Goal: Communication & Community: Answer question/provide support

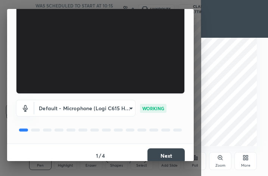
scroll to position [63, 0]
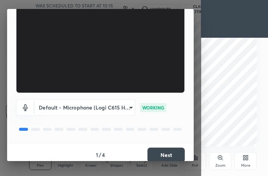
click at [168, 152] on button "Next" at bounding box center [166, 155] width 37 height 15
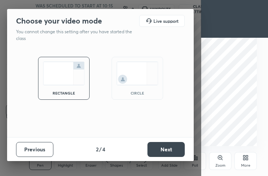
scroll to position [0, 0]
drag, startPoint x: 145, startPoint y: 85, endPoint x: 149, endPoint y: 86, distance: 3.8
click at [145, 85] on div "circle" at bounding box center [138, 78] width 52 height 43
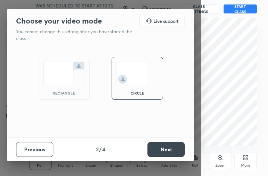
click at [160, 149] on button "Next" at bounding box center [166, 149] width 37 height 15
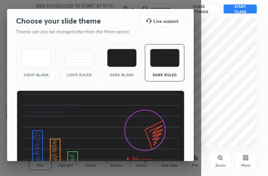
click at [168, 69] on div "Dark Ruled" at bounding box center [165, 62] width 40 height 37
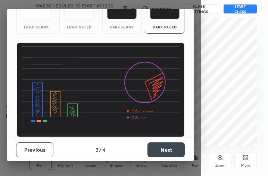
click at [164, 152] on button "Next" at bounding box center [166, 149] width 37 height 15
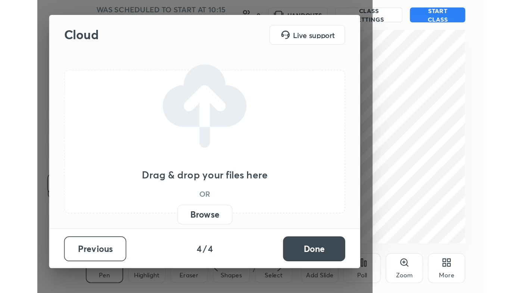
scroll to position [0, 0]
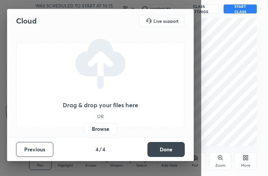
drag, startPoint x: 167, startPoint y: 151, endPoint x: 172, endPoint y: 137, distance: 13.8
click at [167, 150] on button "Done" at bounding box center [166, 149] width 37 height 15
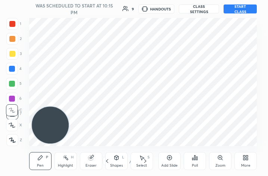
click at [244, 162] on div "More" at bounding box center [246, 161] width 22 height 18
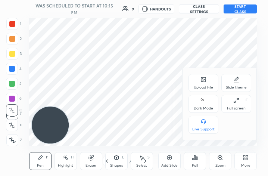
click at [204, 105] on div "Dark Mode" at bounding box center [204, 104] width 30 height 18
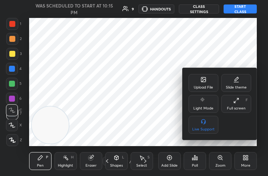
click at [237, 104] on div "Full screen F" at bounding box center [236, 104] width 30 height 18
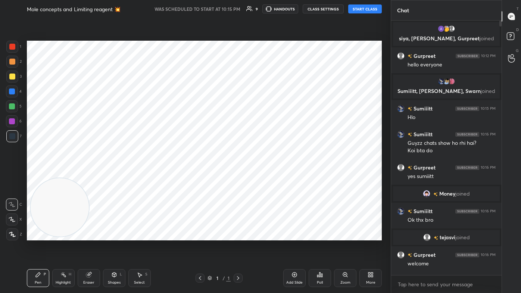
click at [268, 176] on div "Add Slide" at bounding box center [294, 283] width 16 height 4
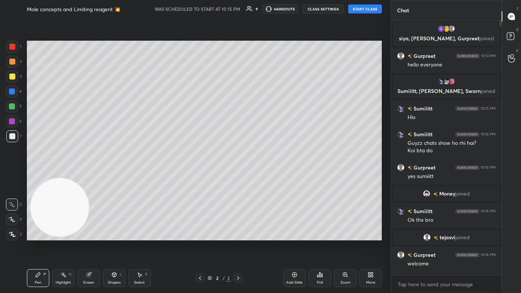
click at [268, 9] on button "START CLASS" at bounding box center [365, 8] width 34 height 9
click at [268, 176] on div "More" at bounding box center [371, 278] width 22 height 18
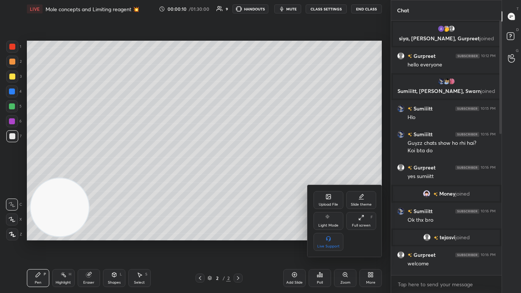
click at [268, 176] on div "Upload File" at bounding box center [328, 205] width 19 height 4
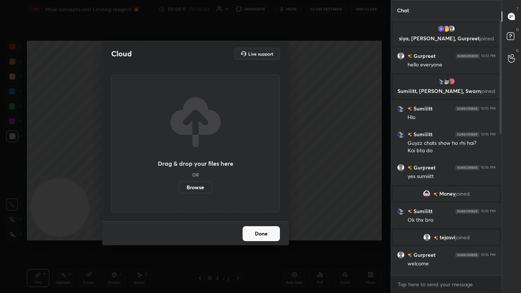
click at [202, 176] on label "Browse" at bounding box center [195, 188] width 33 height 12
click at [179, 176] on input "Browse" at bounding box center [179, 188] width 0 height 12
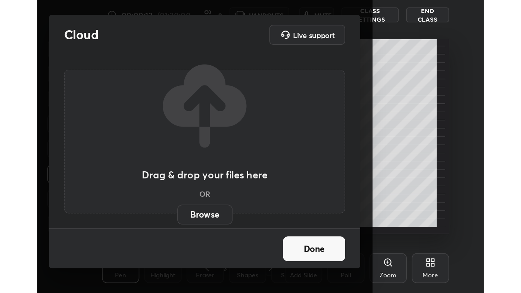
scroll to position [128, 238]
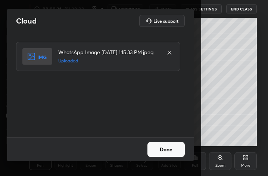
drag, startPoint x: 170, startPoint y: 152, endPoint x: 175, endPoint y: 151, distance: 5.2
click at [170, 152] on button "Done" at bounding box center [166, 149] width 37 height 15
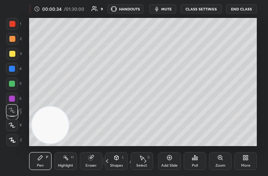
click at [241, 162] on div "More" at bounding box center [246, 161] width 22 height 18
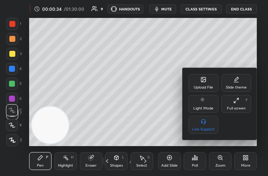
click at [236, 102] on icon at bounding box center [236, 100] width 6 height 6
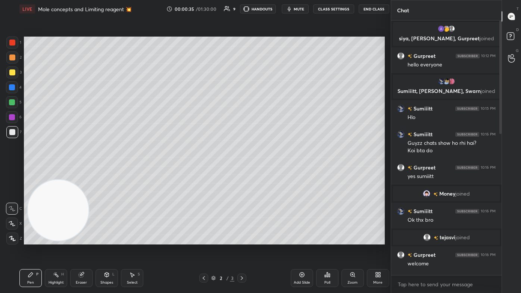
scroll to position [37101, 36985]
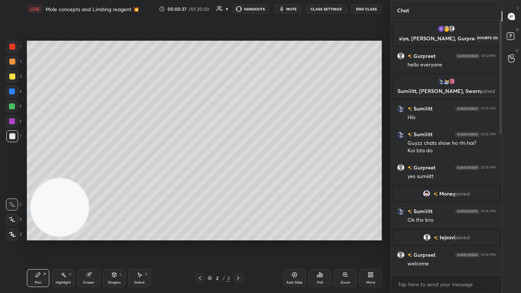
drag, startPoint x: 517, startPoint y: 38, endPoint x: 514, endPoint y: 34, distance: 4.3
click at [268, 38] on icon at bounding box center [511, 37] width 13 height 13
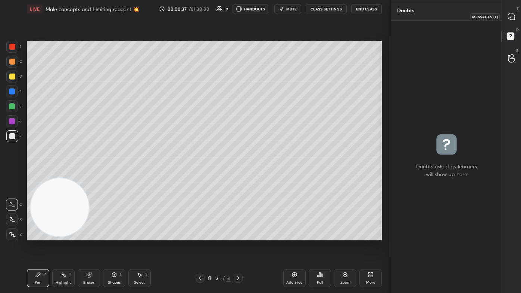
drag, startPoint x: 513, startPoint y: 17, endPoint x: 517, endPoint y: 17, distance: 4.5
click at [268, 17] on icon at bounding box center [511, 16] width 7 height 7
type textarea "x"
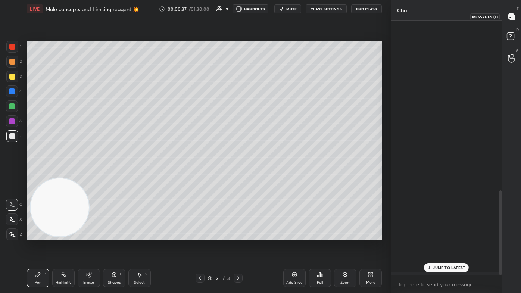
scroll to position [253, 108]
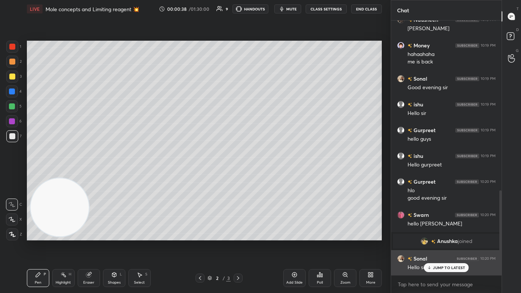
click at [268, 176] on div "JUMP TO LATEST" at bounding box center [446, 267] width 45 height 9
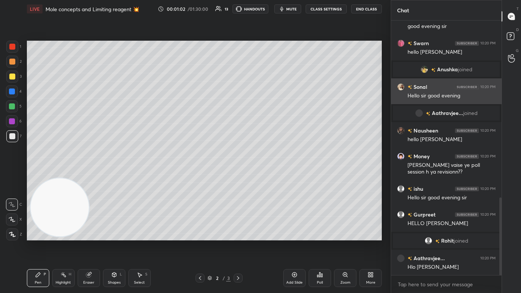
scroll to position [583, 0]
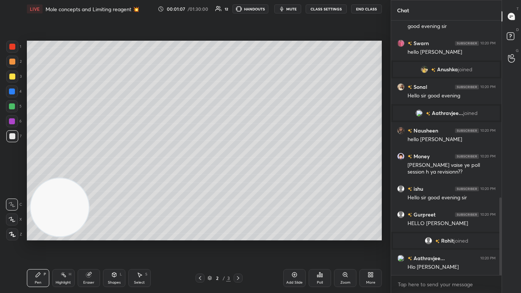
click at [13, 76] on div at bounding box center [12, 77] width 6 height 6
click at [112, 176] on div "Shapes L" at bounding box center [114, 278] width 22 height 18
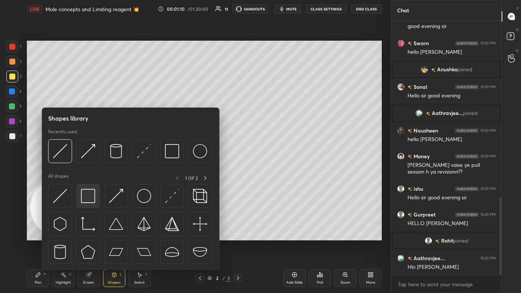
click at [93, 176] on img at bounding box center [88, 196] width 14 height 14
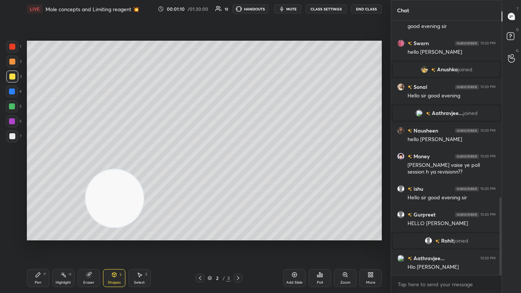
drag, startPoint x: 116, startPoint y: 202, endPoint x: 108, endPoint y: 184, distance: 20.1
click at [130, 176] on video at bounding box center [115, 198] width 59 height 59
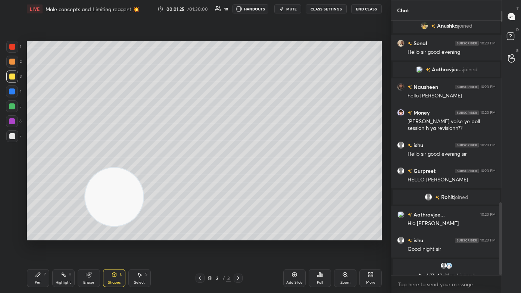
scroll to position [635, 0]
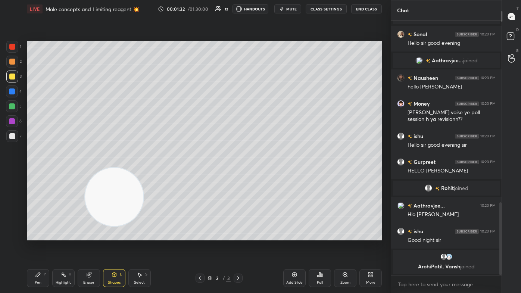
drag, startPoint x: 40, startPoint y: 274, endPoint x: 45, endPoint y: 271, distance: 6.4
click at [40, 176] on icon at bounding box center [38, 275] width 6 height 6
drag, startPoint x: 12, startPoint y: 221, endPoint x: 17, endPoint y: 215, distance: 8.2
click at [12, 176] on icon at bounding box center [12, 219] width 7 height 5
click at [9, 77] on div at bounding box center [12, 77] width 6 height 6
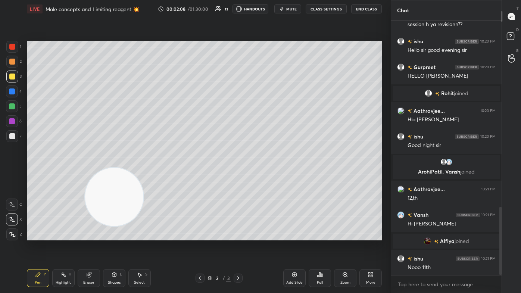
scroll to position [721, 0]
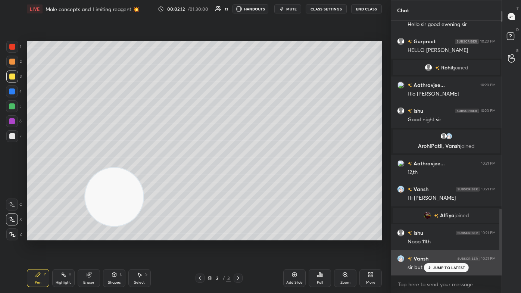
click at [268, 176] on p "JUMP TO LATEST" at bounding box center [449, 268] width 32 height 4
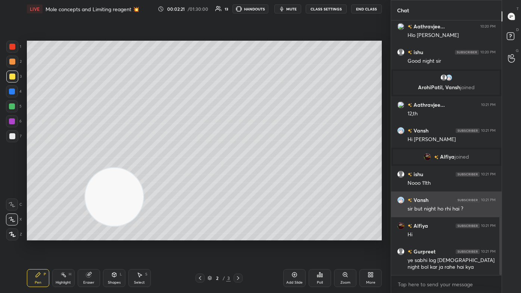
scroll to position [805, 0]
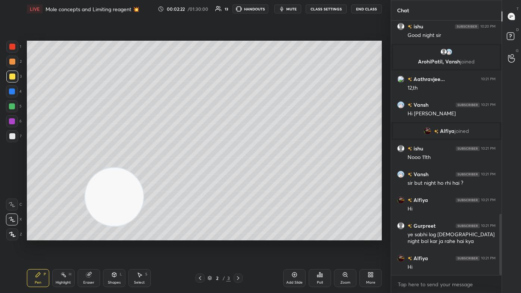
click at [12, 139] on div at bounding box center [12, 136] width 12 height 12
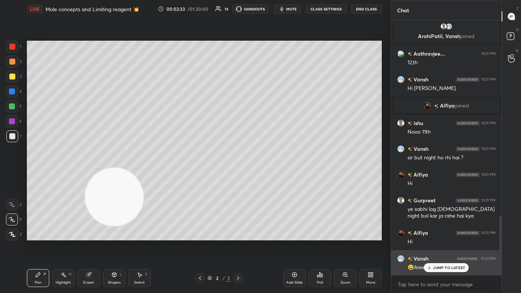
click at [268, 176] on p "JUMP TO LATEST" at bounding box center [449, 268] width 32 height 4
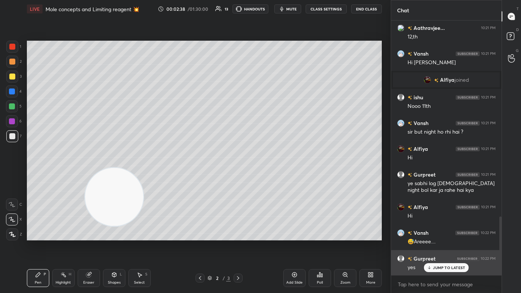
click at [268, 176] on p "JUMP TO LATEST" at bounding box center [449, 268] width 32 height 4
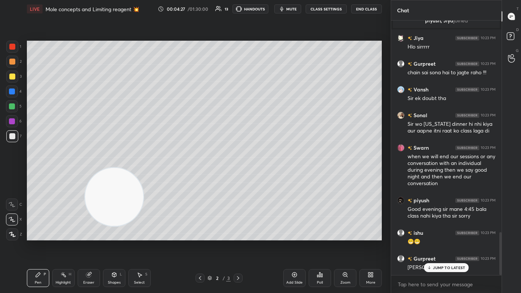
scroll to position [1295, 0]
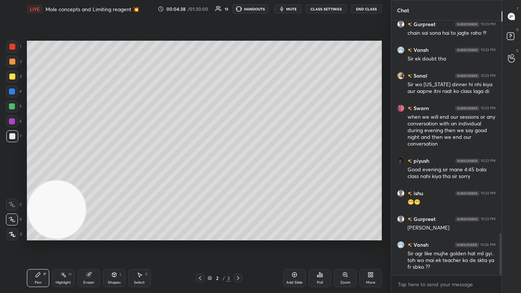
drag, startPoint x: 111, startPoint y: 197, endPoint x: 16, endPoint y: 223, distance: 98.3
click at [16, 176] on div "1 2 3 4 5 6 7 C X Z C X Z E E Erase all H H LIVE Mole concepts and Limiting rea…" at bounding box center [192, 146] width 385 height 293
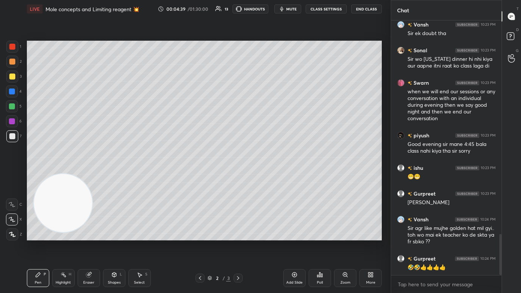
drag, startPoint x: 52, startPoint y: 213, endPoint x: 57, endPoint y: 207, distance: 8.2
click at [57, 176] on video at bounding box center [63, 203] width 59 height 59
click at [42, 176] on div "Pen P" at bounding box center [38, 278] width 22 height 18
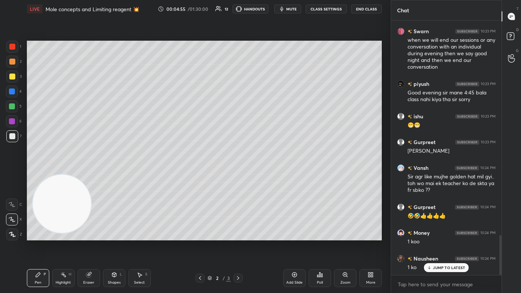
scroll to position [1398, 0]
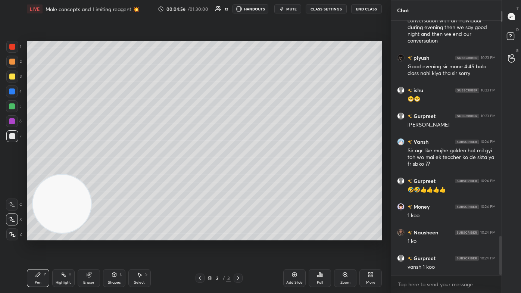
click at [268, 176] on div "Add Slide" at bounding box center [294, 278] width 22 height 18
click at [7, 76] on div at bounding box center [12, 77] width 12 height 12
click at [11, 176] on icon at bounding box center [12, 219] width 7 height 5
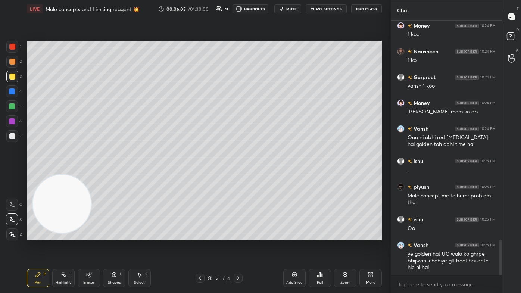
scroll to position [1605, 0]
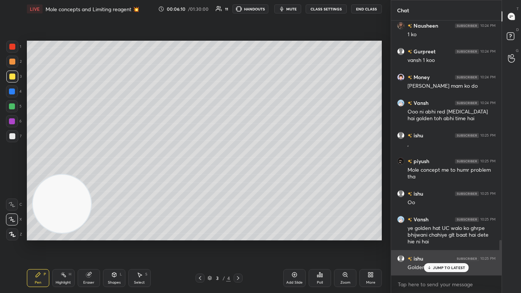
click at [268, 176] on p "JUMP TO LATEST" at bounding box center [449, 268] width 32 height 4
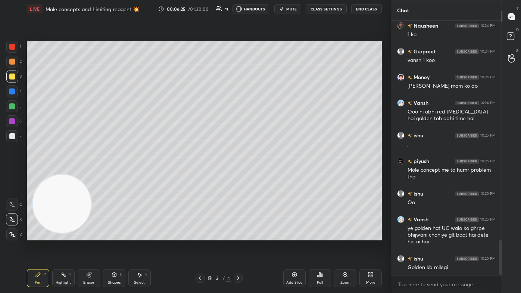
click at [13, 138] on div at bounding box center [12, 136] width 6 height 6
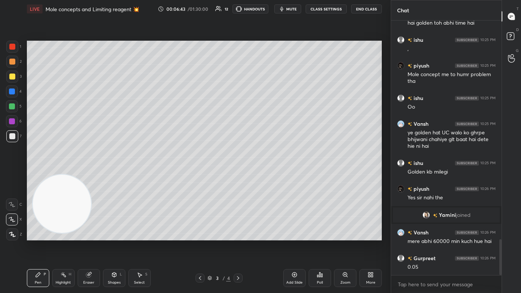
scroll to position [1560, 0]
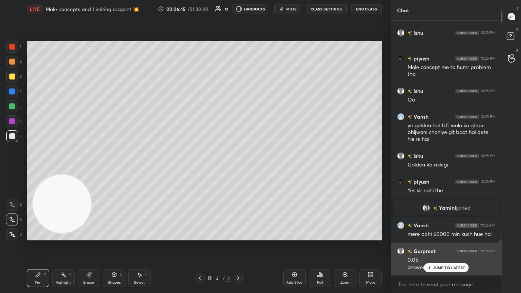
click at [268, 176] on div "JUMP TO LATEST" at bounding box center [446, 267] width 45 height 9
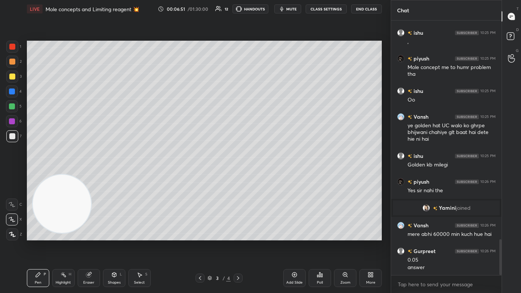
click at [268, 176] on img "grid" at bounding box center [426, 207] width 7 height 7
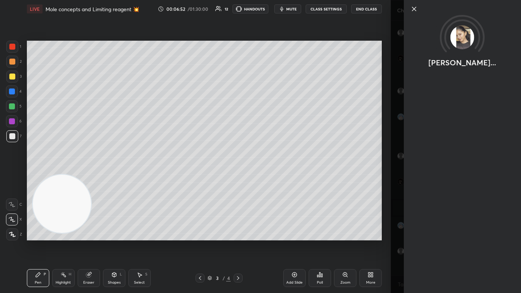
click at [268, 176] on div "[PERSON_NAME]..." at bounding box center [456, 146] width 130 height 293
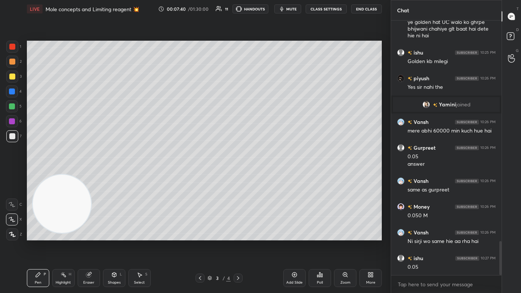
scroll to position [1690, 0]
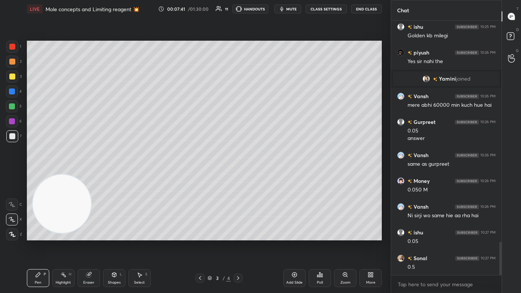
drag, startPoint x: 12, startPoint y: 106, endPoint x: 16, endPoint y: 105, distance: 4.3
click at [12, 107] on div at bounding box center [12, 106] width 6 height 6
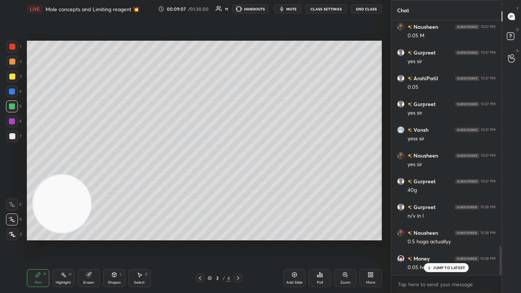
scroll to position [1999, 0]
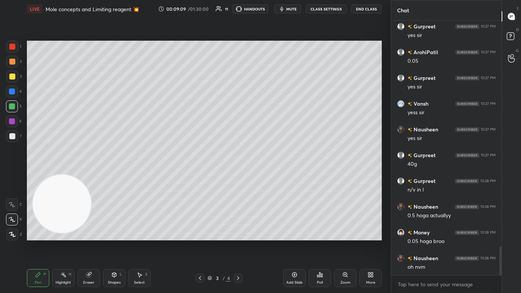
drag, startPoint x: 13, startPoint y: 138, endPoint x: 21, endPoint y: 136, distance: 8.6
click at [13, 138] on div at bounding box center [12, 136] width 6 height 6
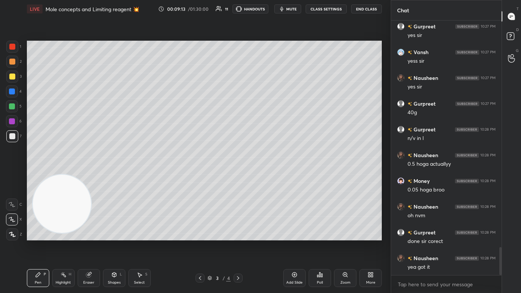
scroll to position [2089, 0]
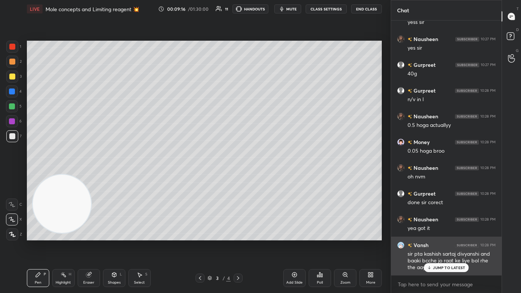
click at [268, 176] on div "JUMP TO LATEST" at bounding box center [446, 267] width 45 height 9
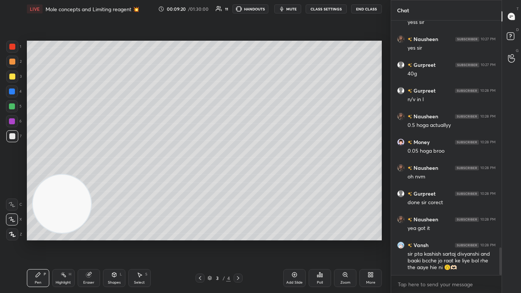
click at [268, 9] on span "mute" at bounding box center [291, 8] width 10 height 5
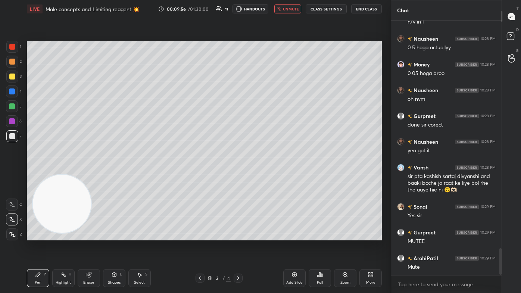
scroll to position [2193, 0]
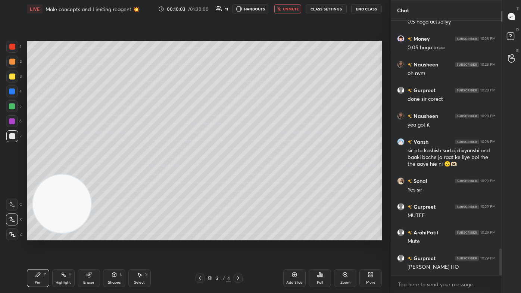
click at [268, 10] on span "unmute" at bounding box center [291, 8] width 16 height 5
click at [268, 10] on span "mute" at bounding box center [291, 8] width 10 height 5
click at [268, 10] on span "unmute" at bounding box center [291, 8] width 16 height 5
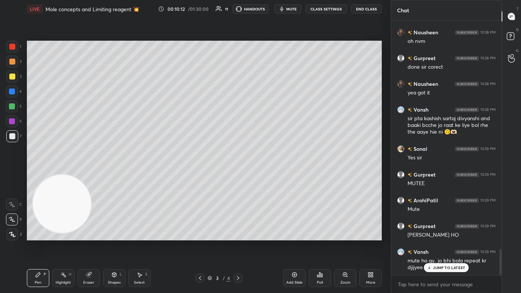
click at [268, 176] on div "Add Slide" at bounding box center [294, 278] width 22 height 18
click at [10, 74] on div at bounding box center [12, 77] width 6 height 6
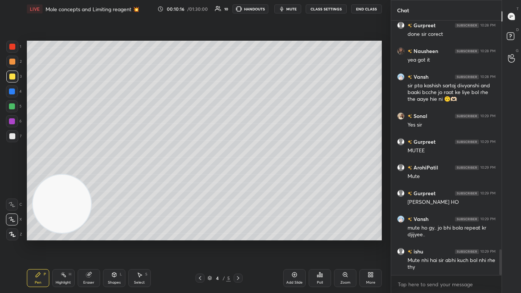
scroll to position [2283, 0]
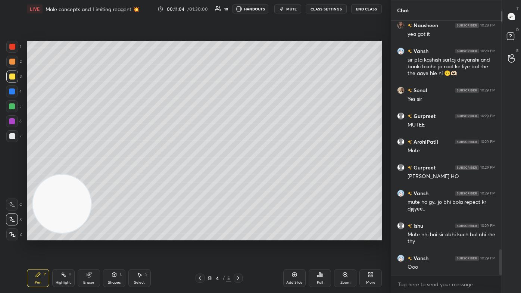
click at [93, 176] on div "Eraser" at bounding box center [89, 278] width 22 height 18
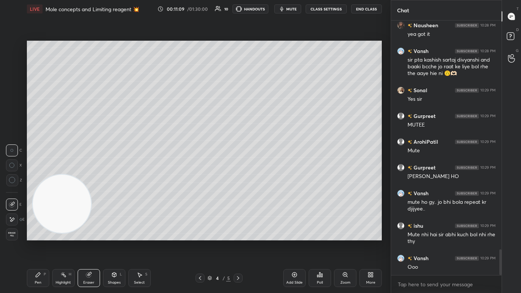
click at [9, 176] on icon at bounding box center [12, 180] width 7 height 7
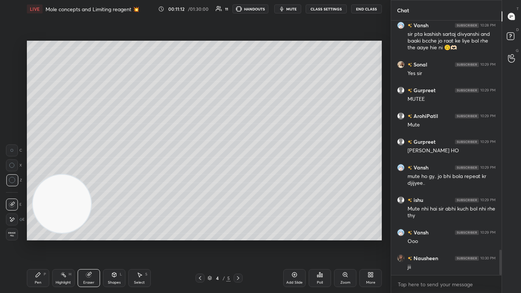
click at [41, 176] on div "Pen P" at bounding box center [38, 278] width 22 height 18
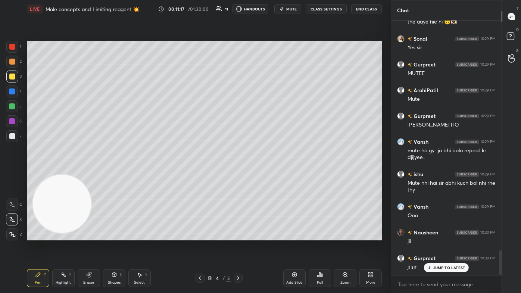
scroll to position [2360, 0]
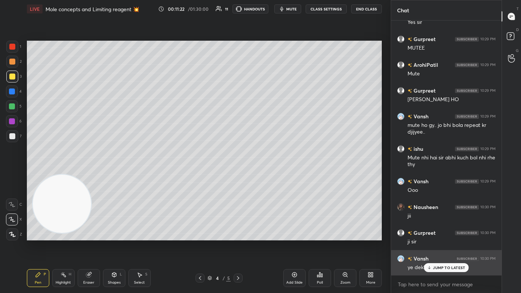
click at [268, 176] on div "JUMP TO LATEST" at bounding box center [446, 267] width 45 height 9
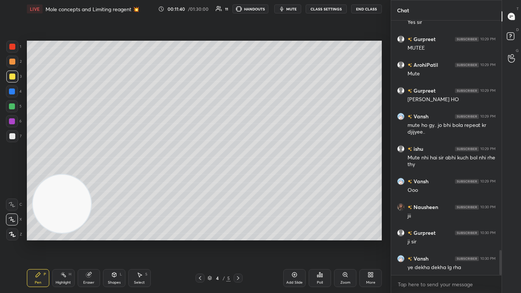
scroll to position [2386, 0]
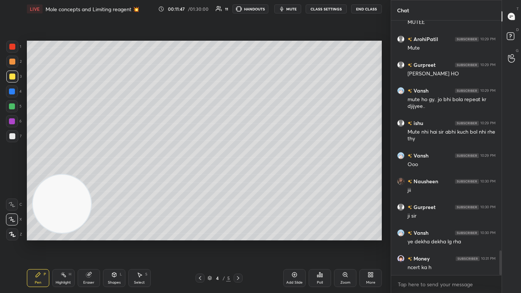
click at [14, 106] on div at bounding box center [12, 106] width 6 height 6
click at [268, 8] on span "mute" at bounding box center [291, 8] width 10 height 5
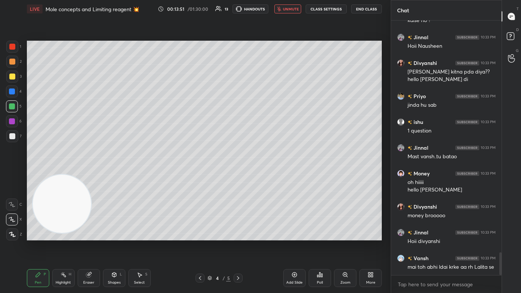
scroll to position [2620, 0]
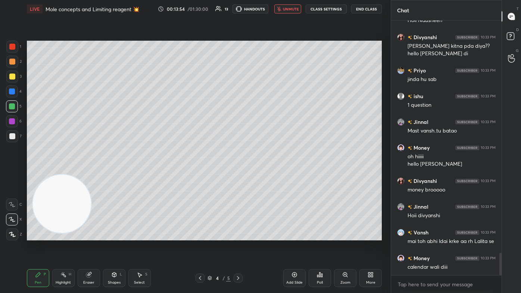
click at [268, 9] on span "unmute" at bounding box center [291, 8] width 16 height 5
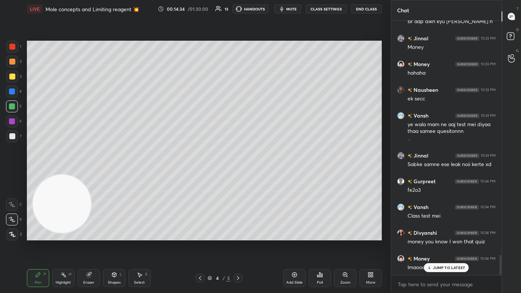
scroll to position [2969, 0]
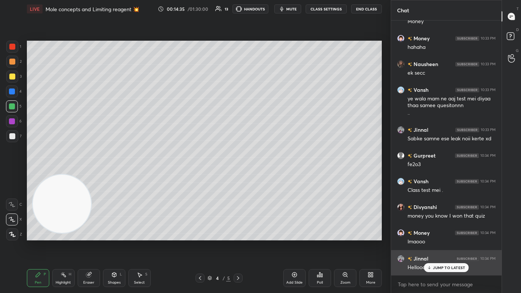
click at [268, 176] on p "JUMP TO LATEST" at bounding box center [449, 268] width 32 height 4
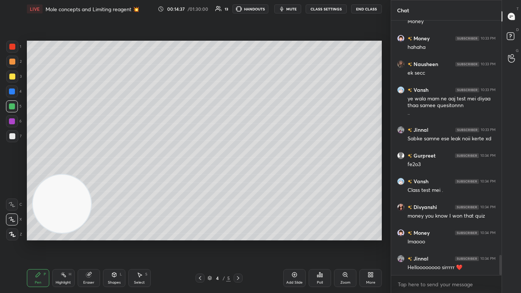
scroll to position [2994, 0]
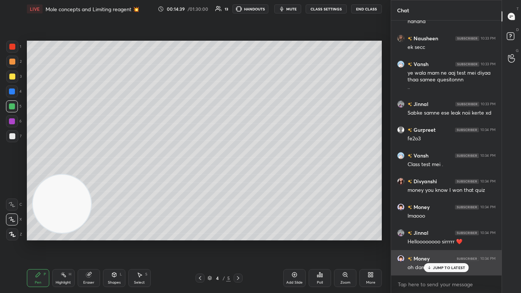
drag, startPoint x: 439, startPoint y: 268, endPoint x: 434, endPoint y: 270, distance: 5.1
click at [268, 176] on p "JUMP TO LATEST" at bounding box center [449, 268] width 32 height 4
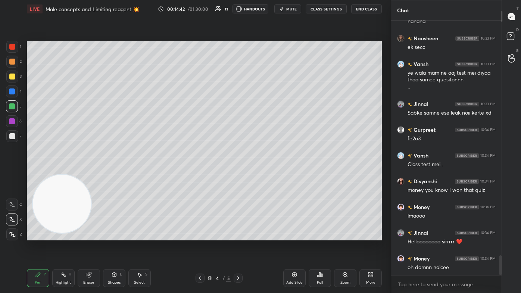
scroll to position [3021, 0]
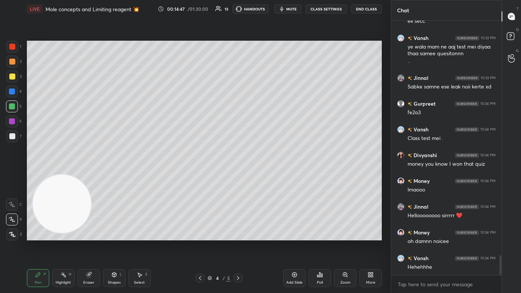
click at [18, 135] on div at bounding box center [12, 136] width 12 height 12
click at [12, 176] on icon at bounding box center [12, 204] width 7 height 5
click at [121, 176] on div "Shapes L" at bounding box center [114, 278] width 22 height 18
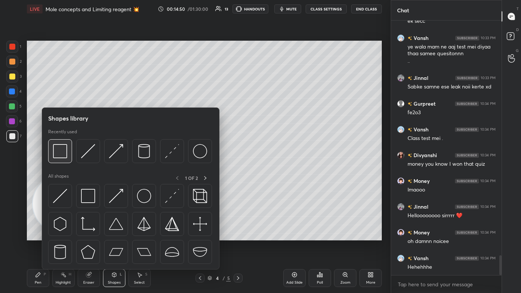
scroll to position [3046, 0]
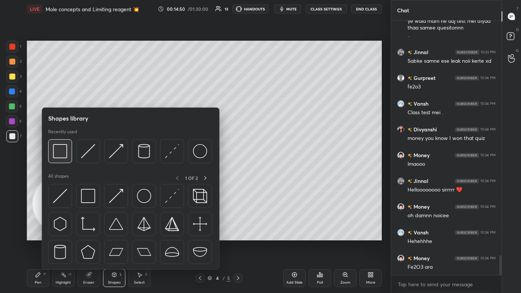
click at [56, 151] on img at bounding box center [60, 151] width 14 height 14
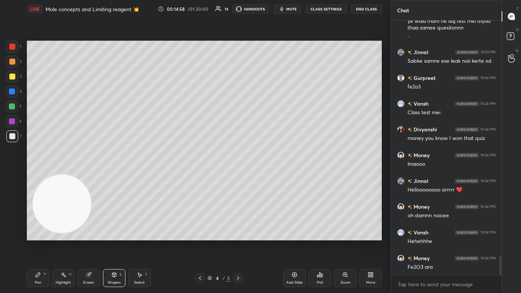
scroll to position [3079, 0]
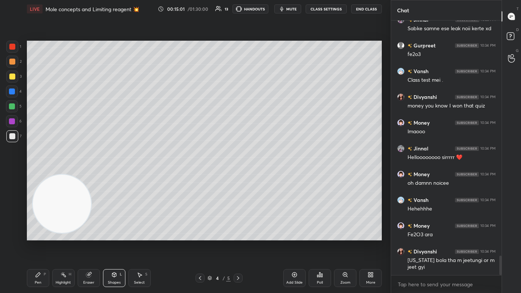
click at [89, 176] on div "Setting up your live class Poll for secs No correct answer Start poll" at bounding box center [204, 141] width 355 height 200
click at [90, 176] on video at bounding box center [62, 204] width 59 height 59
click at [81, 176] on video at bounding box center [62, 204] width 59 height 59
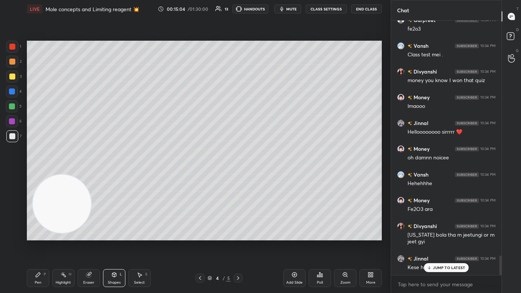
drag, startPoint x: 63, startPoint y: 228, endPoint x: 319, endPoint y: 246, distance: 256.5
click at [268, 176] on div "Setting up your live class Poll for secs No correct answer Start poll" at bounding box center [204, 140] width 361 height 245
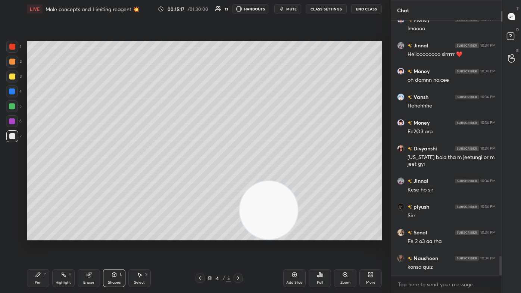
scroll to position [3208, 0]
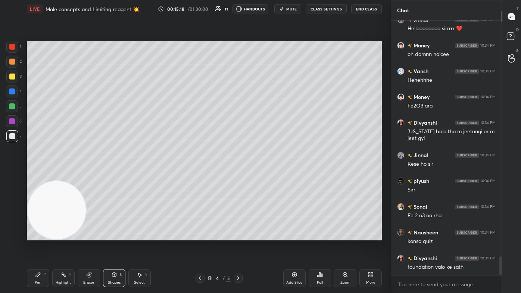
drag, startPoint x: 255, startPoint y: 217, endPoint x: 31, endPoint y: 248, distance: 226.6
click at [30, 176] on div "Setting up your live class Poll for secs No correct answer Start poll" at bounding box center [204, 140] width 361 height 245
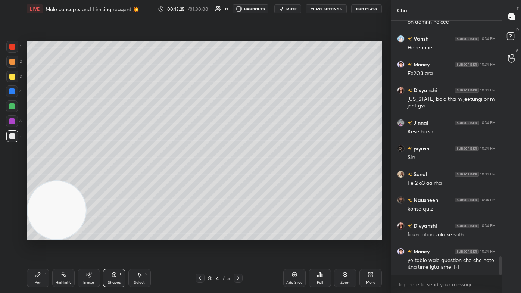
scroll to position [3266, 0]
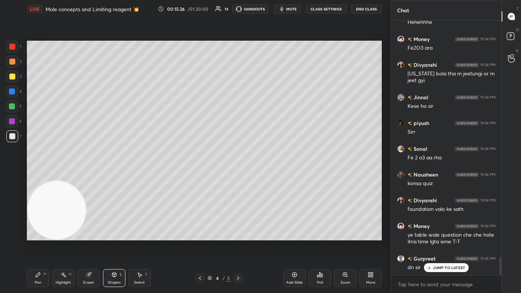
click at [40, 176] on icon at bounding box center [38, 275] width 6 height 6
click at [12, 84] on div "3" at bounding box center [13, 78] width 15 height 15
click at [12, 176] on div at bounding box center [12, 220] width 12 height 12
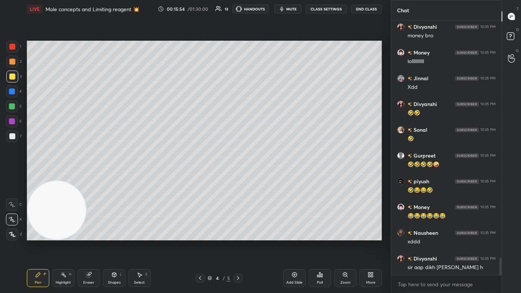
scroll to position [3549, 0]
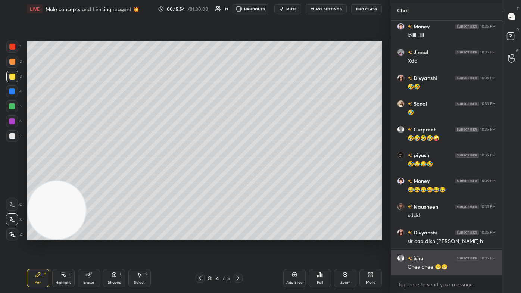
click at [268, 176] on div "Chee chee 😁😁" at bounding box center [452, 267] width 88 height 7
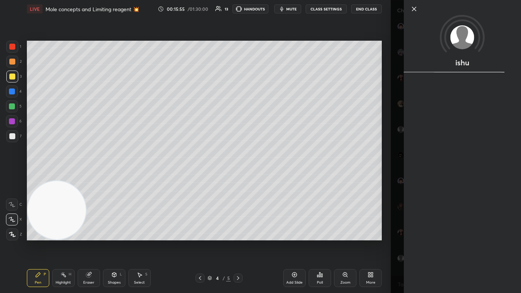
click at [268, 176] on div "ishu" at bounding box center [456, 146] width 130 height 293
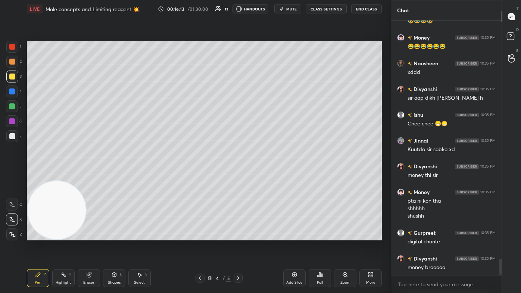
scroll to position [3719, 0]
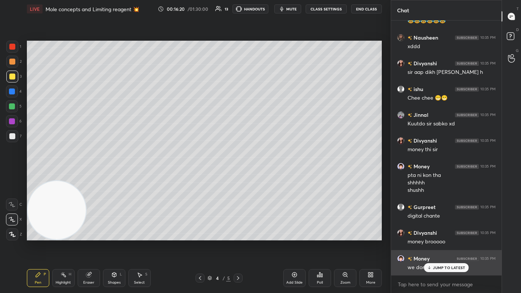
drag, startPoint x: 438, startPoint y: 270, endPoint x: 427, endPoint y: 274, distance: 11.7
click at [268, 176] on div "JUMP TO LATEST" at bounding box center [446, 267] width 45 height 9
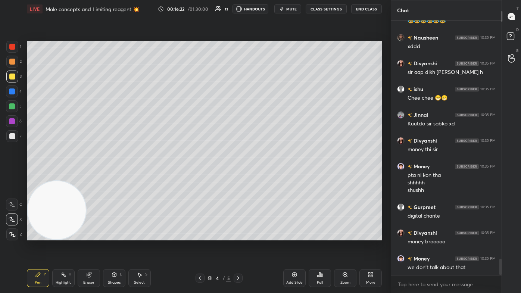
drag, startPoint x: 11, startPoint y: 137, endPoint x: 16, endPoint y: 131, distance: 7.9
click at [12, 137] on div at bounding box center [12, 136] width 6 height 6
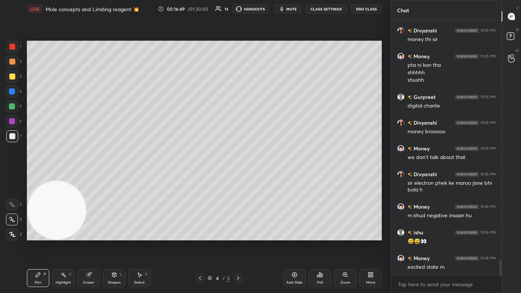
scroll to position [3861, 0]
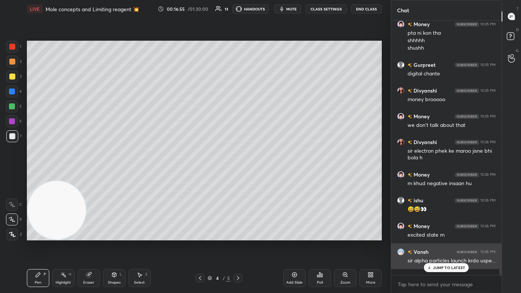
click at [268, 176] on p "JUMP TO LATEST" at bounding box center [449, 268] width 32 height 4
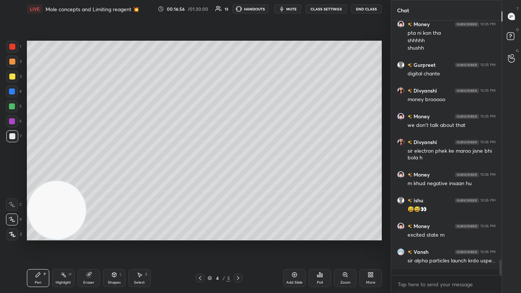
scroll to position [3887, 0]
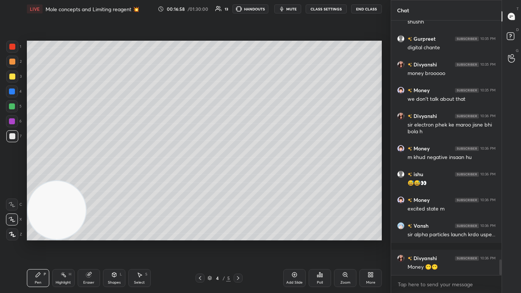
click at [10, 62] on div at bounding box center [12, 62] width 6 height 6
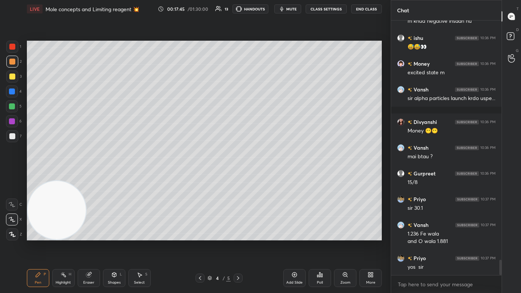
scroll to position [4049, 0]
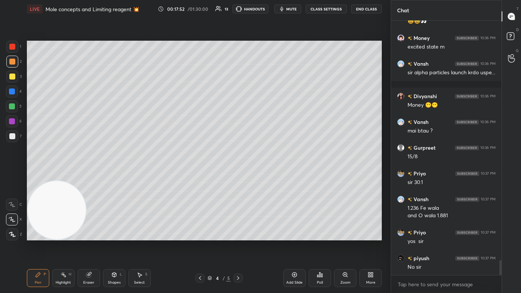
click at [86, 176] on div "Eraser" at bounding box center [88, 283] width 11 height 4
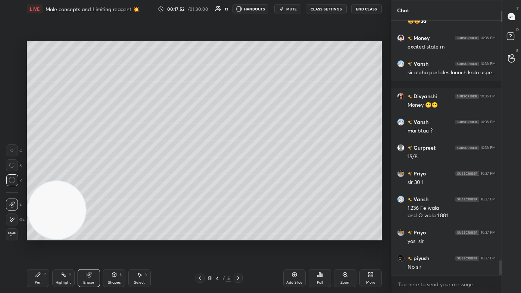
click at [146, 176] on div "Select S" at bounding box center [139, 278] width 22 height 18
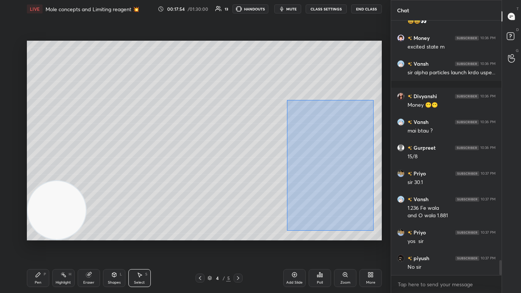
drag, startPoint x: 288, startPoint y: 160, endPoint x: 370, endPoint y: 226, distance: 105.5
click at [268, 176] on div "0 ° Undo Copy Duplicate Duplicate to new slide Delete" at bounding box center [204, 141] width 355 height 200
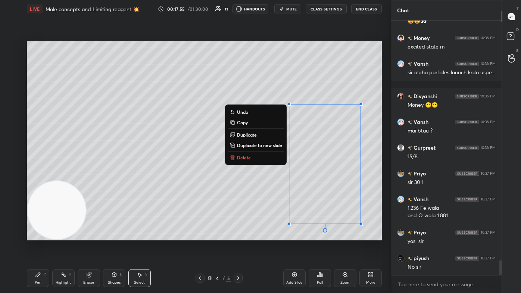
click at [253, 157] on button "Delete" at bounding box center [256, 157] width 56 height 9
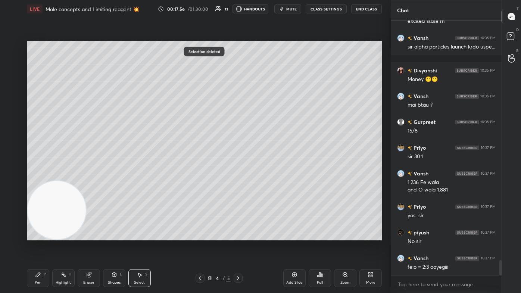
click at [35, 176] on div "Pen P" at bounding box center [38, 278] width 22 height 18
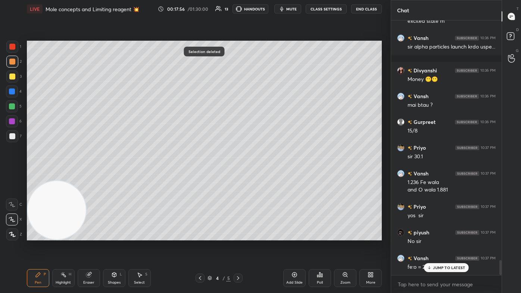
scroll to position [4107, 0]
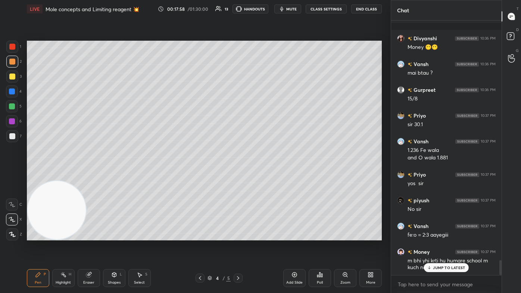
click at [13, 110] on div at bounding box center [12, 106] width 12 height 12
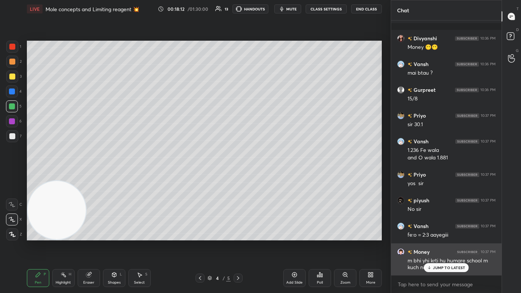
click at [268, 176] on div "JUMP TO LATEST" at bounding box center [446, 267] width 45 height 9
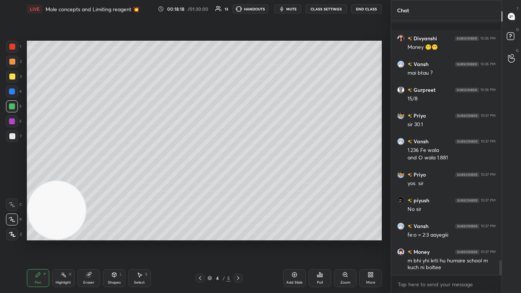
click at [13, 135] on div at bounding box center [12, 136] width 6 height 6
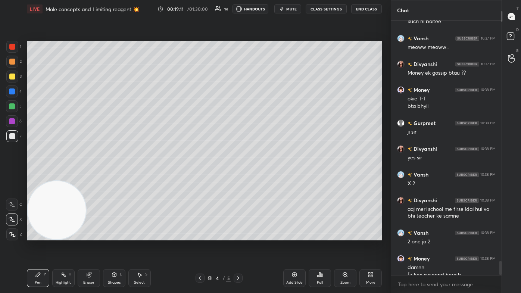
scroll to position [4361, 0]
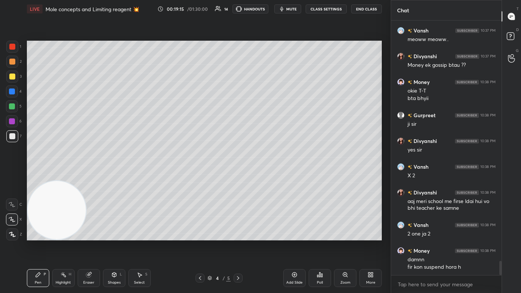
click at [268, 4] on button "CLASS SETTINGS" at bounding box center [326, 8] width 41 height 9
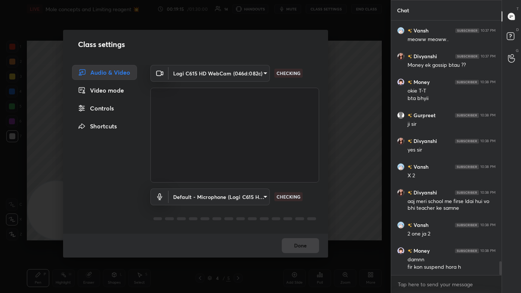
scroll to position [4387, 0]
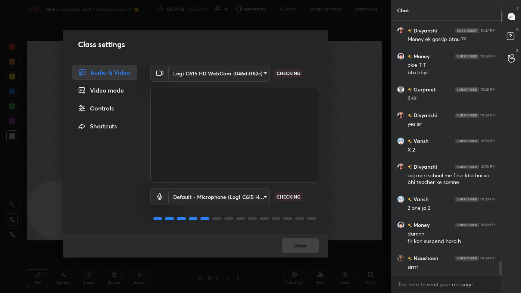
drag, startPoint x: 115, startPoint y: 108, endPoint x: 121, endPoint y: 105, distance: 6.5
click at [115, 108] on div "Controls" at bounding box center [104, 108] width 65 height 15
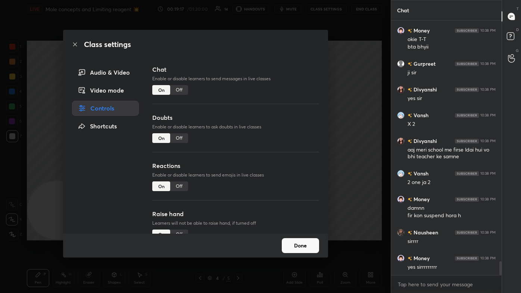
click at [182, 176] on div "Off" at bounding box center [179, 187] width 18 height 10
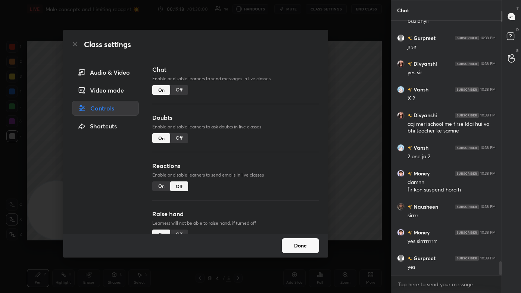
click at [183, 90] on div "Off" at bounding box center [179, 90] width 18 height 10
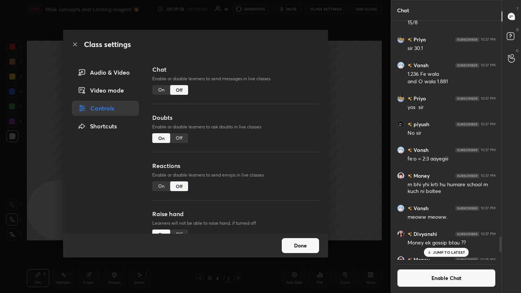
scroll to position [238, 108]
click at [268, 121] on div "Class settings Audio & Video Video mode Controls Shortcuts Chat Enable or disab…" at bounding box center [195, 146] width 391 height 293
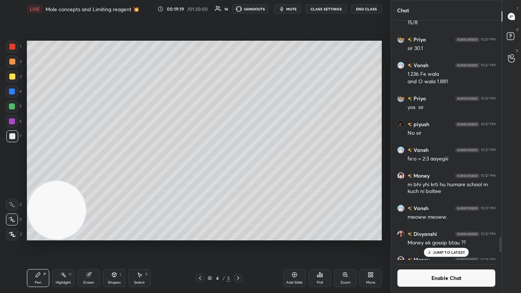
click at [268, 176] on p "JUMP TO LATEST" at bounding box center [449, 252] width 32 height 4
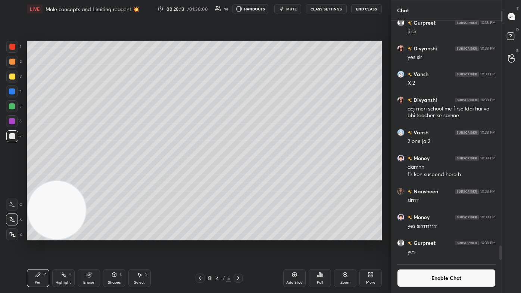
click at [268, 176] on div "Add Slide" at bounding box center [294, 283] width 16 height 4
click at [10, 76] on div at bounding box center [12, 77] width 6 height 6
drag, startPoint x: 13, startPoint y: 221, endPoint x: 18, endPoint y: 231, distance: 11.0
click at [13, 176] on icon at bounding box center [12, 219] width 7 height 5
click at [32, 176] on div "Pen P Highlight H Eraser Shapes L Select S 5 / 6 Add Slide Poll Zoom More" at bounding box center [204, 278] width 355 height 30
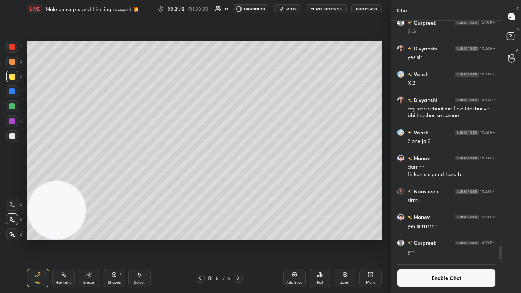
click at [96, 176] on div "Eraser" at bounding box center [89, 278] width 22 height 18
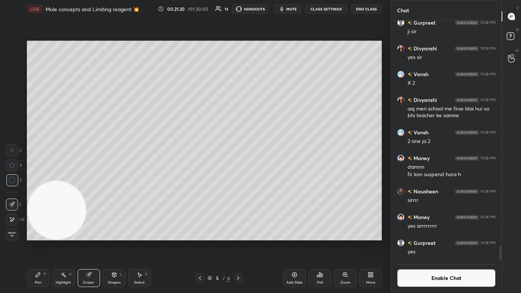
click at [47, 176] on div "Pen P" at bounding box center [38, 278] width 22 height 18
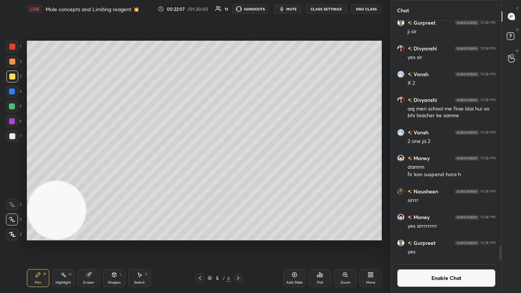
click at [12, 106] on div at bounding box center [12, 106] width 6 height 6
click at [268, 9] on span "mute" at bounding box center [291, 8] width 10 height 5
click at [268, 8] on span "unmute" at bounding box center [291, 8] width 16 height 5
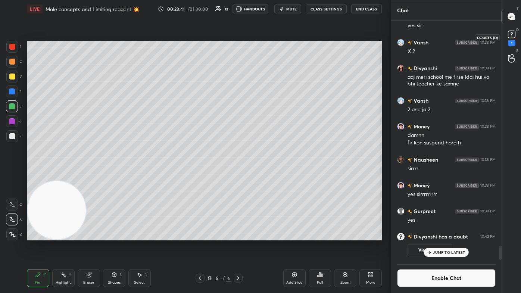
click at [268, 34] on icon at bounding box center [511, 34] width 11 height 11
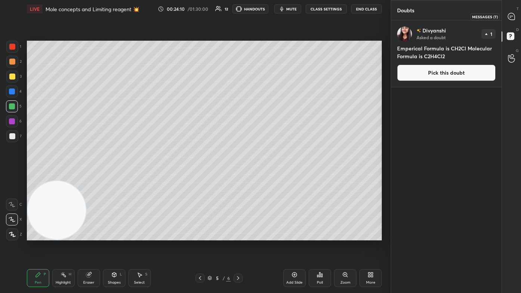
drag, startPoint x: 515, startPoint y: 15, endPoint x: 521, endPoint y: 13, distance: 5.9
click at [268, 14] on div at bounding box center [512, 16] width 15 height 13
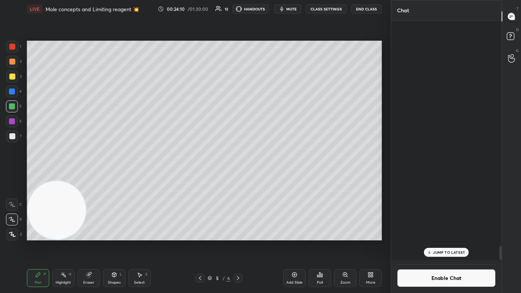
scroll to position [238, 108]
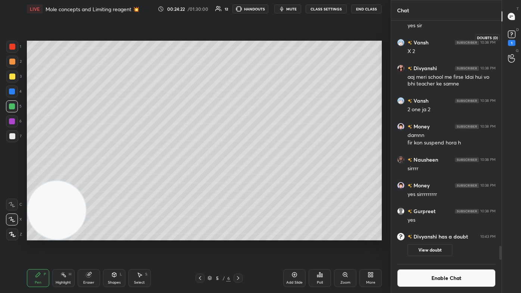
click at [268, 35] on rect at bounding box center [511, 34] width 7 height 7
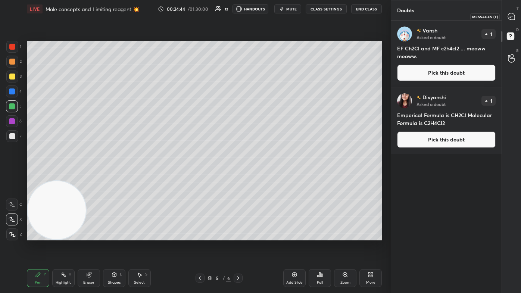
click at [268, 19] on icon at bounding box center [512, 17] width 8 height 8
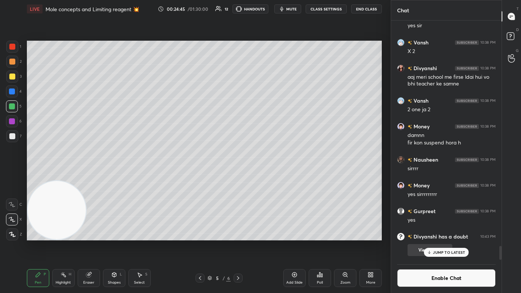
click at [268, 176] on p "JUMP TO LATEST" at bounding box center [449, 252] width 32 height 4
click at [268, 176] on button "Enable Chat" at bounding box center [446, 278] width 99 height 18
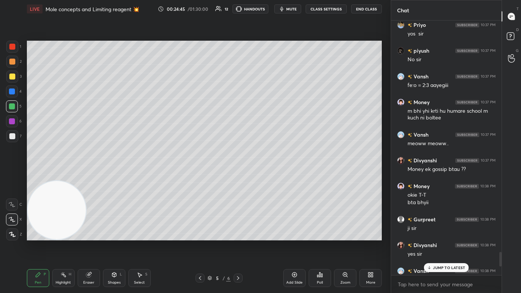
scroll to position [253, 108]
click at [268, 176] on p "JUMP TO LATEST" at bounding box center [449, 268] width 32 height 4
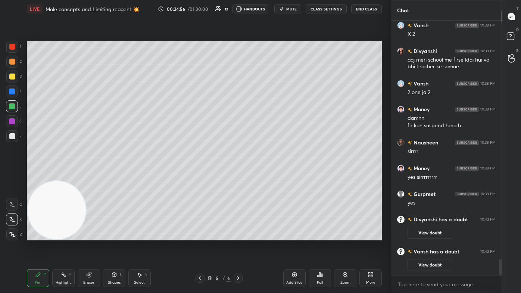
click at [268, 34] on icon at bounding box center [511, 37] width 13 height 13
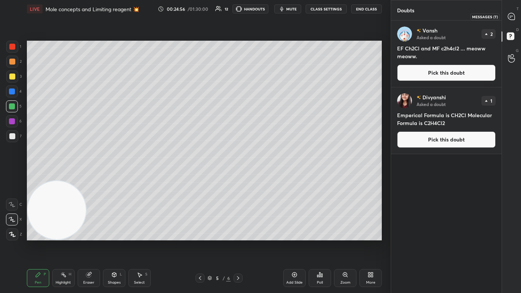
click at [268, 15] on icon at bounding box center [511, 16] width 7 height 7
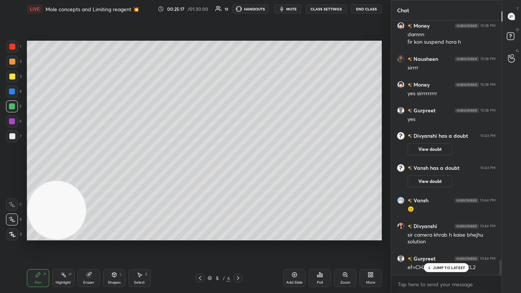
scroll to position [4089, 0]
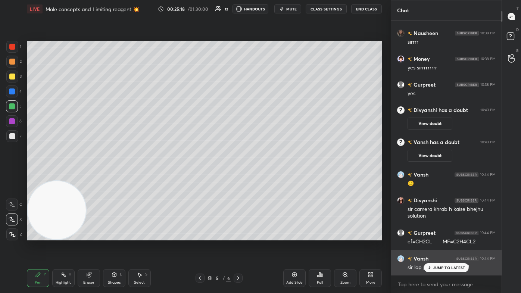
click at [268, 176] on p "JUMP TO LATEST" at bounding box center [449, 268] width 32 height 4
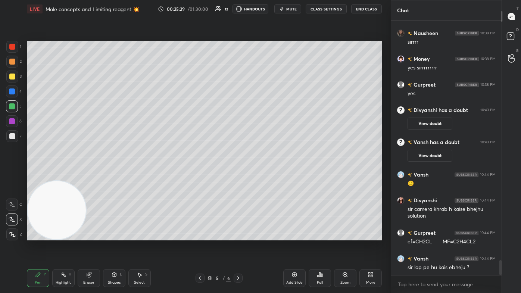
click at [13, 106] on div at bounding box center [12, 106] width 6 height 6
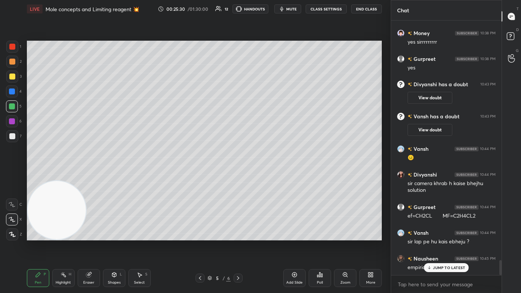
click at [10, 176] on icon at bounding box center [12, 204] width 7 height 5
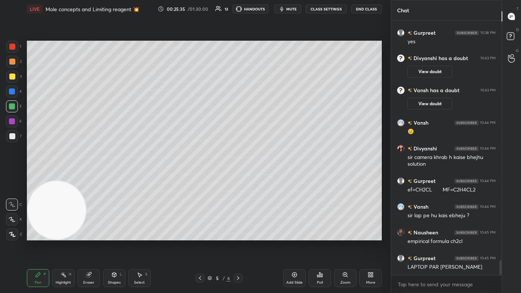
scroll to position [4167, 0]
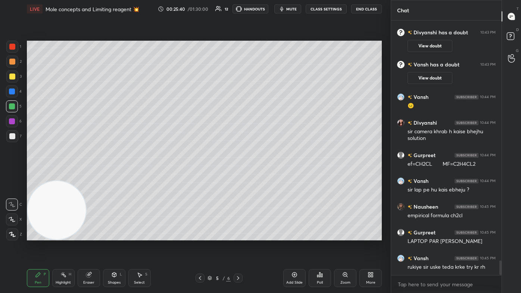
click at [109, 176] on div "Shapes" at bounding box center [114, 283] width 13 height 4
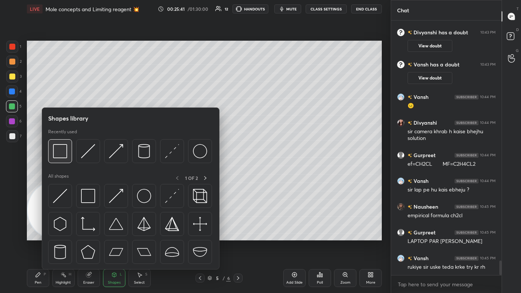
click at [53, 144] on div at bounding box center [60, 151] width 24 height 24
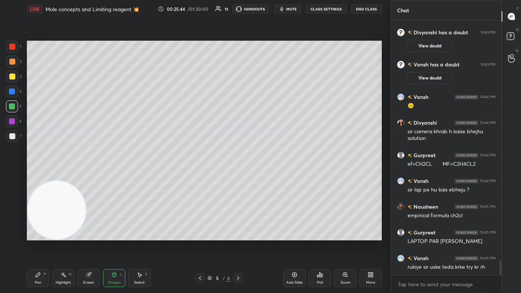
scroll to position [4193, 0]
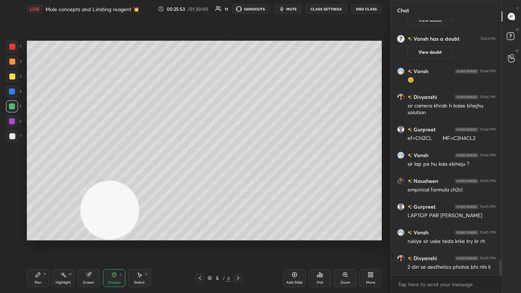
drag, startPoint x: 78, startPoint y: 236, endPoint x: 284, endPoint y: 210, distance: 207.7
click at [139, 176] on video at bounding box center [110, 210] width 59 height 59
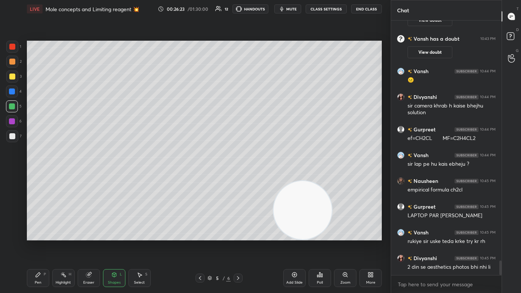
drag, startPoint x: 46, startPoint y: 276, endPoint x: 53, endPoint y: 266, distance: 12.6
click at [45, 176] on div "Pen P" at bounding box center [38, 278] width 22 height 18
click at [15, 135] on div at bounding box center [12, 136] width 12 height 12
click at [12, 176] on div "Z" at bounding box center [14, 233] width 16 height 15
click at [13, 176] on icon at bounding box center [12, 219] width 7 height 5
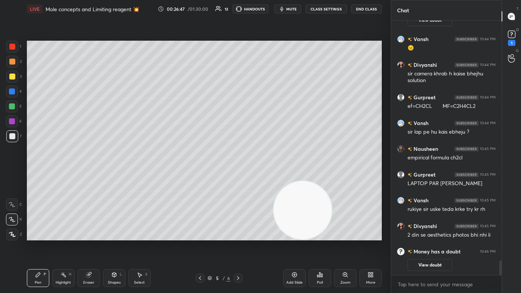
scroll to position [3945, 0]
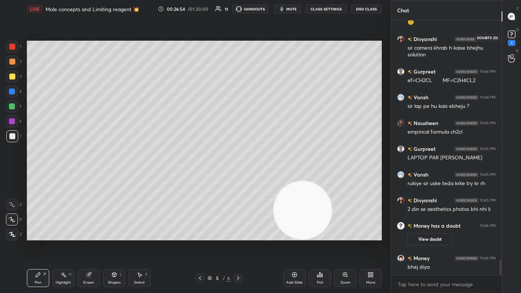
click at [268, 33] on icon at bounding box center [511, 34] width 11 height 11
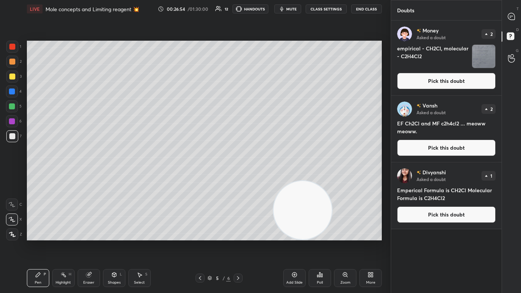
click at [268, 62] on img "grid" at bounding box center [483, 56] width 23 height 23
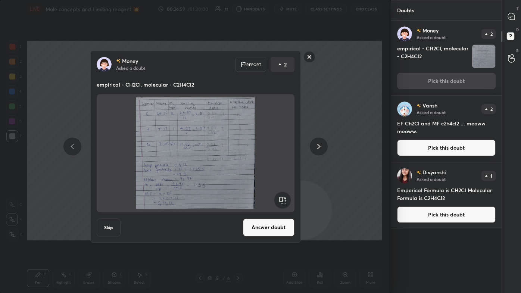
drag, startPoint x: 308, startPoint y: 56, endPoint x: 312, endPoint y: 58, distance: 4.0
click at [268, 57] on rect at bounding box center [310, 57] width 12 height 12
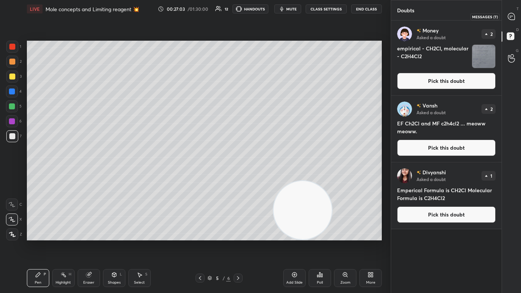
click at [268, 12] on div at bounding box center [512, 16] width 15 height 13
type textarea "x"
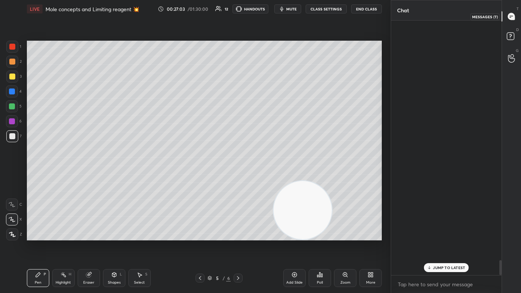
scroll to position [253, 108]
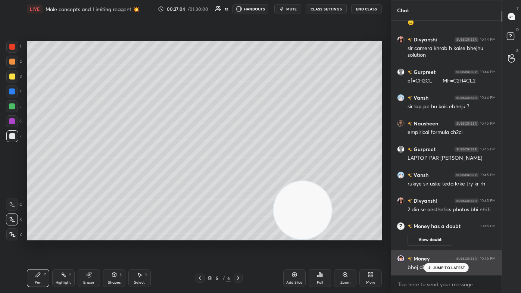
click at [268, 176] on div "JUMP TO LATEST" at bounding box center [446, 267] width 45 height 9
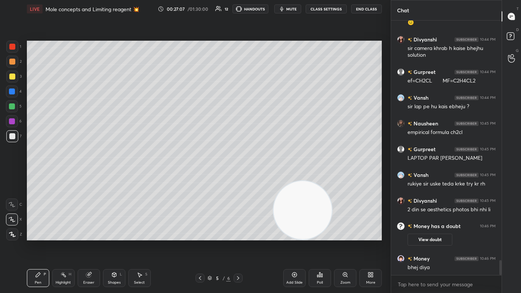
click at [10, 77] on div at bounding box center [12, 77] width 6 height 6
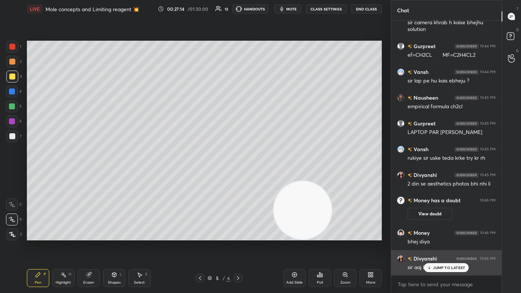
click at [268, 176] on p "JUMP TO LATEST" at bounding box center [449, 268] width 32 height 4
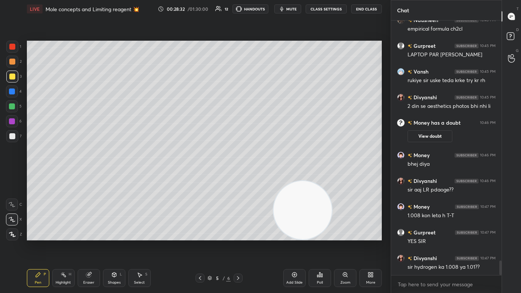
scroll to position [4216, 0]
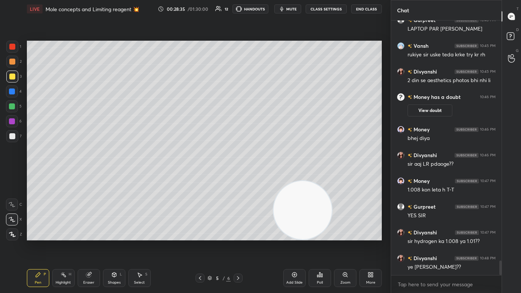
click at [88, 176] on div "Eraser" at bounding box center [88, 283] width 11 height 4
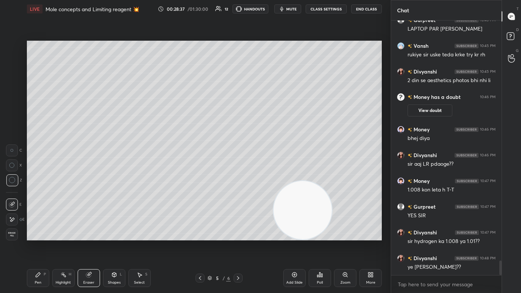
click at [43, 176] on div "Pen P" at bounding box center [38, 278] width 22 height 18
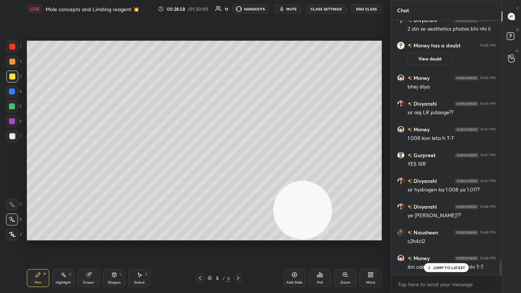
scroll to position [4293, 0]
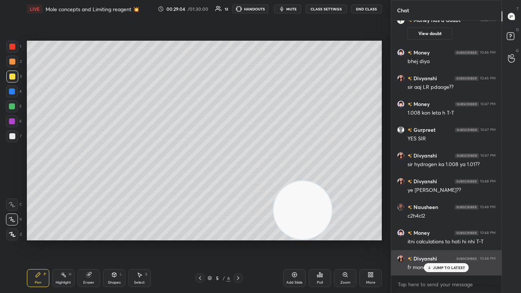
click at [268, 176] on div "JUMP TO LATEST" at bounding box center [446, 267] width 45 height 9
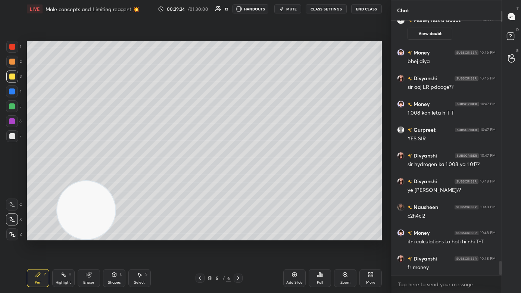
drag, startPoint x: 286, startPoint y: 213, endPoint x: 12, endPoint y: 261, distance: 278.6
click at [26, 176] on div "Setting up your live class Poll for secs No correct answer Start poll" at bounding box center [204, 140] width 361 height 245
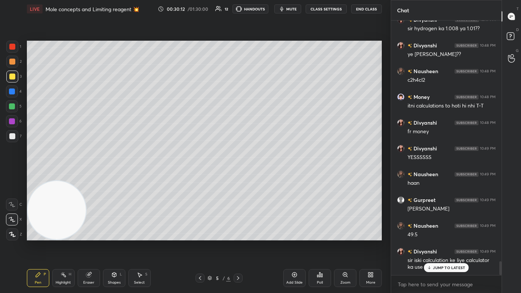
scroll to position [4455, 0]
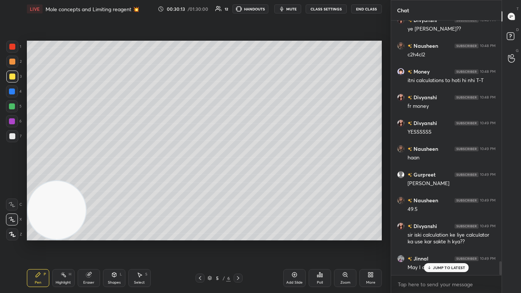
drag, startPoint x: 89, startPoint y: 279, endPoint x: 94, endPoint y: 273, distance: 7.7
click at [89, 176] on div "Eraser" at bounding box center [89, 278] width 22 height 18
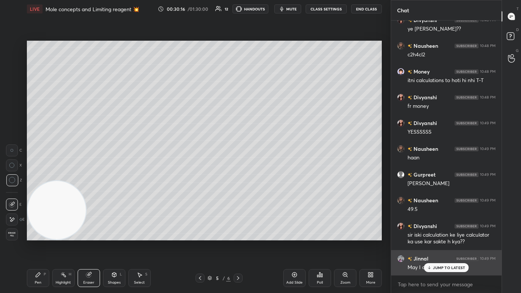
click at [268, 176] on div "JUMP TO LATEST" at bounding box center [446, 267] width 45 height 9
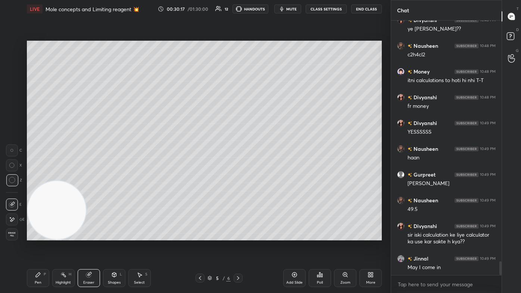
click at [44, 176] on div "Pen P" at bounding box center [38, 278] width 22 height 18
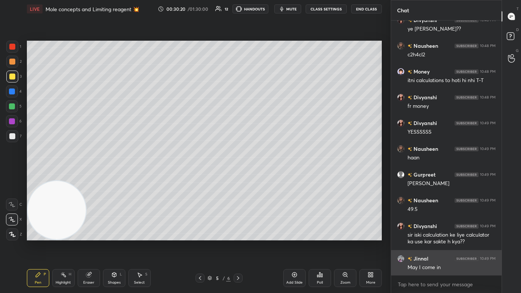
click at [268, 176] on img "grid" at bounding box center [400, 258] width 7 height 7
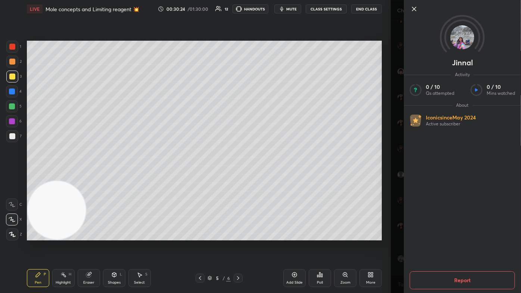
click at [268, 176] on div "Jinnal Activity 0 / 10 Qs attempted 0 / 10 Mins watched About Iconic since [DAT…" at bounding box center [456, 146] width 130 height 293
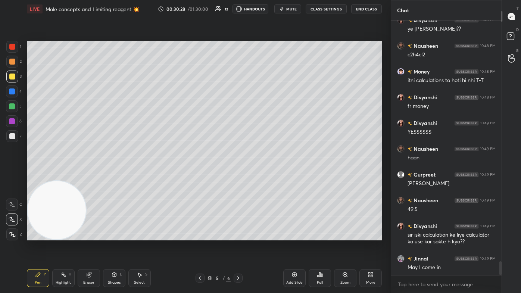
scroll to position [4480, 0]
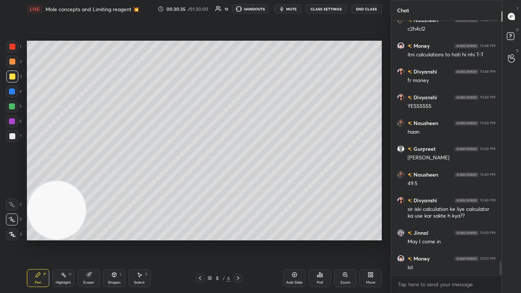
click at [14, 47] on div at bounding box center [12, 47] width 6 height 6
click at [15, 106] on div at bounding box center [12, 106] width 12 height 12
click at [16, 176] on div at bounding box center [12, 235] width 12 height 12
click at [11, 123] on div at bounding box center [12, 121] width 6 height 6
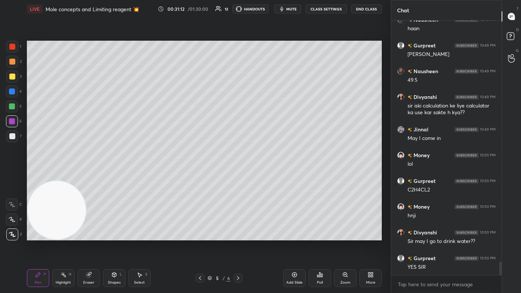
scroll to position [4610, 0]
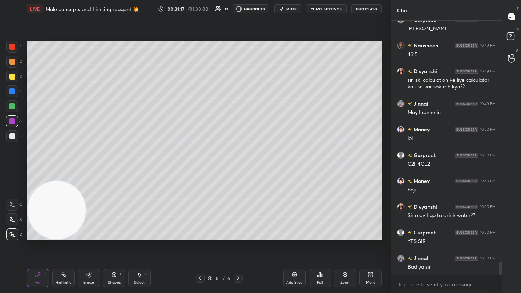
click at [15, 136] on div at bounding box center [12, 136] width 12 height 12
click at [268, 8] on span "mute" at bounding box center [291, 8] width 10 height 5
click at [268, 7] on span "unmute" at bounding box center [291, 8] width 16 height 5
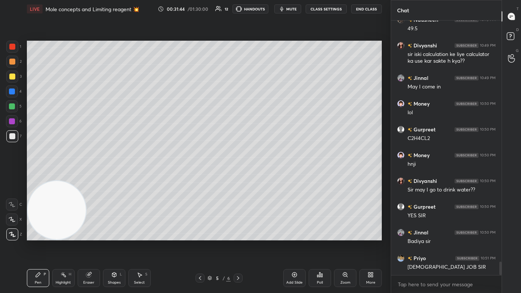
scroll to position [4668, 0]
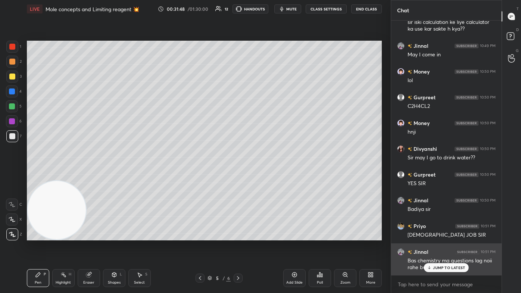
click at [268, 176] on p "JUMP TO LATEST" at bounding box center [449, 268] width 32 height 4
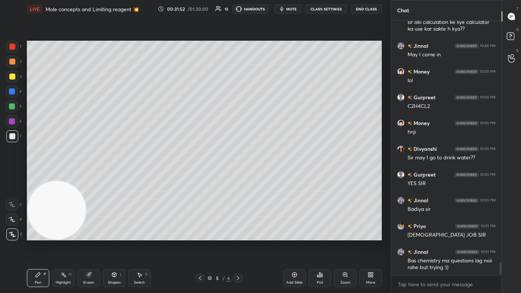
scroll to position [4694, 0]
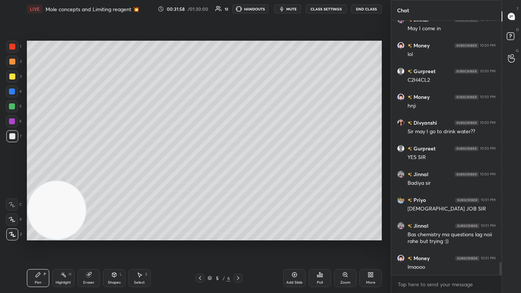
click at [268, 11] on span "mute" at bounding box center [291, 8] width 10 height 5
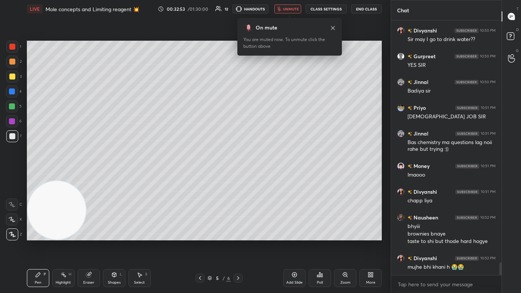
scroll to position [4812, 0]
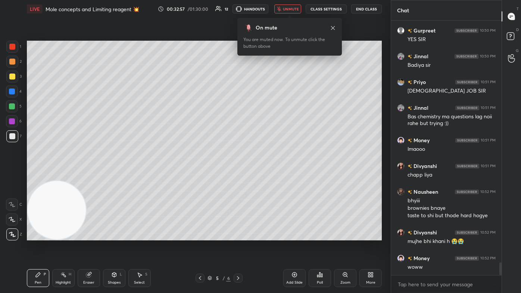
click at [268, 7] on span "unmute" at bounding box center [291, 8] width 16 height 5
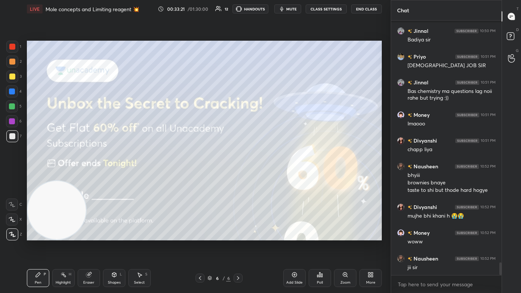
scroll to position [4870, 0]
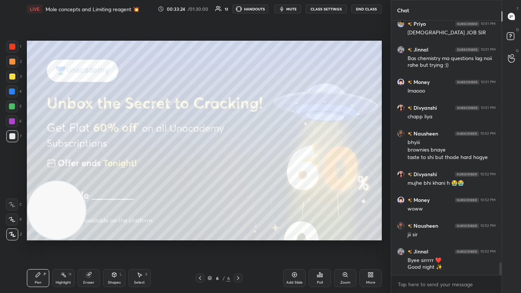
click at [268, 176] on div "Add Slide" at bounding box center [294, 278] width 22 height 18
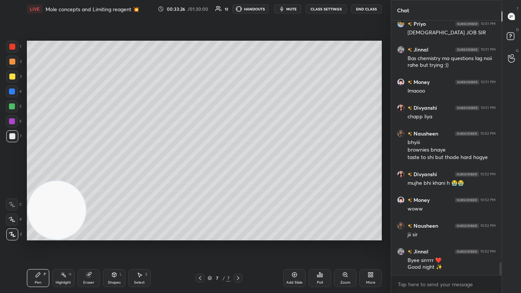
click at [10, 76] on div at bounding box center [12, 77] width 6 height 6
click at [10, 176] on div at bounding box center [12, 220] width 12 height 12
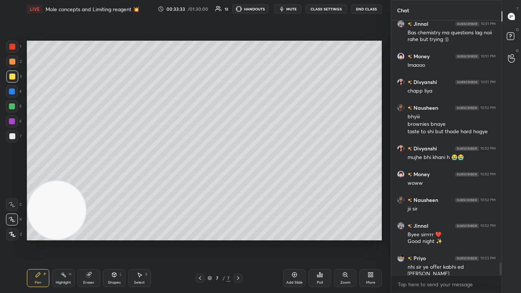
scroll to position [4922, 0]
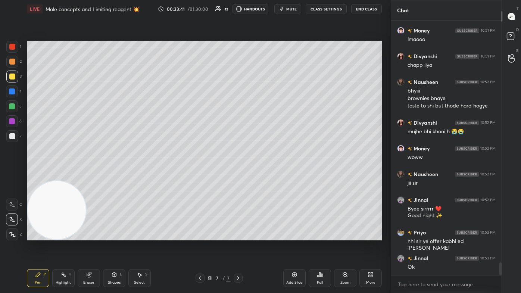
click at [13, 176] on icon at bounding box center [12, 219] width 7 height 5
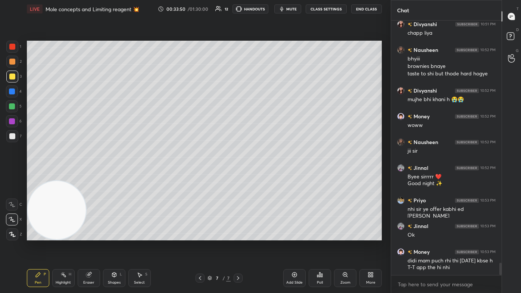
scroll to position [4979, 0]
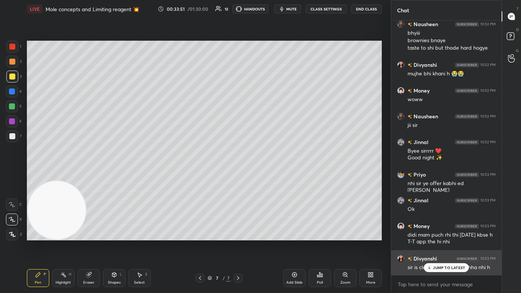
click at [268, 176] on p "JUMP TO LATEST" at bounding box center [449, 268] width 32 height 4
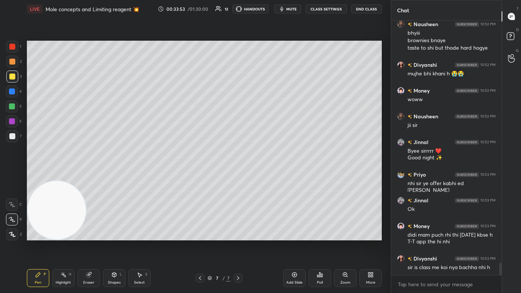
click at [94, 176] on div "Eraser" at bounding box center [89, 278] width 22 height 18
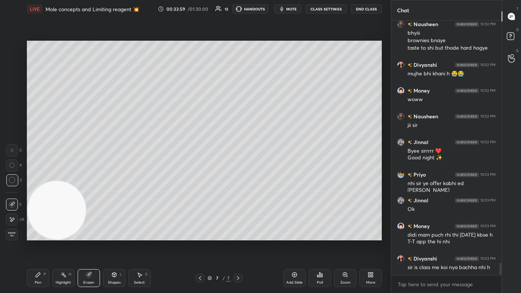
click at [43, 176] on div "Pen P" at bounding box center [38, 278] width 22 height 18
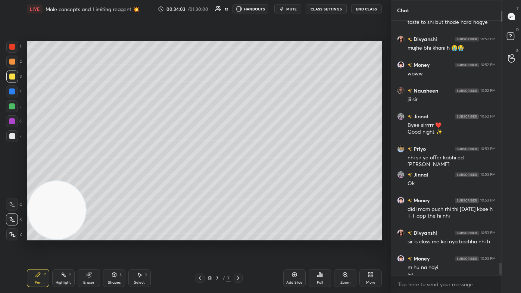
scroll to position [5013, 0]
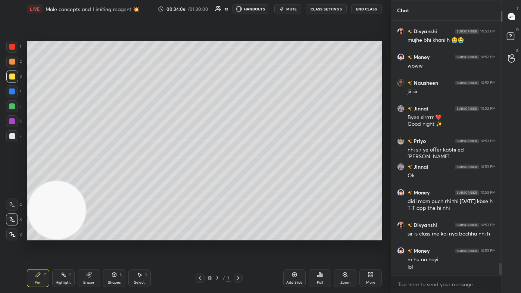
click at [85, 176] on div "Eraser" at bounding box center [88, 283] width 11 height 4
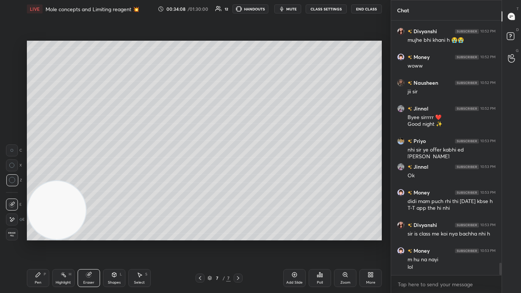
scroll to position [5039, 0]
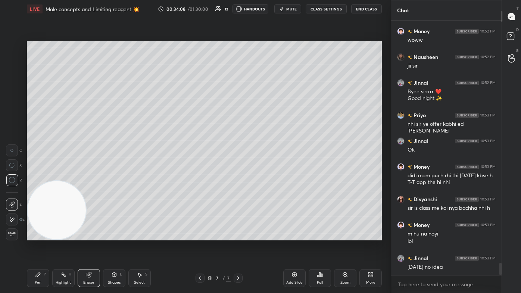
click at [35, 176] on div "Pen P" at bounding box center [38, 278] width 22 height 18
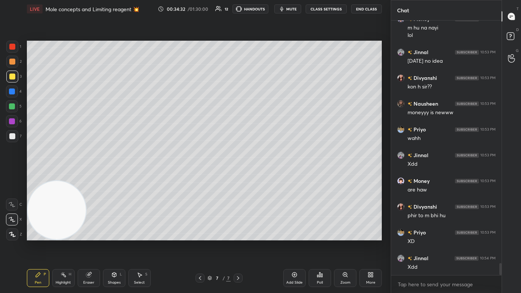
scroll to position [5270, 0]
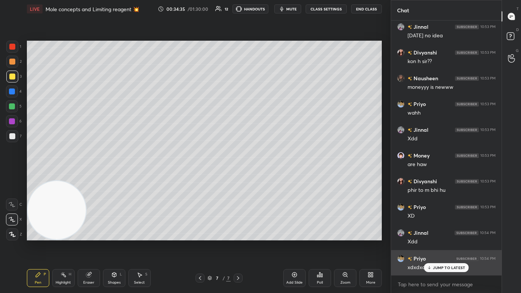
drag, startPoint x: 447, startPoint y: 268, endPoint x: 449, endPoint y: 272, distance: 4.0
click at [268, 176] on p "JUMP TO LATEST" at bounding box center [449, 268] width 32 height 4
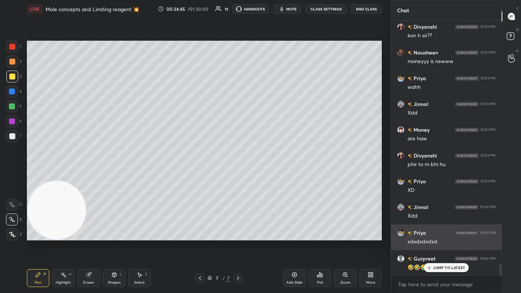
scroll to position [5322, 0]
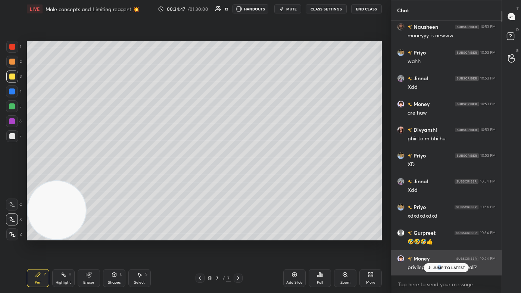
click at [268, 176] on p "JUMP TO LATEST" at bounding box center [449, 268] width 32 height 4
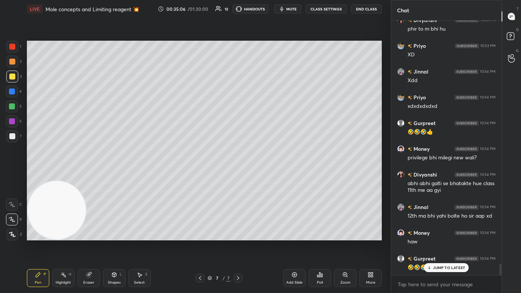
scroll to position [5457, 0]
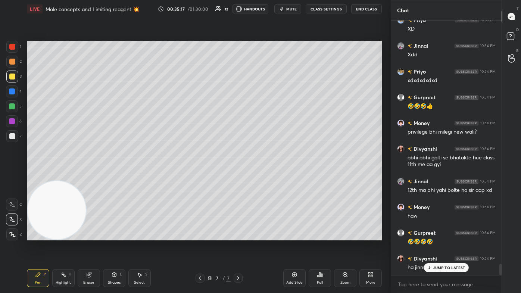
click at [87, 176] on div "Pen P Highlight H Eraser Shapes L Select S 7 / 7 Add Slide Poll Zoom More" at bounding box center [204, 278] width 355 height 30
click at [88, 176] on div "Eraser" at bounding box center [89, 278] width 22 height 18
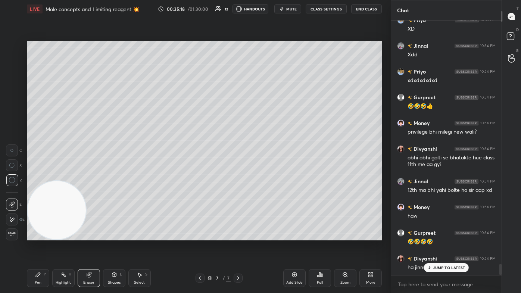
click at [37, 176] on div "Pen P" at bounding box center [38, 278] width 22 height 18
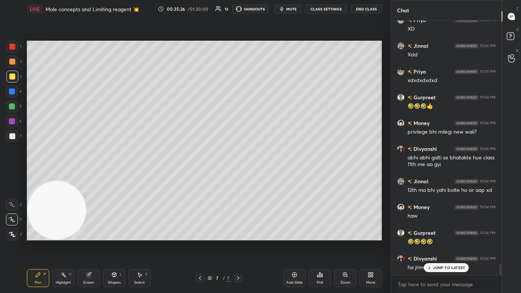
scroll to position [5483, 0]
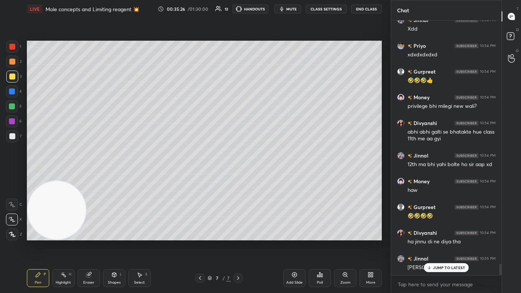
click at [87, 176] on div "Eraser" at bounding box center [88, 283] width 11 height 4
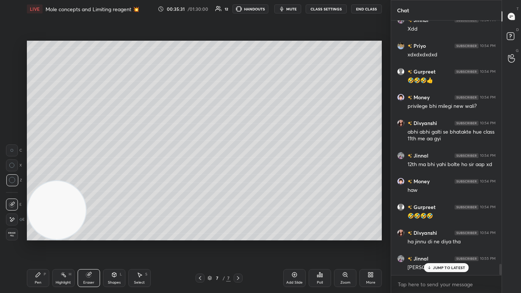
click at [38, 176] on div "Pen P" at bounding box center [38, 278] width 22 height 18
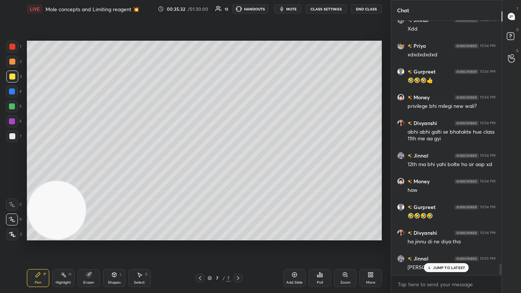
scroll to position [5491, 0]
click at [268, 176] on div "Divyanshi 10:53 PM sir is class me koi nya bachha nhi h Money 10:53 PM m hu na …" at bounding box center [446, 148] width 111 height 255
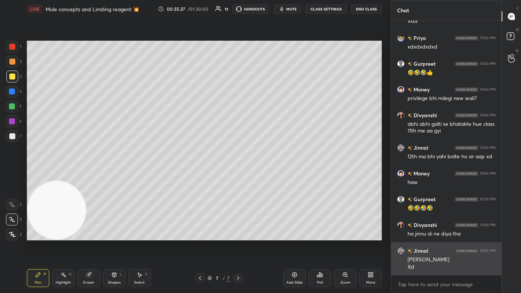
scroll to position [5517, 0]
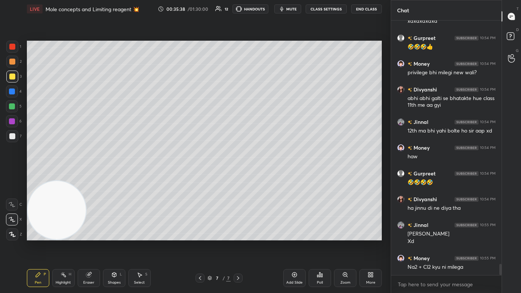
click at [39, 176] on div "Pen P" at bounding box center [38, 278] width 22 height 18
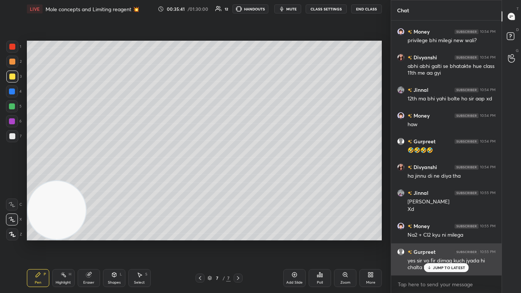
click at [268, 176] on p "JUMP TO LATEST" at bounding box center [449, 268] width 32 height 4
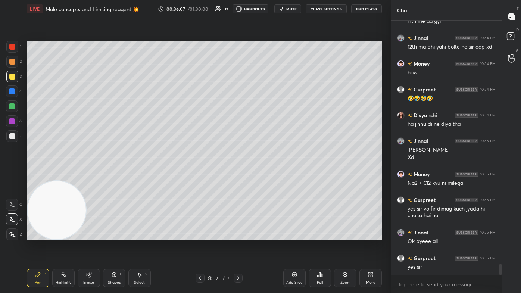
scroll to position [5627, 0]
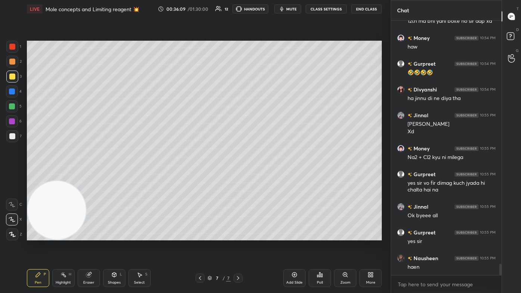
click at [87, 176] on div "Eraser" at bounding box center [88, 283] width 11 height 4
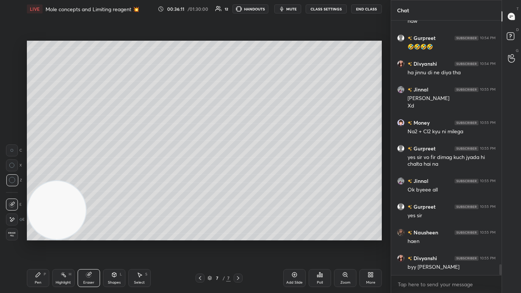
scroll to position [5678, 0]
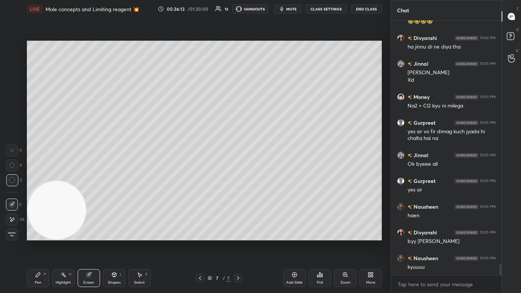
click at [35, 176] on div "Pen P" at bounding box center [38, 278] width 22 height 18
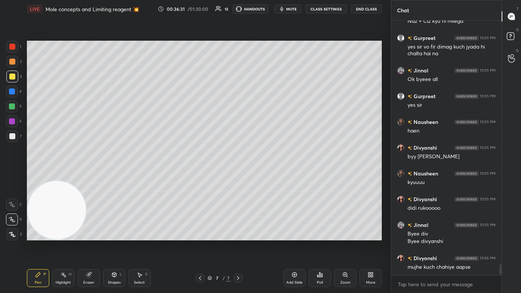
scroll to position [5789, 0]
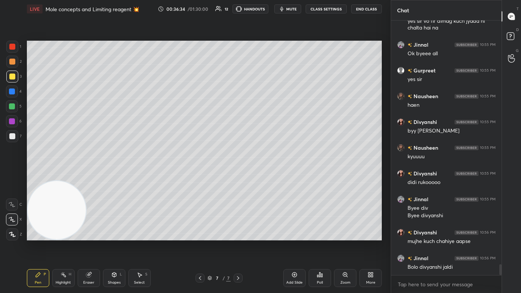
click at [268, 6] on button "CLASS SETTINGS" at bounding box center [326, 8] width 41 height 9
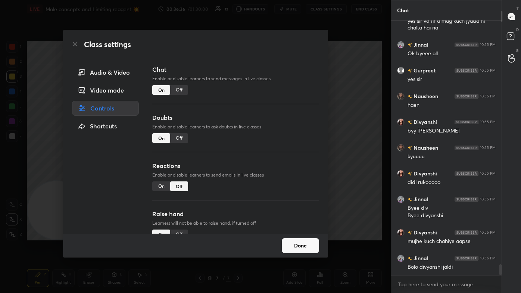
click at [268, 76] on div "Class settings Audio & Video Video mode Controls Shortcuts Chat Enable or disab…" at bounding box center [195, 146] width 391 height 293
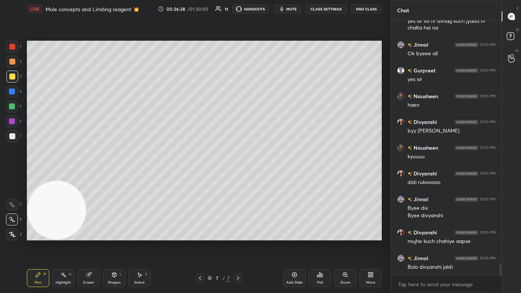
click at [8, 136] on div at bounding box center [12, 136] width 12 height 12
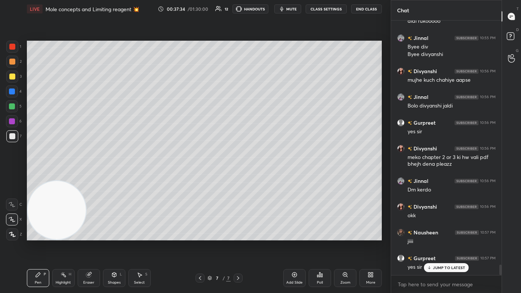
scroll to position [5975, 0]
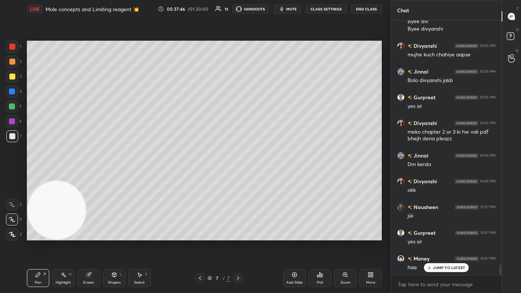
click at [86, 176] on icon at bounding box center [89, 275] width 6 height 6
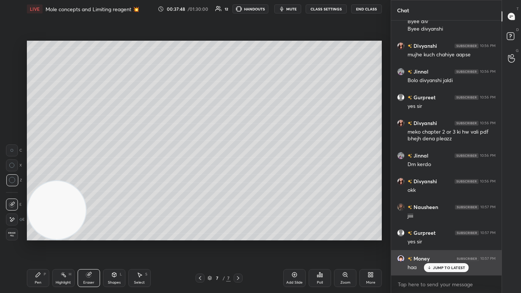
click at [268, 176] on p "JUMP TO LATEST" at bounding box center [449, 268] width 32 height 4
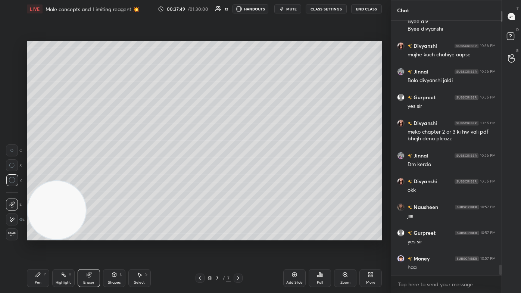
click at [35, 176] on div "Pen" at bounding box center [38, 283] width 7 height 4
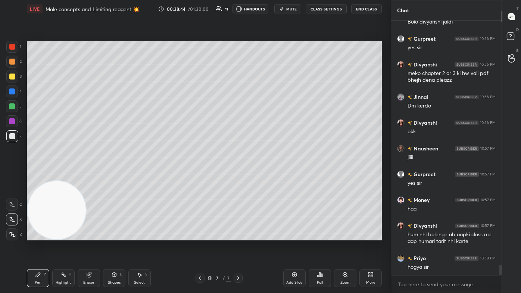
scroll to position [6060, 0]
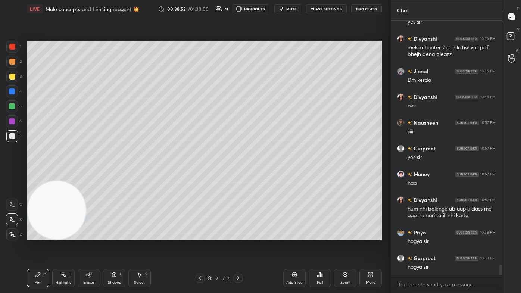
drag, startPoint x: 7, startPoint y: 81, endPoint x: 16, endPoint y: 80, distance: 8.7
click at [8, 81] on div at bounding box center [12, 77] width 12 height 12
click at [15, 176] on div at bounding box center [12, 220] width 12 height 12
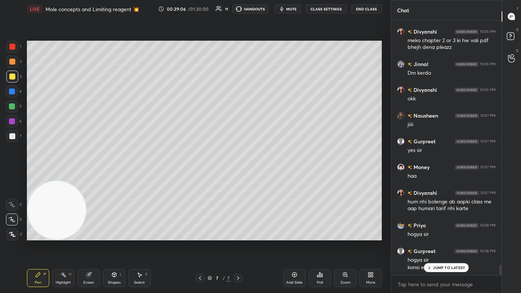
click at [268, 176] on p "JUMP TO LATEST" at bounding box center [449, 268] width 32 height 4
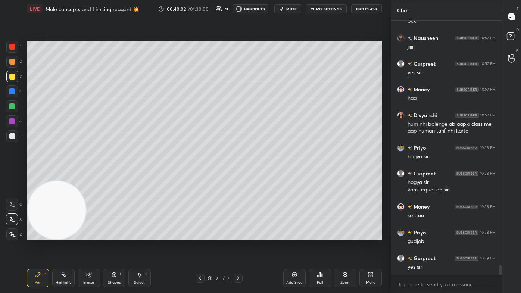
scroll to position [6170, 0]
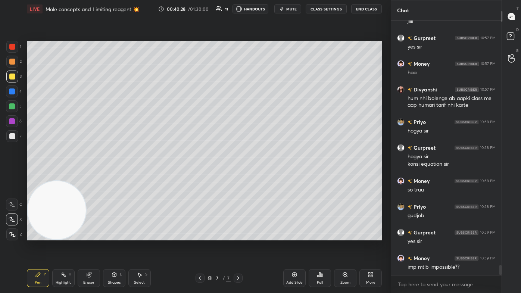
click at [268, 8] on span "mute" at bounding box center [291, 8] width 10 height 5
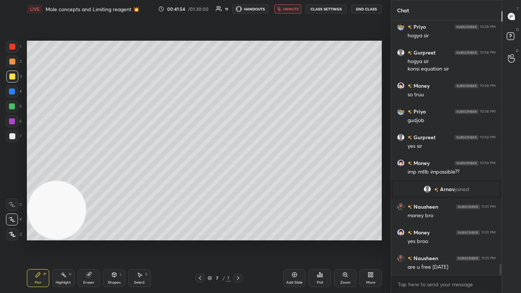
scroll to position [5470, 0]
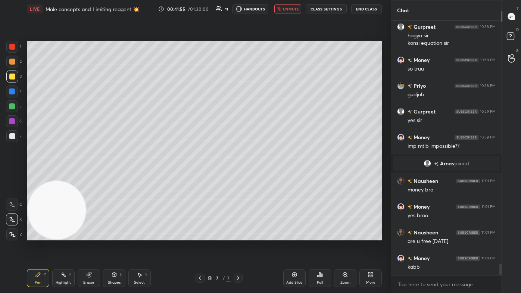
click at [268, 12] on button "unmute" at bounding box center [287, 8] width 27 height 9
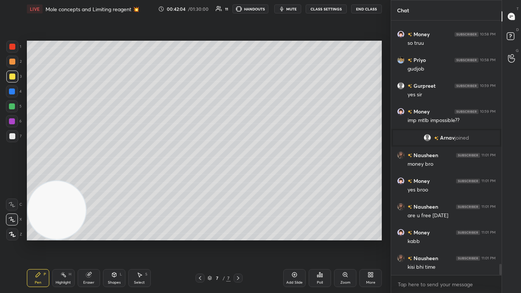
scroll to position [5521, 0]
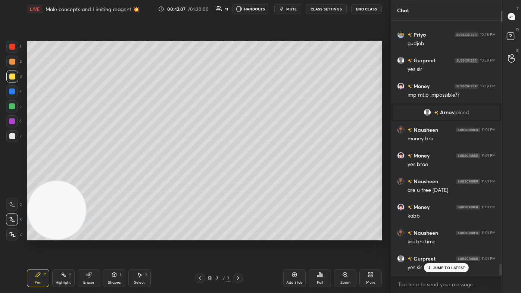
click at [268, 176] on p "JUMP TO LATEST" at bounding box center [449, 268] width 32 height 4
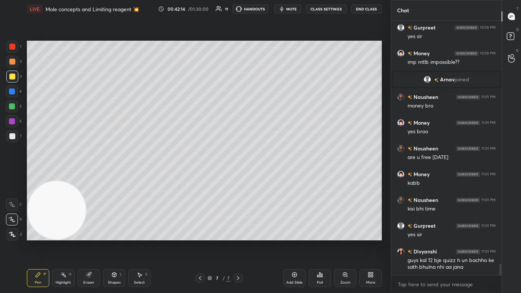
scroll to position [5580, 0]
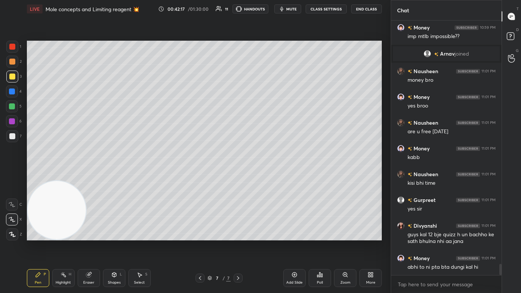
click at [268, 176] on div "Add Slide" at bounding box center [294, 278] width 22 height 18
click at [13, 79] on div at bounding box center [12, 77] width 12 height 12
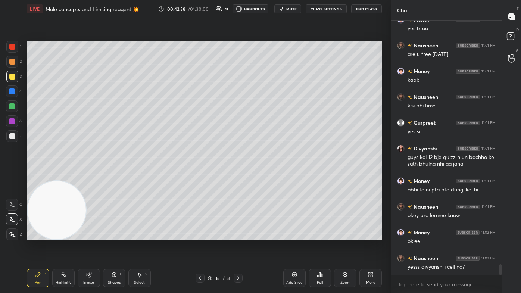
scroll to position [5683, 0]
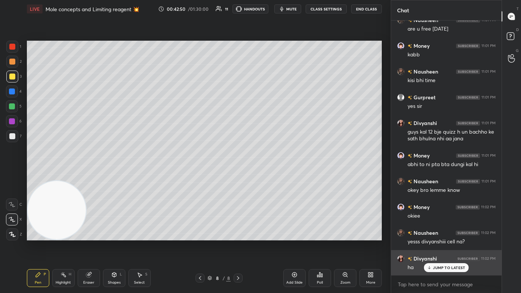
click at [268, 176] on p "JUMP TO LATEST" at bounding box center [449, 268] width 32 height 4
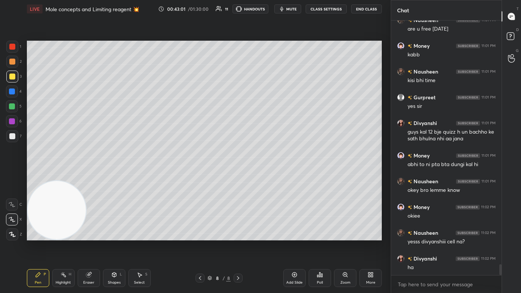
click at [12, 111] on div at bounding box center [12, 106] width 12 height 12
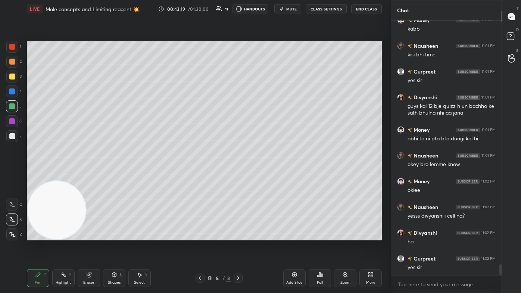
scroll to position [5734, 0]
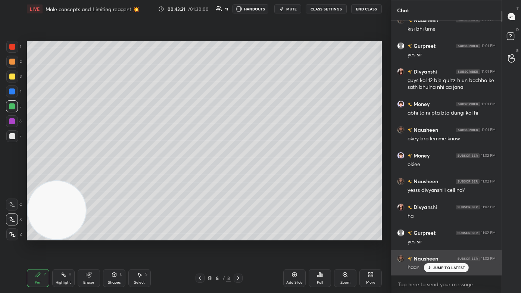
click at [268, 176] on p "JUMP TO LATEST" at bounding box center [449, 268] width 32 height 4
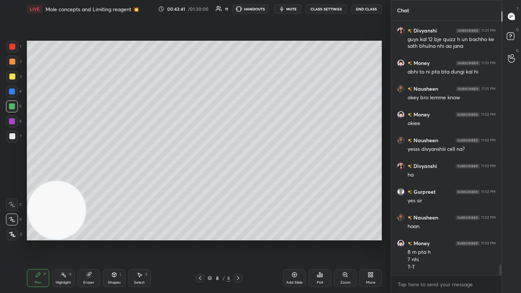
scroll to position [5801, 0]
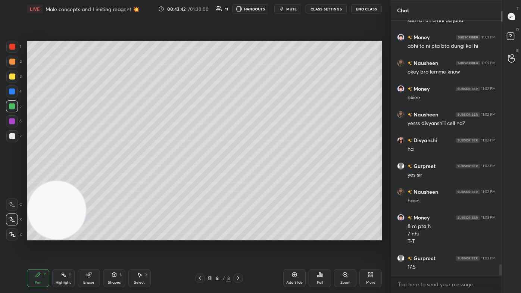
click at [80, 176] on div "Eraser" at bounding box center [89, 278] width 22 height 18
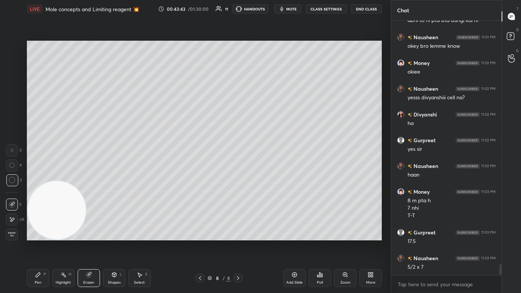
scroll to position [5853, 0]
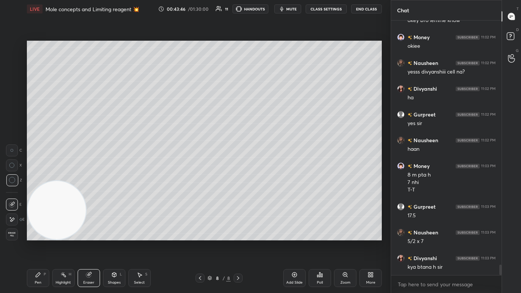
click at [31, 176] on div "Pen P" at bounding box center [38, 278] width 22 height 18
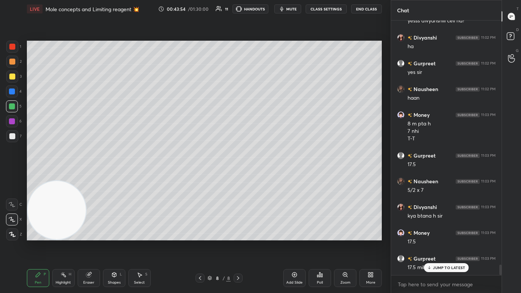
scroll to position [5930, 0]
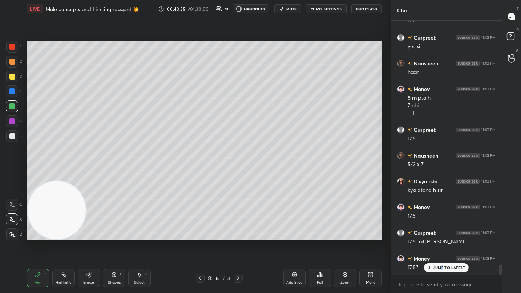
click at [268, 176] on div "Money 11:01 PM yes broo Nausheen 11:01 PM are u free [DATE] Money 11:01 PM kabb…" at bounding box center [446, 148] width 111 height 255
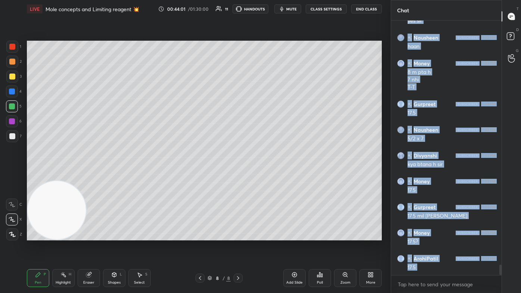
scroll to position [5981, 0]
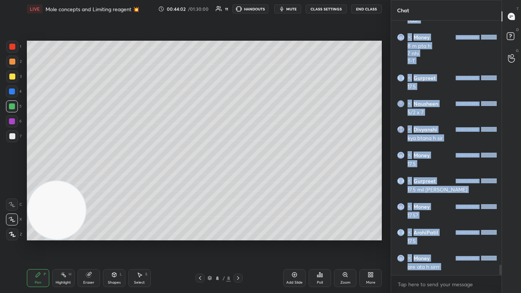
click at [12, 65] on div at bounding box center [12, 62] width 12 height 12
click at [268, 38] on icon at bounding box center [511, 37] width 13 height 13
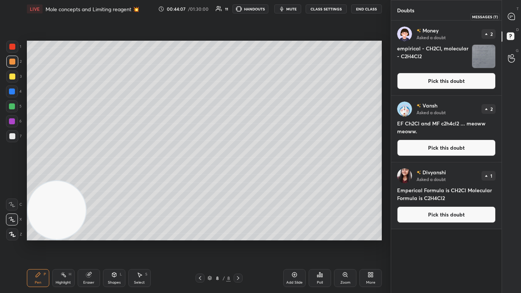
click at [268, 20] on icon at bounding box center [511, 16] width 7 height 7
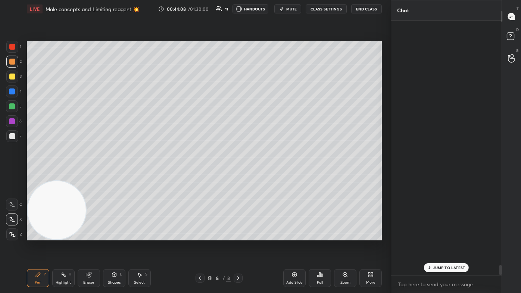
scroll to position [253, 108]
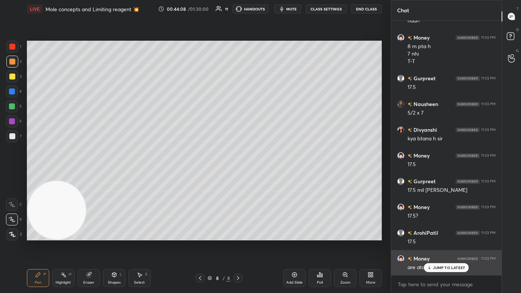
click at [268, 176] on p "JUMP TO LATEST" at bounding box center [449, 268] width 32 height 4
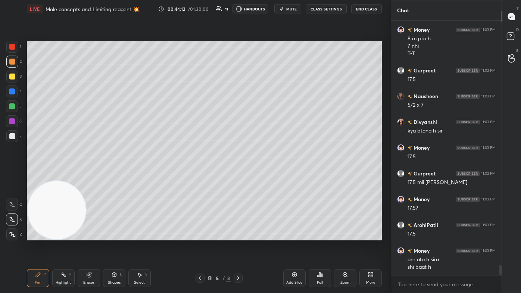
scroll to position [6179, 0]
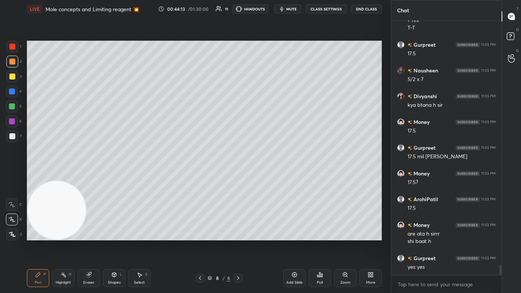
click at [94, 176] on div "Eraser" at bounding box center [89, 278] width 22 height 18
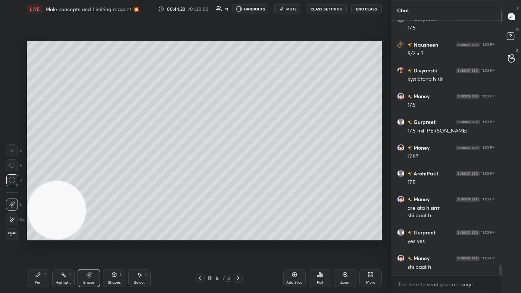
scroll to position [6231, 0]
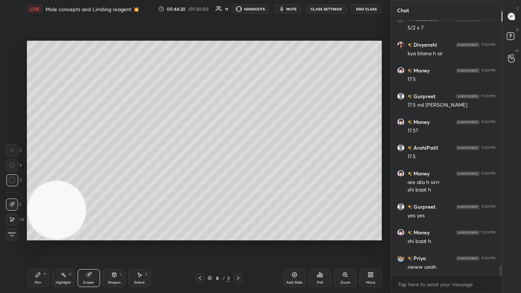
click at [36, 176] on icon at bounding box center [38, 275] width 6 height 6
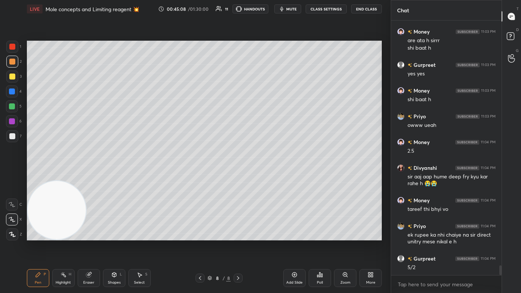
scroll to position [6399, 0]
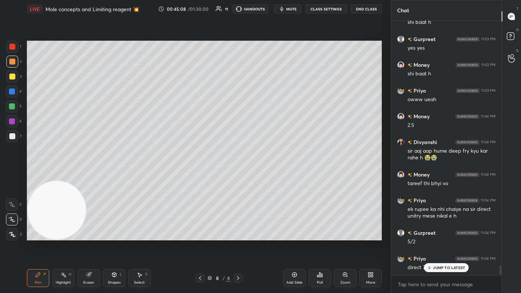
click at [91, 176] on div "Eraser" at bounding box center [88, 283] width 11 height 4
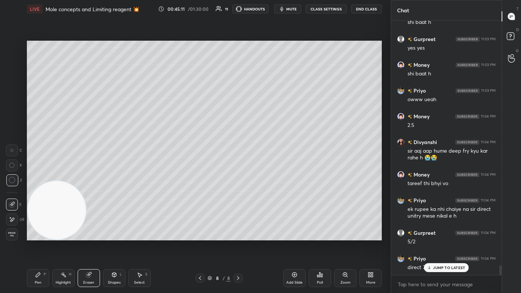
click at [37, 176] on div "Pen" at bounding box center [38, 283] width 7 height 4
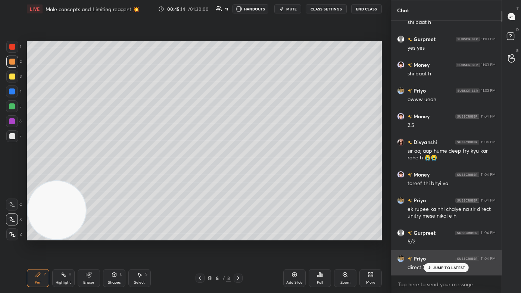
click at [268, 176] on p "JUMP TO LATEST" at bounding box center [449, 268] width 32 height 4
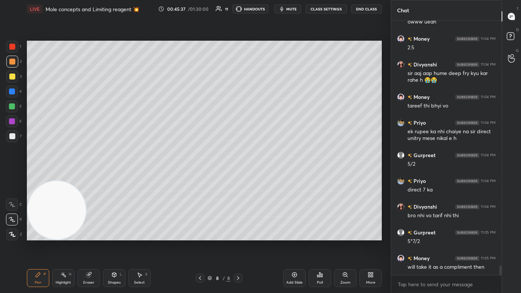
scroll to position [6502, 0]
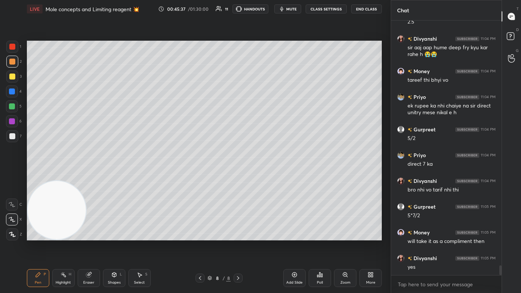
click at [140, 176] on icon at bounding box center [140, 275] width 6 height 6
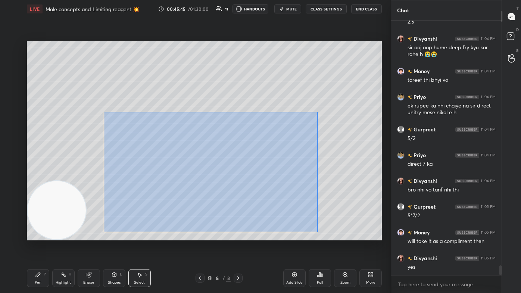
drag, startPoint x: 104, startPoint y: 112, endPoint x: 316, endPoint y: 222, distance: 239.0
click at [268, 176] on div "0 ° Undo Copy Duplicate Duplicate to new slide Delete" at bounding box center [204, 141] width 355 height 200
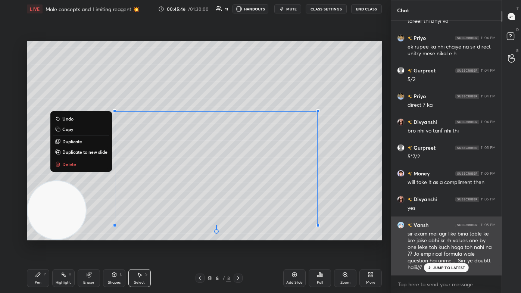
click at [268, 176] on p "JUMP TO LATEST" at bounding box center [449, 268] width 32 height 4
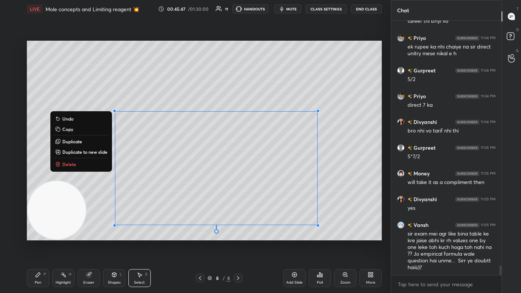
click at [84, 162] on button "Delete" at bounding box center [81, 164] width 56 height 9
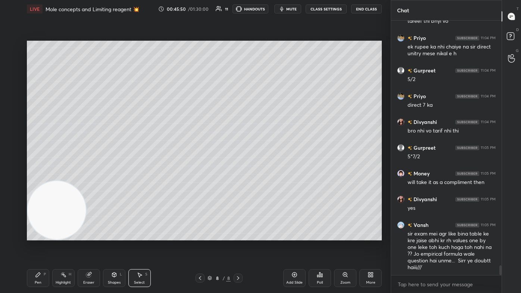
click at [35, 176] on div "Pen" at bounding box center [38, 283] width 7 height 4
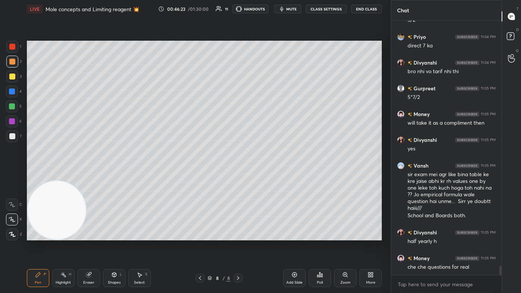
scroll to position [6646, 0]
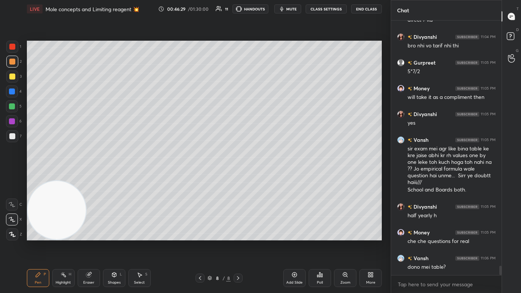
click at [10, 106] on div at bounding box center [12, 106] width 6 height 6
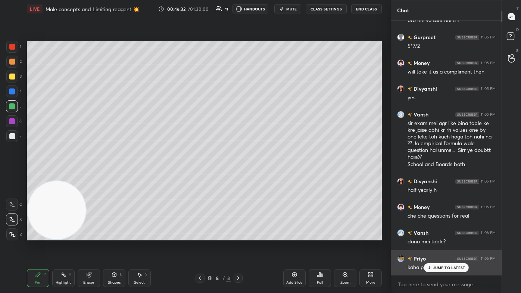
click at [268, 176] on div "JUMP TO LATEST" at bounding box center [446, 267] width 45 height 9
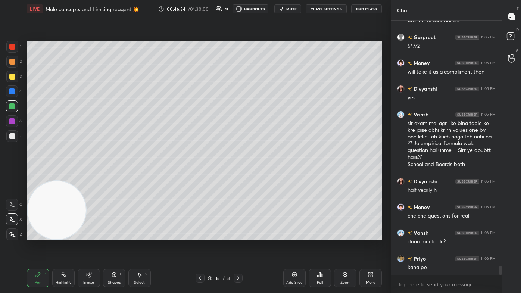
scroll to position [6697, 0]
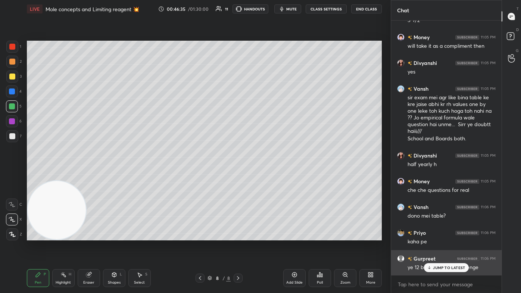
click at [268, 176] on p "JUMP TO LATEST" at bounding box center [449, 268] width 32 height 4
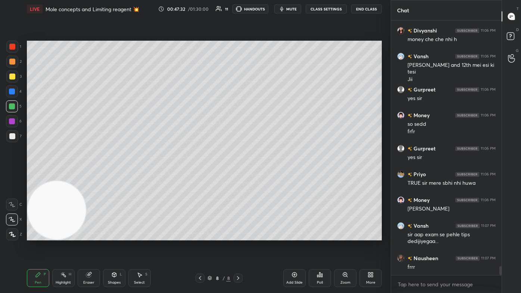
scroll to position [6977, 0]
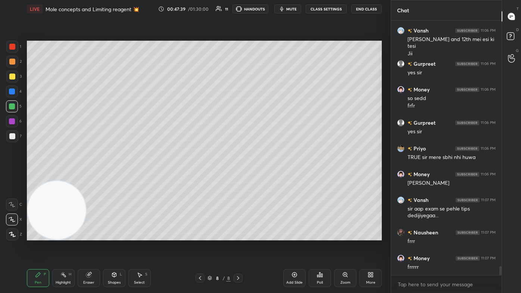
click at [88, 176] on div "Eraser" at bounding box center [88, 283] width 11 height 4
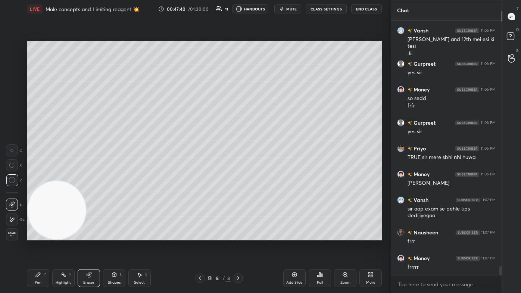
scroll to position [6984, 0]
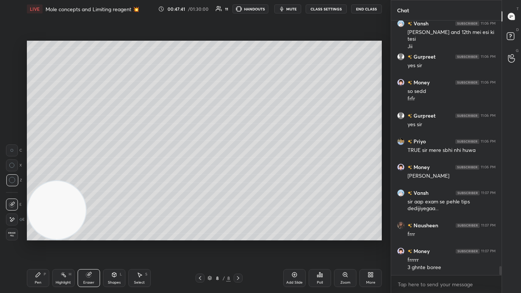
click at [31, 176] on div "Pen P" at bounding box center [38, 278] width 22 height 18
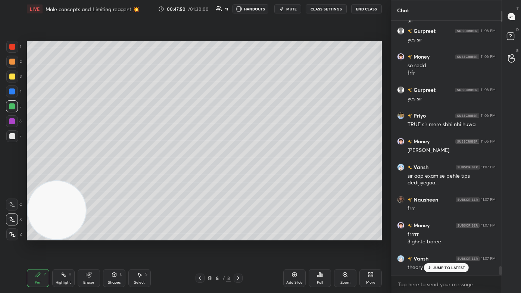
scroll to position [7050, 0]
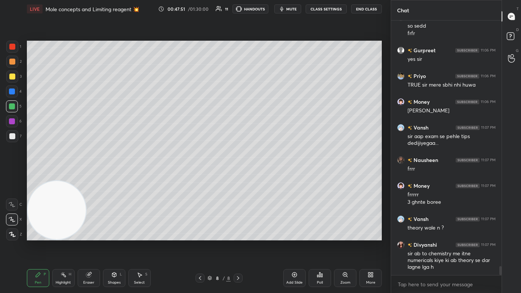
drag, startPoint x: 86, startPoint y: 282, endPoint x: 90, endPoint y: 279, distance: 5.6
click at [87, 176] on div "Eraser" at bounding box center [88, 283] width 11 height 4
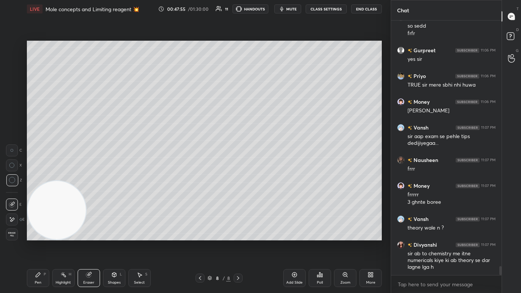
click at [47, 176] on div "Pen P" at bounding box center [38, 278] width 22 height 18
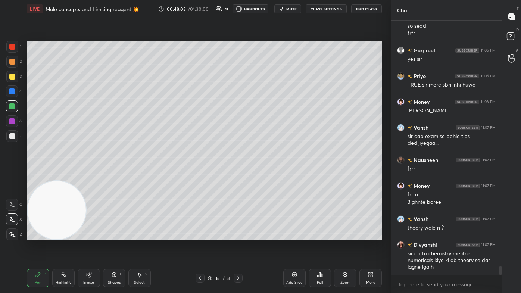
scroll to position [7075, 0]
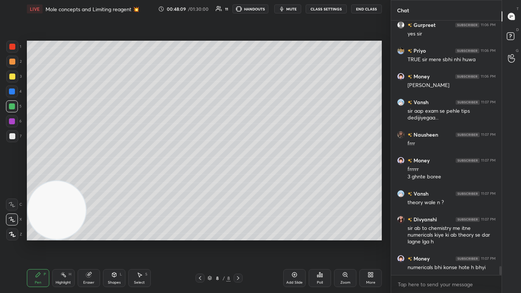
click at [14, 72] on div at bounding box center [12, 77] width 12 height 12
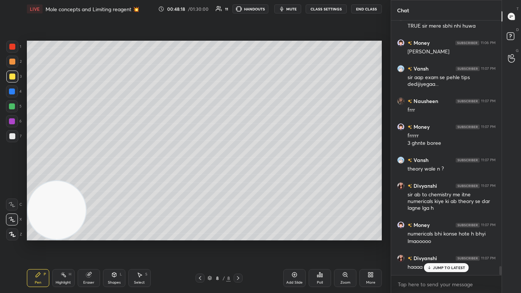
scroll to position [7147, 0]
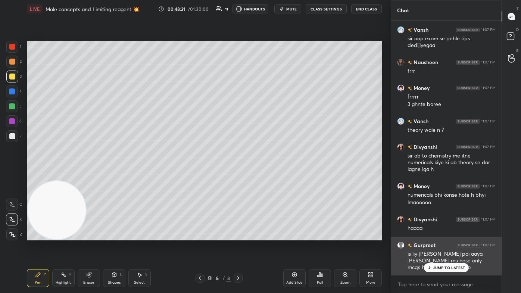
click at [268, 176] on p "JUMP TO LATEST" at bounding box center [449, 268] width 32 height 4
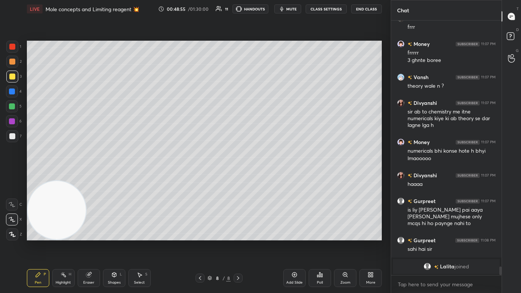
scroll to position [6530, 0]
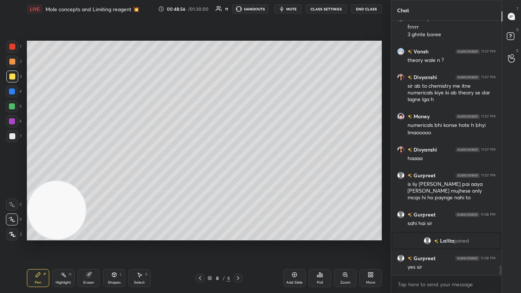
click at [138, 176] on div "Select S" at bounding box center [139, 278] width 22 height 18
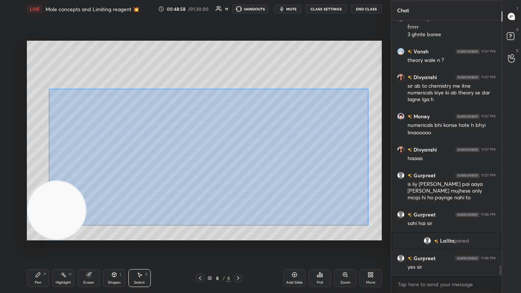
drag, startPoint x: 49, startPoint y: 89, endPoint x: 367, endPoint y: 213, distance: 341.6
click at [268, 176] on div "0 ° Undo Copy Duplicate Duplicate to new slide Delete" at bounding box center [204, 141] width 355 height 200
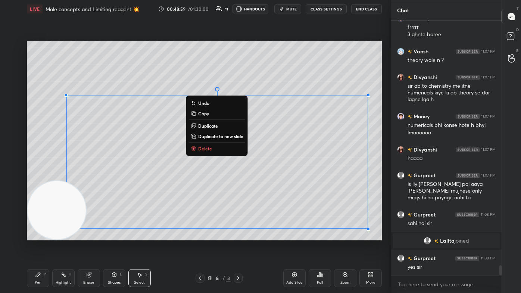
click at [239, 145] on button "Delete" at bounding box center [217, 148] width 56 height 9
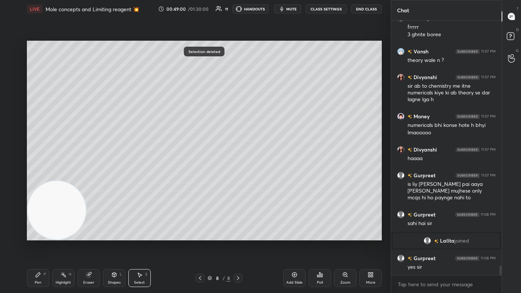
click at [38, 176] on div "Pen" at bounding box center [38, 283] width 7 height 4
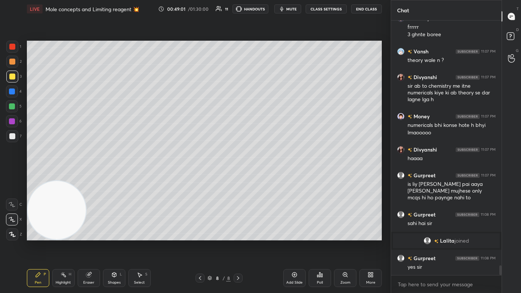
scroll to position [6562, 0]
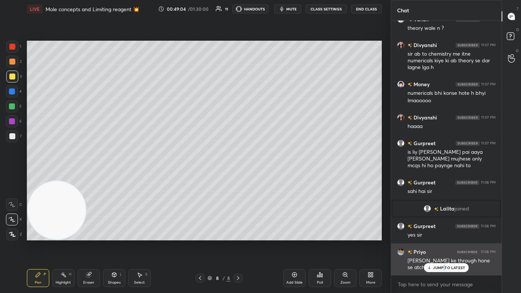
click at [268, 176] on p "JUMP TO LATEST" at bounding box center [449, 268] width 32 height 4
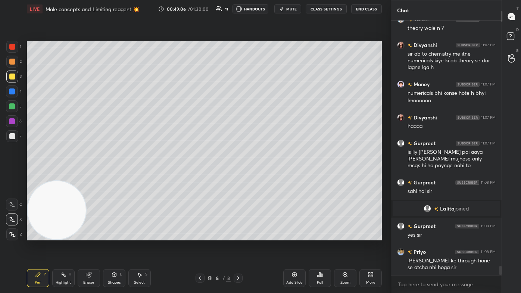
scroll to position [6595, 0]
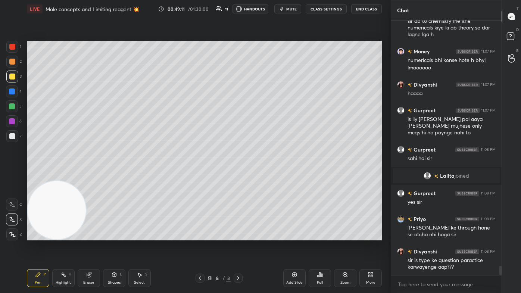
click at [13, 137] on div at bounding box center [12, 136] width 6 height 6
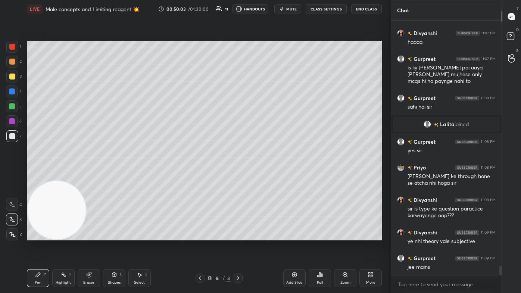
scroll to position [6672, 0]
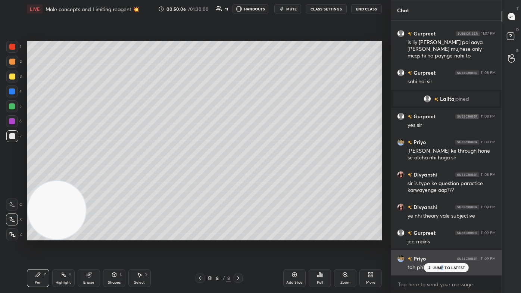
drag, startPoint x: 443, startPoint y: 267, endPoint x: 440, endPoint y: 269, distance: 3.8
click at [268, 176] on p "JUMP TO LATEST" at bounding box center [449, 268] width 32 height 4
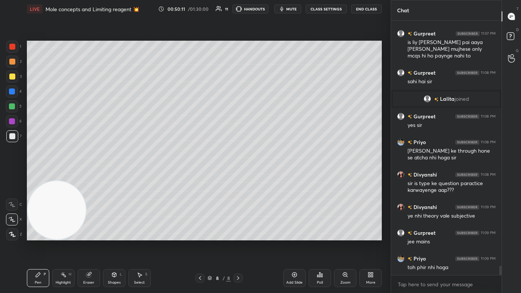
scroll to position [6697, 0]
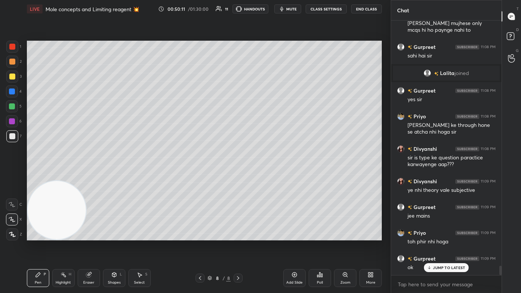
click at [140, 176] on div "Select" at bounding box center [139, 283] width 11 height 4
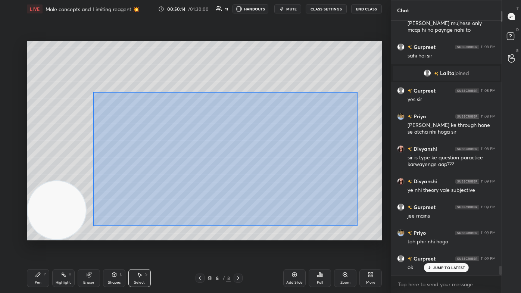
drag, startPoint x: 93, startPoint y: 93, endPoint x: 357, endPoint y: 225, distance: 295.0
click at [268, 176] on div "0 ° Undo Copy Duplicate Duplicate to new slide Delete" at bounding box center [204, 141] width 355 height 200
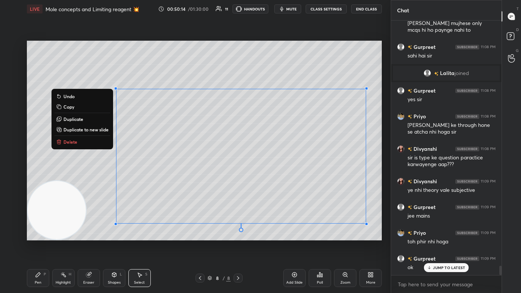
click at [92, 143] on button "Delete" at bounding box center [83, 141] width 56 height 9
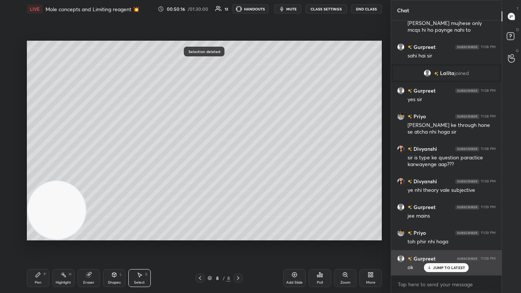
click at [268, 176] on div "JUMP TO LATEST" at bounding box center [446, 267] width 45 height 9
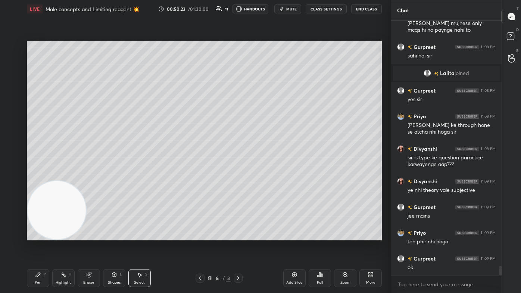
scroll to position [6730, 0]
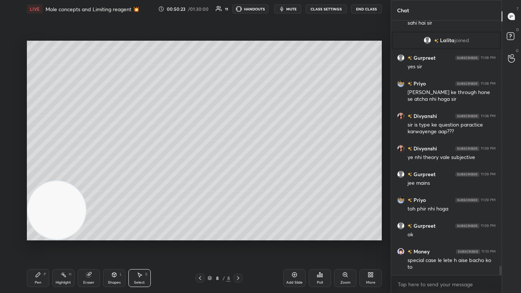
click at [38, 176] on div "Pen" at bounding box center [38, 283] width 7 height 4
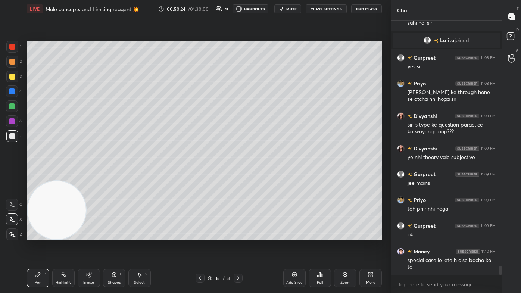
scroll to position [6756, 0]
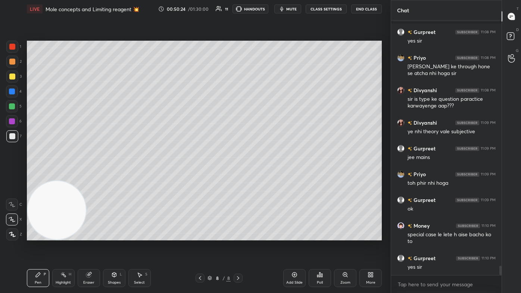
click at [12, 139] on div at bounding box center [12, 136] width 6 height 6
click at [268, 8] on button "mute" at bounding box center [287, 8] width 27 height 9
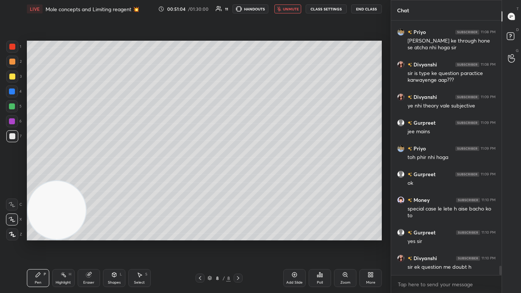
drag, startPoint x: 86, startPoint y: 282, endPoint x: 92, endPoint y: 276, distance: 8.5
click at [87, 176] on div "Eraser" at bounding box center [88, 283] width 11 height 4
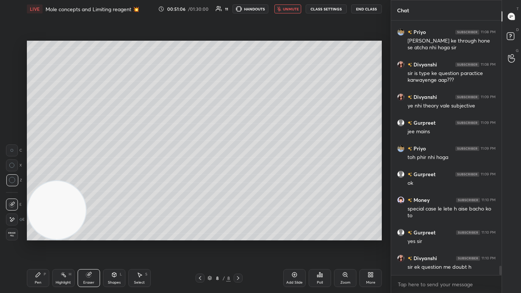
drag, startPoint x: 38, startPoint y: 282, endPoint x: 45, endPoint y: 280, distance: 7.3
click at [38, 176] on div "Pen" at bounding box center [38, 283] width 7 height 4
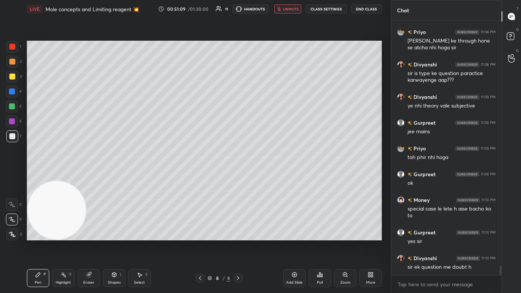
click at [34, 176] on div "Pen P Highlight H Eraser Shapes L Select S 8 / 8 Add Slide Poll Zoom More" at bounding box center [204, 278] width 355 height 30
click at [268, 7] on span "unmute" at bounding box center [291, 8] width 16 height 5
click at [268, 5] on button "mute" at bounding box center [287, 8] width 27 height 9
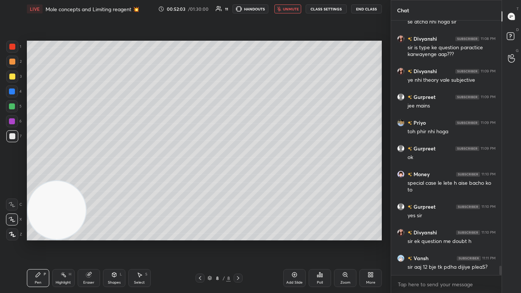
scroll to position [6833, 0]
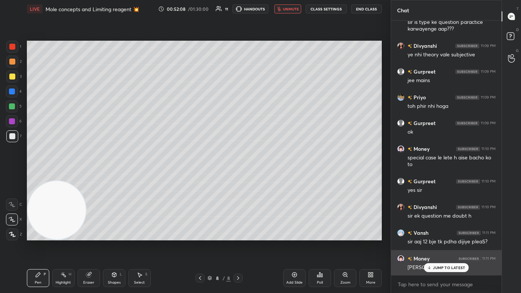
click at [268, 176] on p "JUMP TO LATEST" at bounding box center [449, 268] width 32 height 4
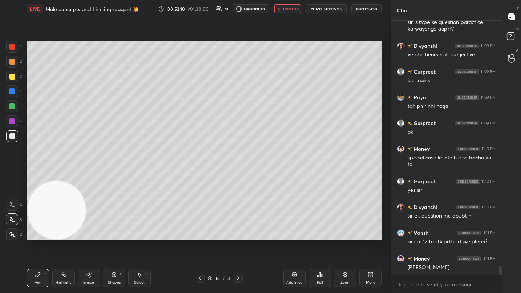
click at [268, 9] on span "unmute" at bounding box center [291, 8] width 16 height 5
click at [12, 49] on div at bounding box center [12, 47] width 6 height 6
click at [9, 176] on div at bounding box center [12, 220] width 12 height 12
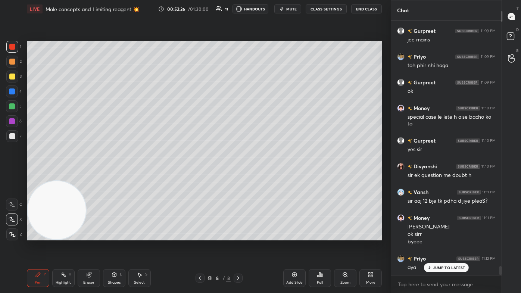
scroll to position [6899, 0]
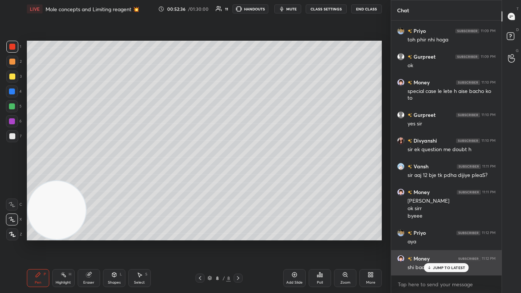
drag, startPoint x: 437, startPoint y: 267, endPoint x: 413, endPoint y: 271, distance: 24.1
click at [268, 176] on p "JUMP TO LATEST" at bounding box center [449, 268] width 32 height 4
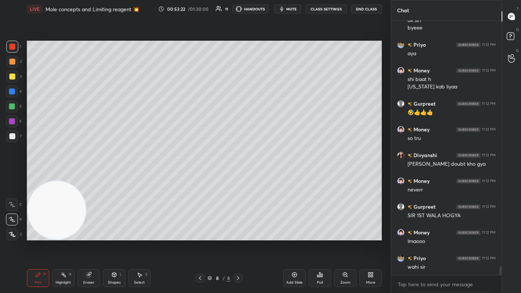
scroll to position [7113, 0]
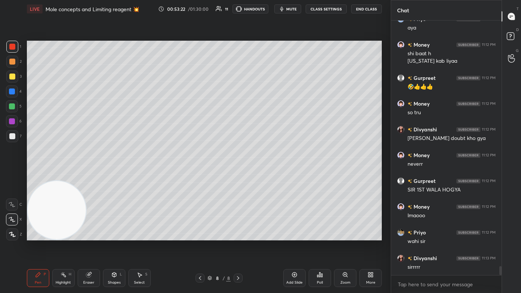
click at [268, 9] on span "mute" at bounding box center [291, 8] width 10 height 5
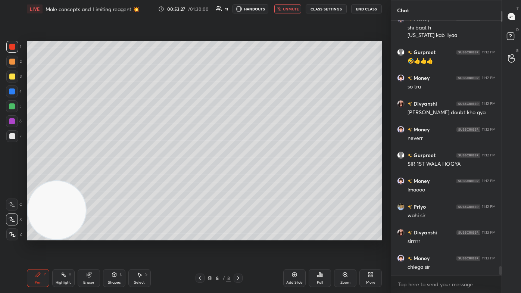
click at [268, 11] on span "unmute" at bounding box center [291, 8] width 16 height 5
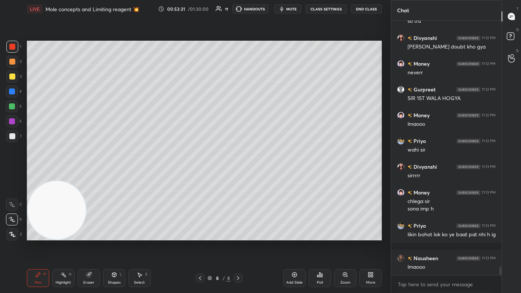
scroll to position [7230, 0]
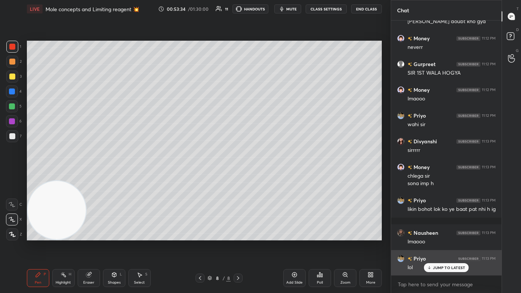
click at [268, 176] on p "JUMP TO LATEST" at bounding box center [449, 268] width 32 height 4
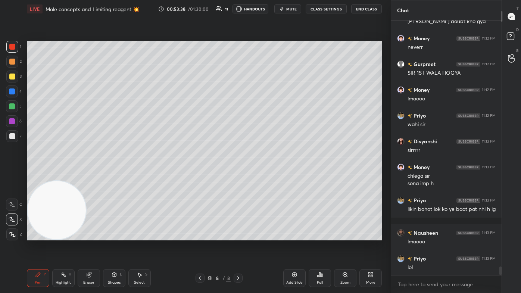
click at [9, 176] on icon at bounding box center [12, 234] width 7 height 5
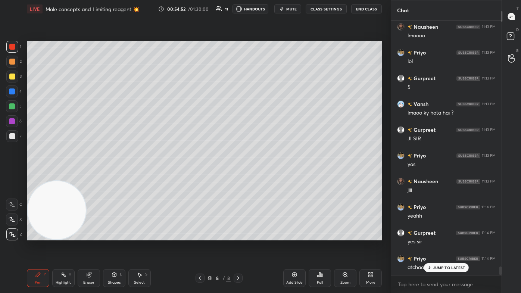
scroll to position [7462, 0]
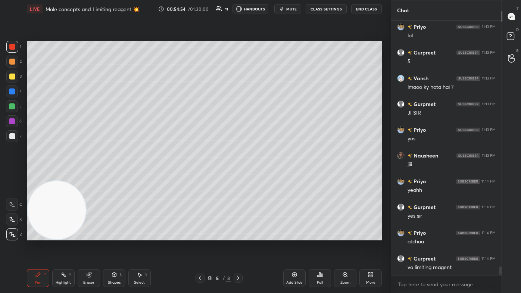
click at [90, 176] on div "Eraser" at bounding box center [89, 278] width 22 height 18
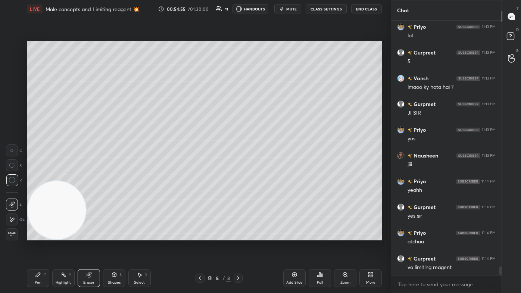
scroll to position [7488, 0]
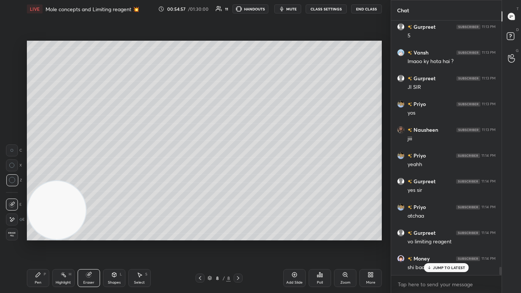
click at [38, 176] on div "Pen P Highlight H Eraser Shapes L Select S 8 / 8 Add Slide Poll Zoom More" at bounding box center [204, 278] width 355 height 30
click at [40, 176] on icon at bounding box center [38, 275] width 4 height 4
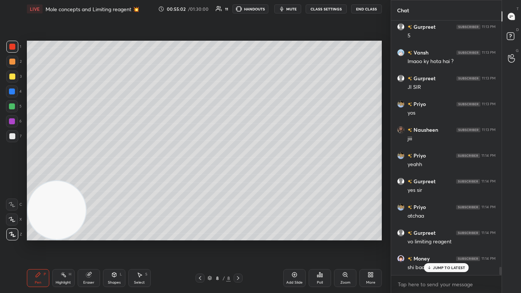
scroll to position [7514, 0]
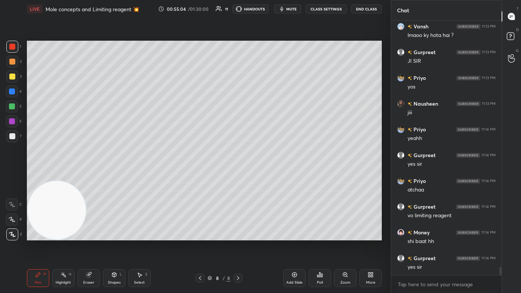
click at [12, 109] on div at bounding box center [12, 106] width 12 height 12
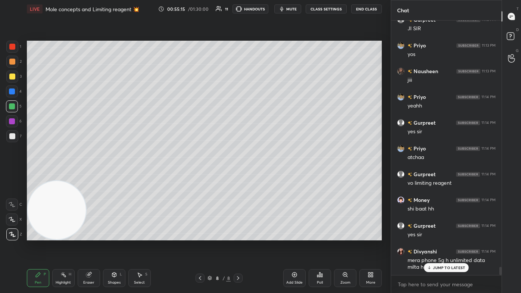
scroll to position [7579, 0]
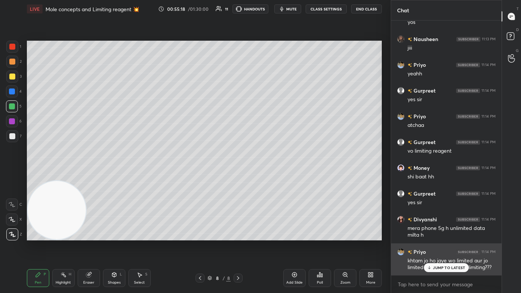
click at [268, 176] on div "JUMP TO LATEST" at bounding box center [446, 267] width 45 height 9
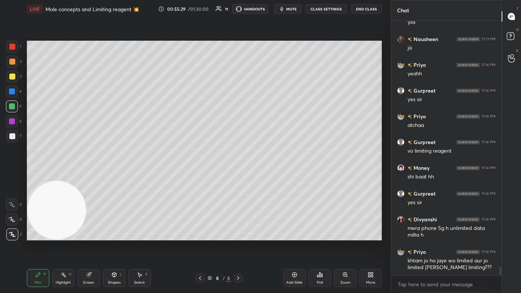
click at [89, 176] on div "Eraser" at bounding box center [88, 283] width 11 height 4
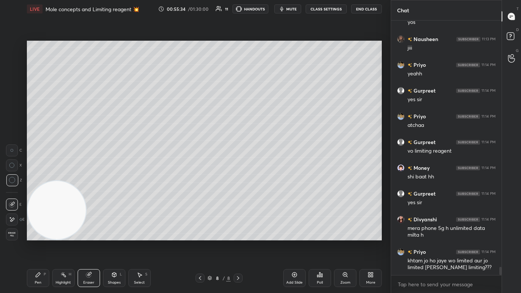
click at [34, 176] on div "Pen P" at bounding box center [38, 278] width 22 height 18
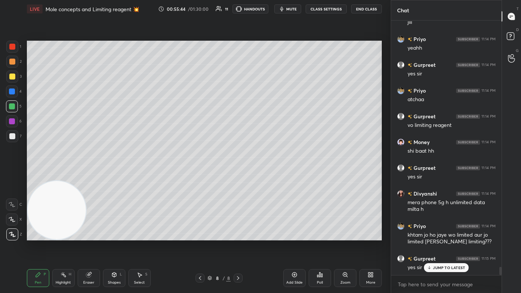
scroll to position [7631, 0]
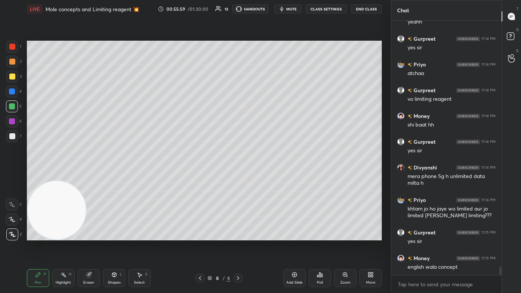
drag, startPoint x: 93, startPoint y: 280, endPoint x: 108, endPoint y: 257, distance: 27.1
click at [93, 176] on div "Eraser" at bounding box center [89, 278] width 22 height 18
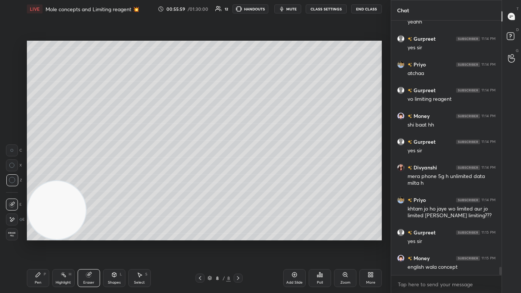
scroll to position [7656, 0]
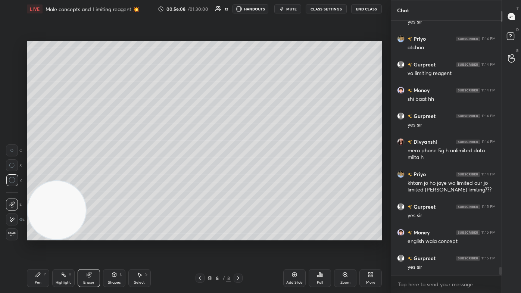
click at [34, 176] on div "Pen P" at bounding box center [38, 278] width 22 height 18
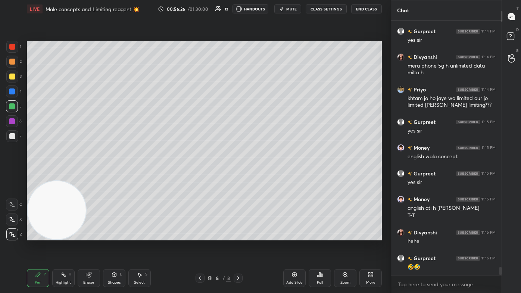
scroll to position [7767, 0]
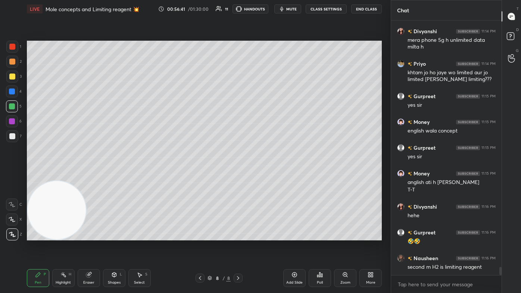
click at [12, 50] on div at bounding box center [12, 47] width 12 height 12
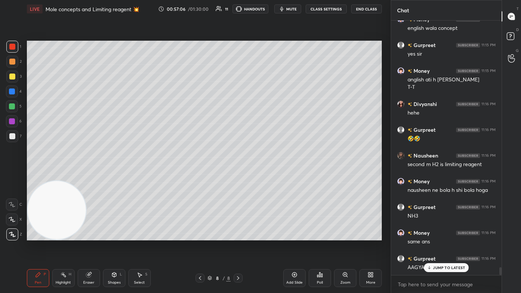
scroll to position [7895, 0]
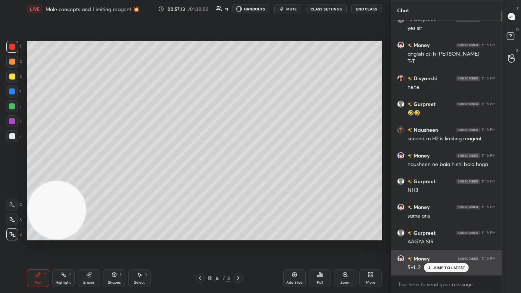
click at [268, 176] on p "JUMP TO LATEST" at bounding box center [449, 268] width 32 height 4
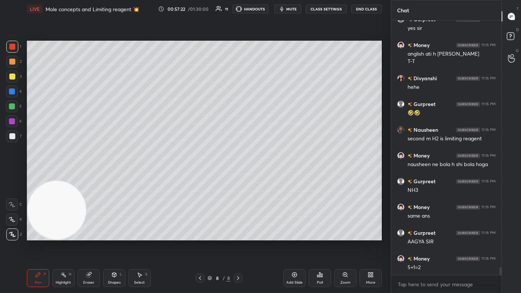
click at [15, 122] on div at bounding box center [12, 121] width 12 height 12
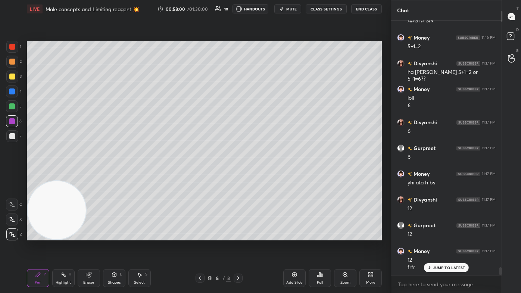
scroll to position [8124, 0]
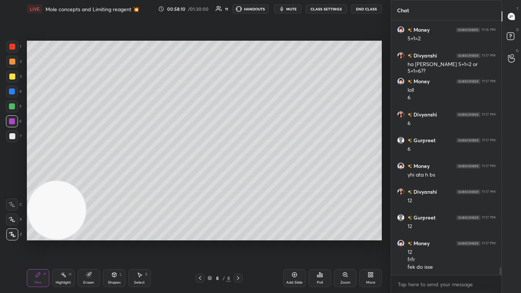
click at [10, 51] on div at bounding box center [12, 47] width 12 height 12
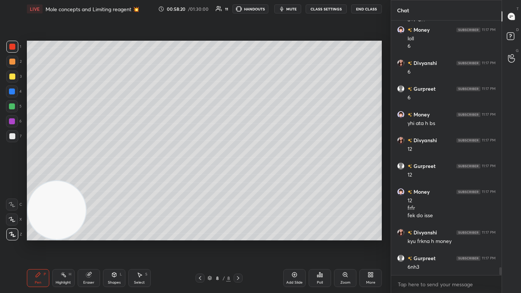
scroll to position [8201, 0]
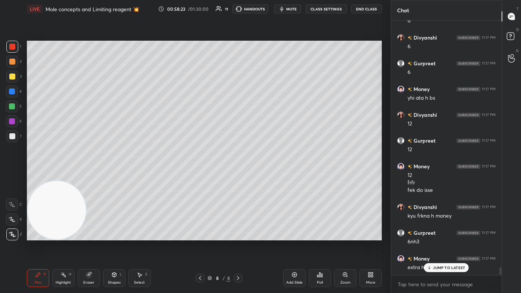
click at [86, 176] on div "Eraser" at bounding box center [88, 283] width 11 height 4
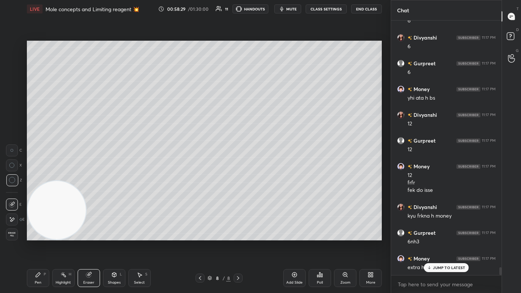
click at [34, 176] on div "Pen P" at bounding box center [38, 278] width 22 height 18
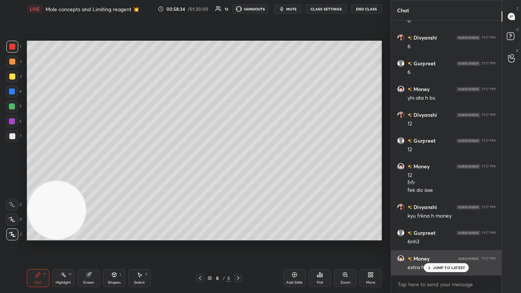
click at [268, 176] on p "JUMP TO LATEST" at bounding box center [449, 268] width 32 height 4
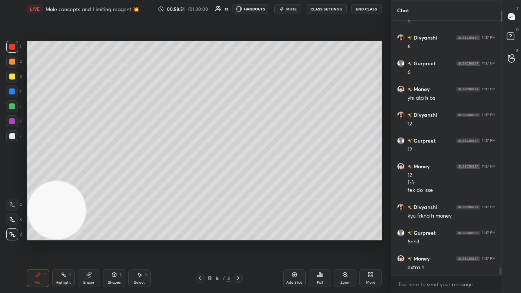
click at [11, 90] on div at bounding box center [12, 92] width 6 height 6
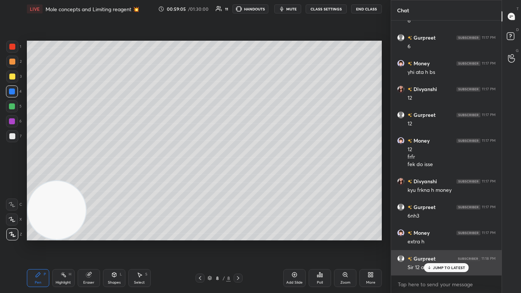
drag, startPoint x: 434, startPoint y: 266, endPoint x: 425, endPoint y: 268, distance: 8.8
click at [268, 176] on div "JUMP TO LATEST" at bounding box center [446, 267] width 45 height 9
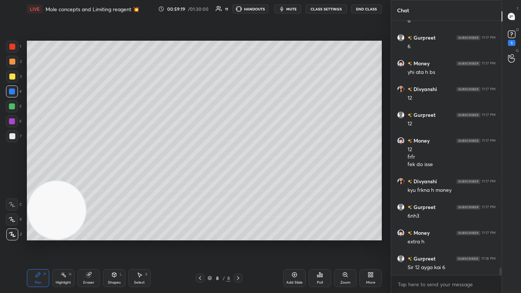
scroll to position [8260, 0]
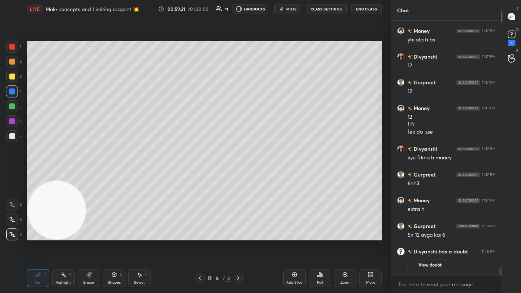
click at [268, 41] on div "1" at bounding box center [511, 43] width 7 height 6
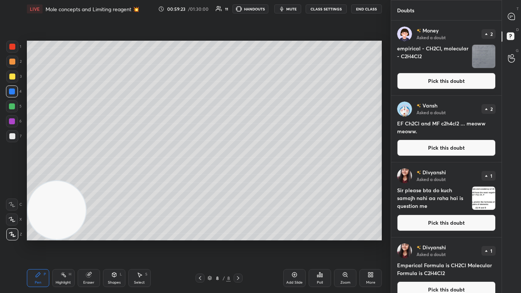
click at [268, 176] on img "grid" at bounding box center [483, 198] width 23 height 23
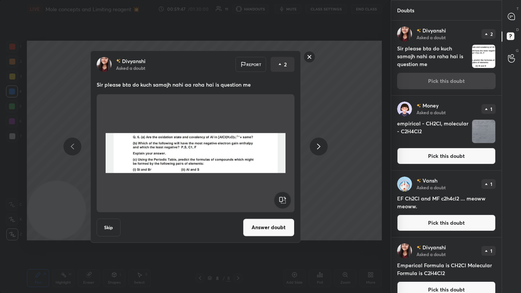
drag, startPoint x: 313, startPoint y: 57, endPoint x: 327, endPoint y: 51, distance: 15.4
click at [268, 57] on rect at bounding box center [310, 57] width 12 height 12
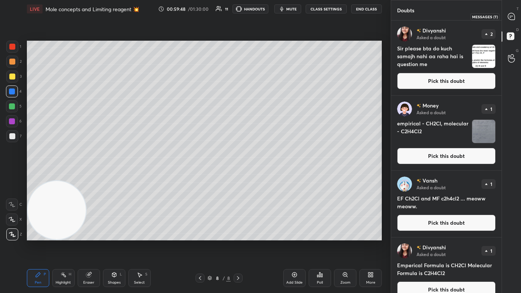
click at [268, 15] on icon at bounding box center [511, 16] width 7 height 7
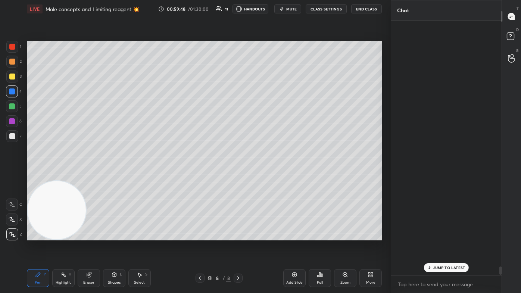
scroll to position [253, 108]
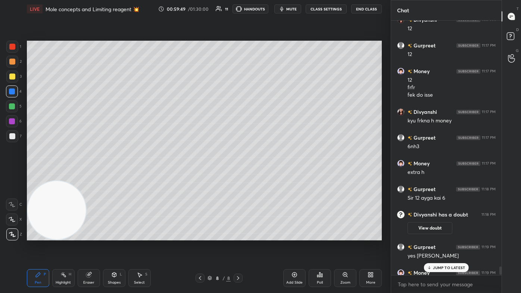
click at [268, 176] on p "JUMP TO LATEST" at bounding box center [449, 268] width 32 height 4
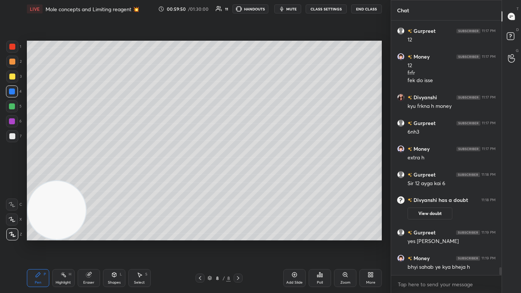
scroll to position [7888, 0]
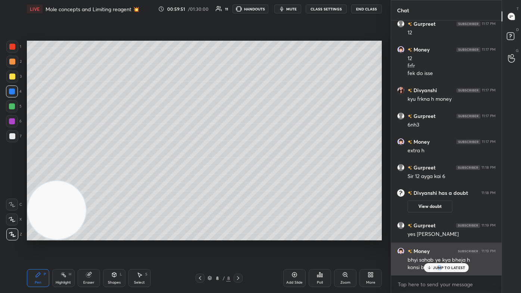
click at [268, 176] on p "JUMP TO LATEST" at bounding box center [449, 268] width 32 height 4
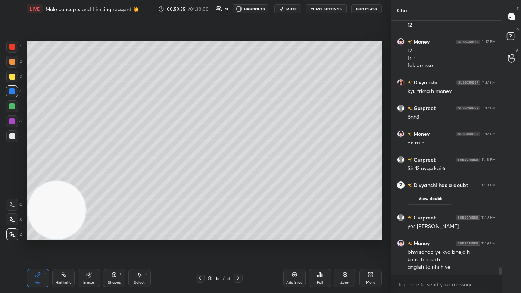
click at [12, 105] on div at bounding box center [12, 106] width 6 height 6
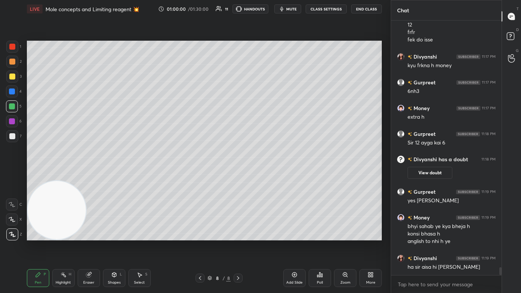
scroll to position [7947, 0]
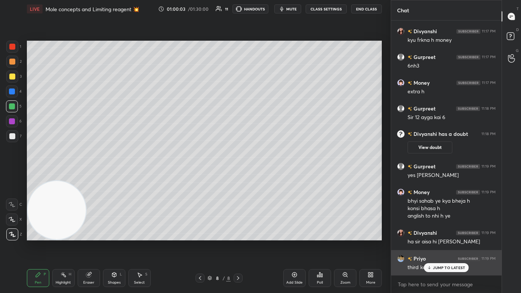
click at [268, 176] on p "JUMP TO LATEST" at bounding box center [449, 268] width 32 height 4
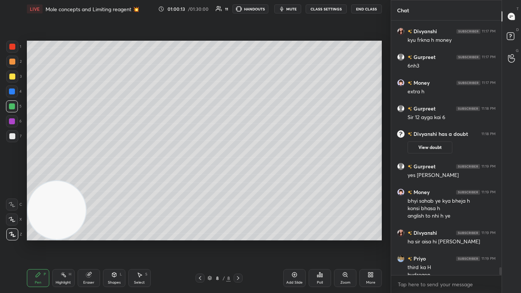
scroll to position [7955, 0]
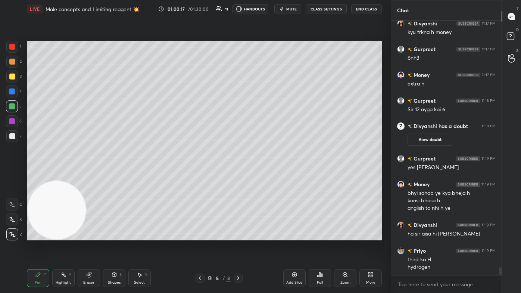
click at [13, 136] on div at bounding box center [12, 136] width 6 height 6
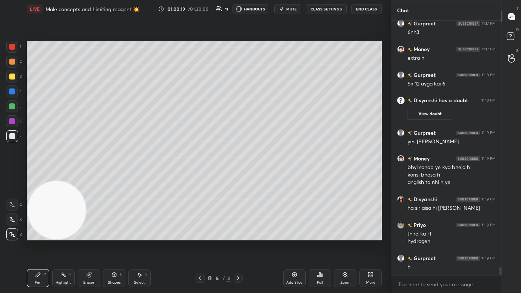
click at [13, 88] on div at bounding box center [12, 92] width 12 height 12
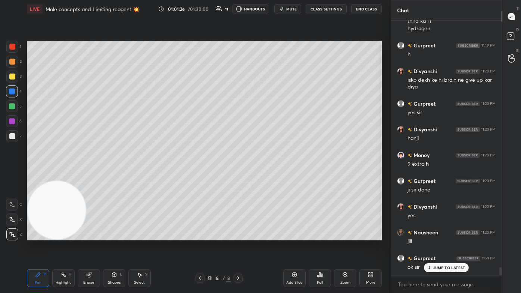
scroll to position [8219, 0]
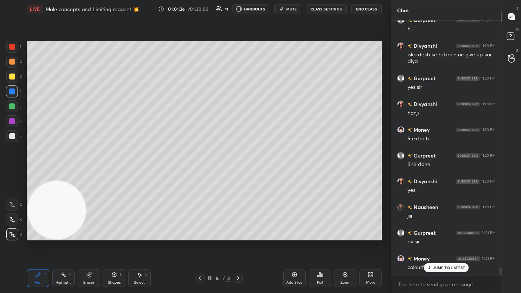
click at [8, 49] on div at bounding box center [12, 47] width 12 height 12
click at [90, 176] on div "Eraser" at bounding box center [89, 278] width 22 height 18
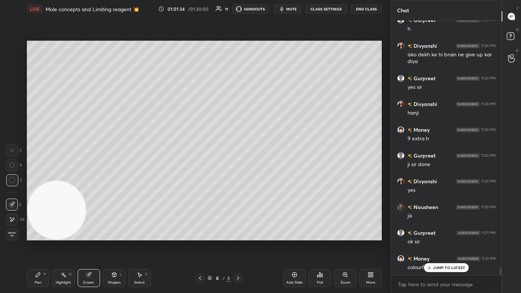
click at [268, 176] on div "JUMP TO LATEST" at bounding box center [446, 267] width 45 height 9
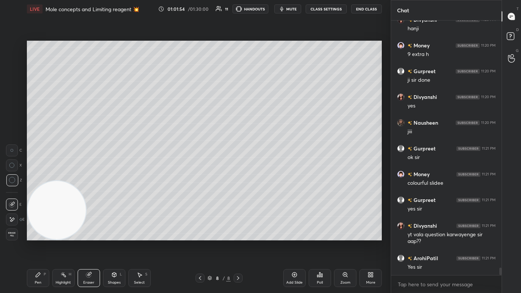
scroll to position [8311, 0]
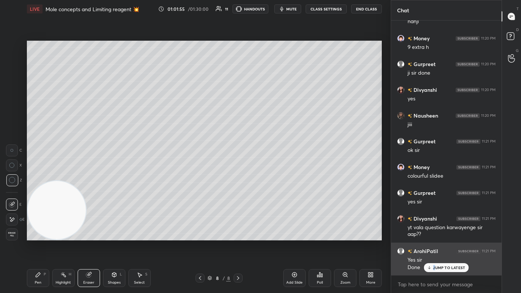
click at [268, 176] on div "JUMP TO LATEST" at bounding box center [446, 267] width 45 height 9
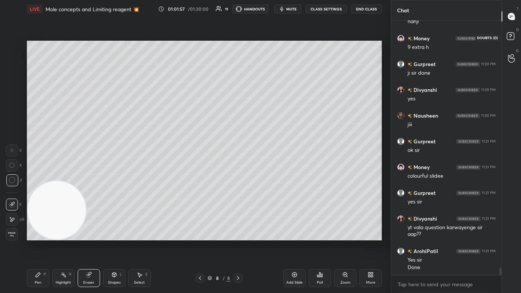
click at [268, 34] on rect at bounding box center [510, 36] width 7 height 7
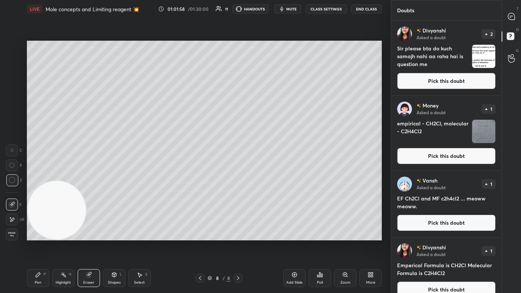
click at [268, 61] on img "grid" at bounding box center [483, 56] width 23 height 23
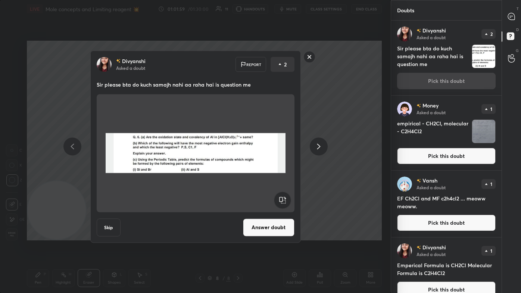
click at [263, 176] on button "Answer doubt" at bounding box center [269, 227] width 52 height 18
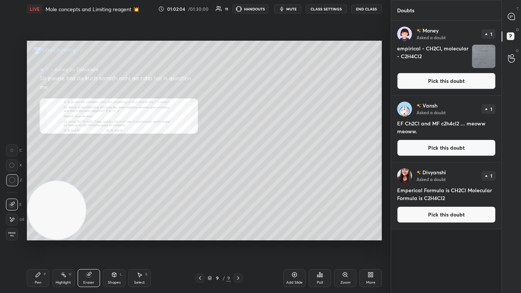
click at [268, 176] on div "Zoom" at bounding box center [346, 283] width 10 height 4
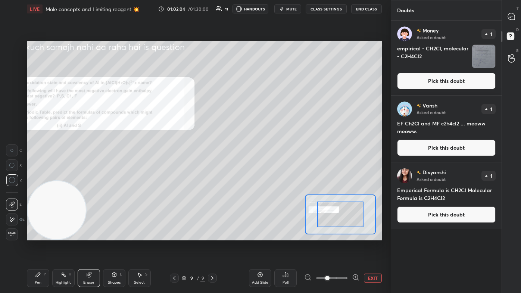
click at [268, 176] on span at bounding box center [331, 278] width 31 height 11
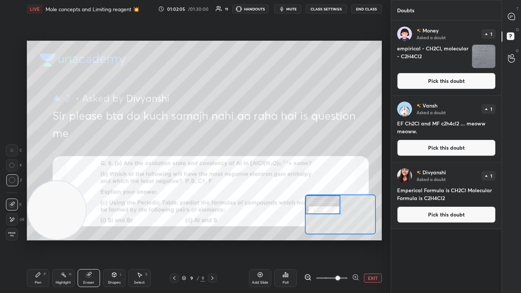
drag, startPoint x: 332, startPoint y: 209, endPoint x: 328, endPoint y: 212, distance: 5.4
click at [268, 176] on div at bounding box center [322, 204] width 35 height 19
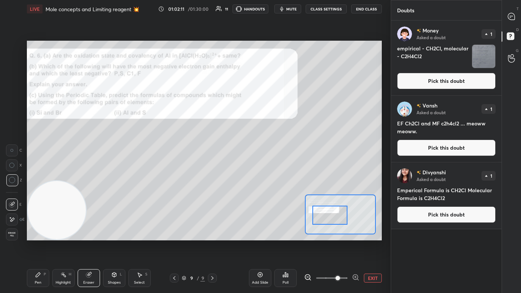
drag, startPoint x: 328, startPoint y: 211, endPoint x: 335, endPoint y: 214, distance: 7.4
click at [268, 176] on div at bounding box center [330, 215] width 35 height 19
drag, startPoint x: 43, startPoint y: 280, endPoint x: 53, endPoint y: 275, distance: 11.2
click at [43, 176] on div "Pen P" at bounding box center [38, 278] width 22 height 18
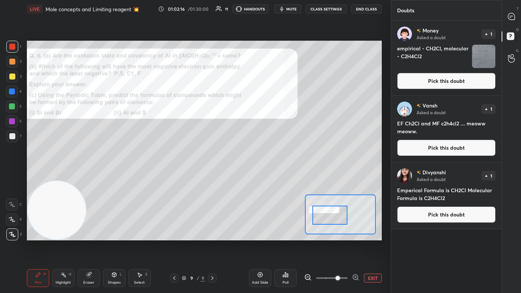
click at [12, 90] on div at bounding box center [12, 92] width 6 height 6
click at [268, 17] on icon at bounding box center [511, 16] width 7 height 7
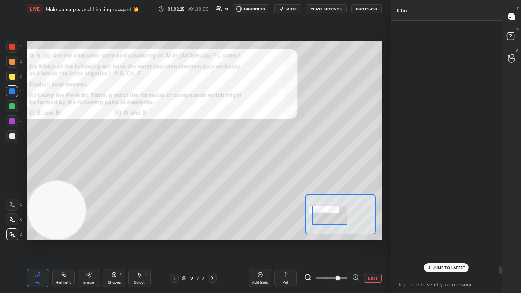
scroll to position [253, 108]
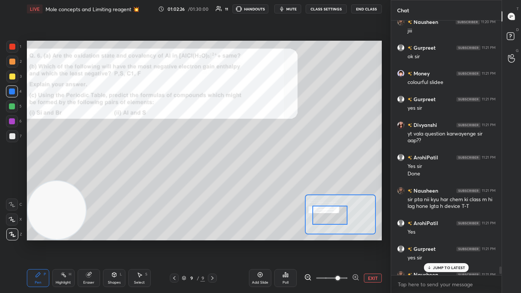
click at [268, 176] on p "JUMP TO LATEST" at bounding box center [449, 268] width 32 height 4
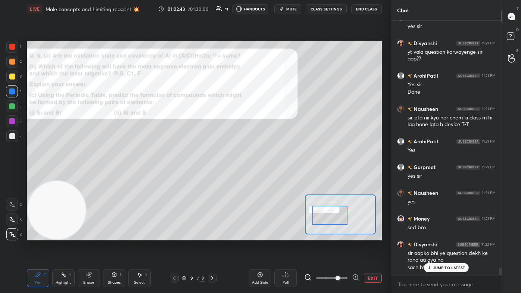
scroll to position [8480, 0]
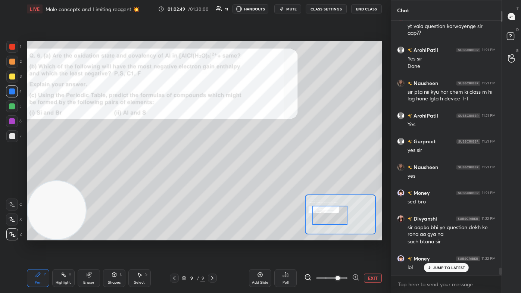
click at [7, 176] on div at bounding box center [12, 220] width 12 height 12
click at [90, 176] on div "Eraser" at bounding box center [88, 283] width 11 height 4
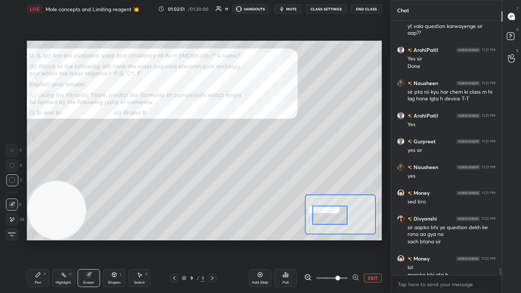
scroll to position [8488, 0]
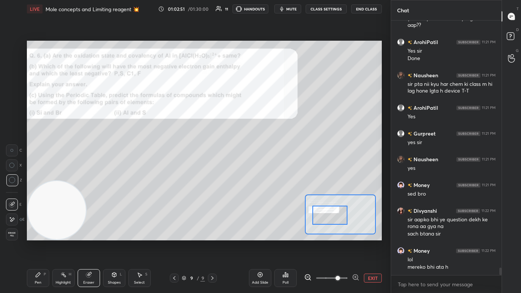
click at [37, 176] on div "Pen P" at bounding box center [38, 278] width 22 height 18
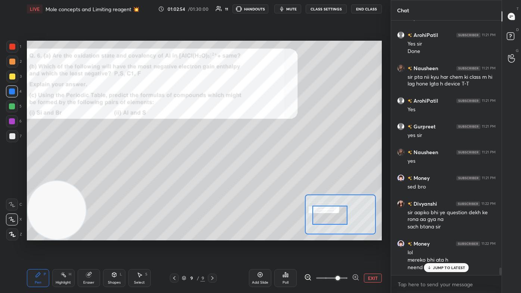
scroll to position [8503, 0]
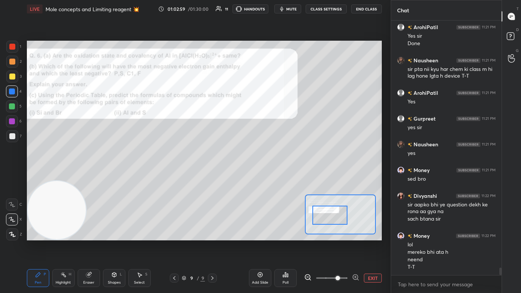
click at [14, 71] on div "1 2 3 4 5 6 7" at bounding box center [14, 93] width 16 height 105
click at [10, 79] on div at bounding box center [12, 77] width 6 height 6
click at [10, 176] on div at bounding box center [12, 220] width 12 height 12
click at [9, 176] on div at bounding box center [12, 205] width 12 height 12
click at [10, 176] on icon at bounding box center [12, 219] width 7 height 5
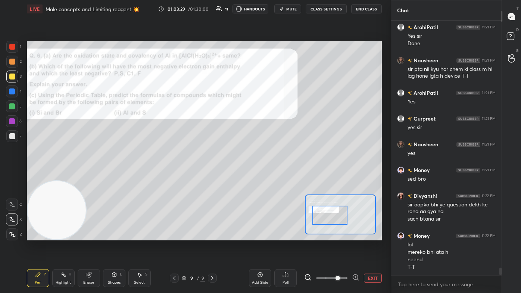
scroll to position [8528, 0]
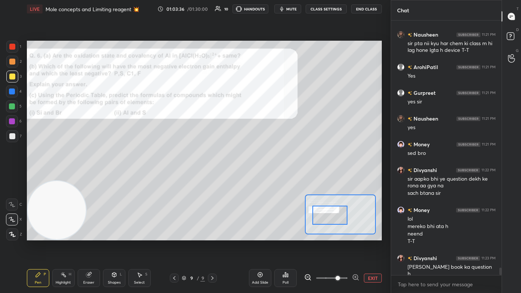
click at [12, 51] on div at bounding box center [12, 47] width 12 height 12
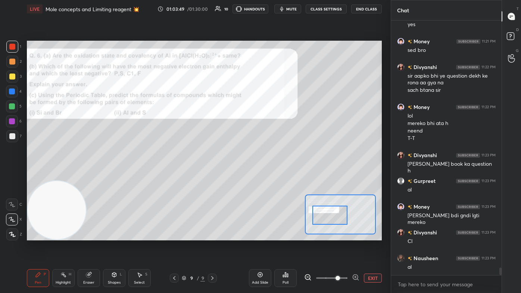
scroll to position [8657, 0]
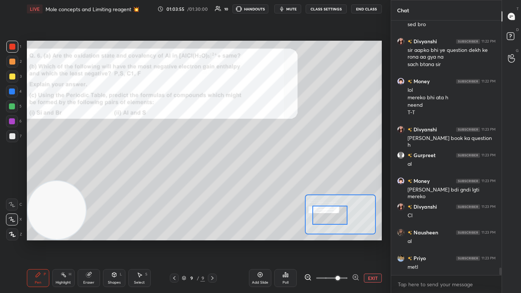
click at [11, 77] on div at bounding box center [12, 77] width 6 height 6
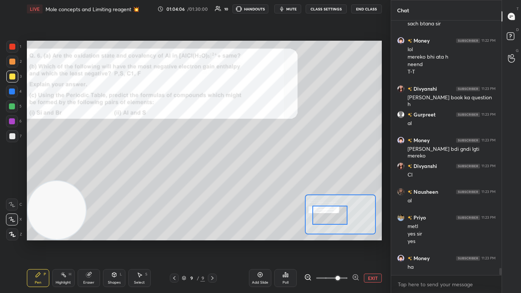
scroll to position [8724, 0]
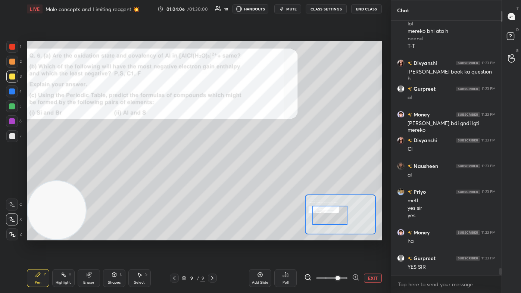
click at [91, 176] on div "Eraser" at bounding box center [89, 278] width 22 height 18
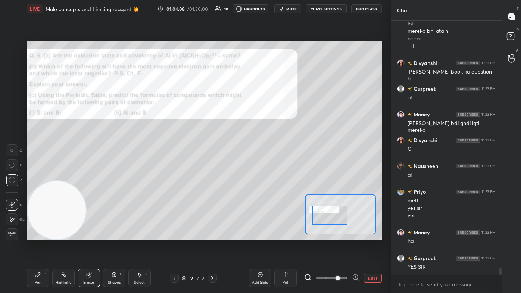
scroll to position [8750, 0]
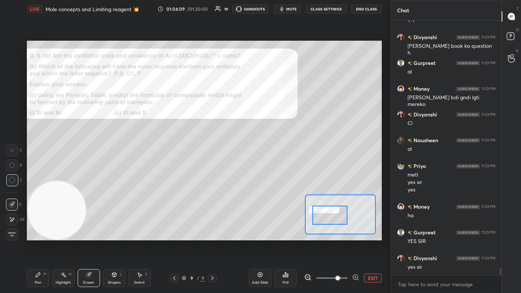
click at [41, 176] on div "Pen P" at bounding box center [38, 278] width 22 height 18
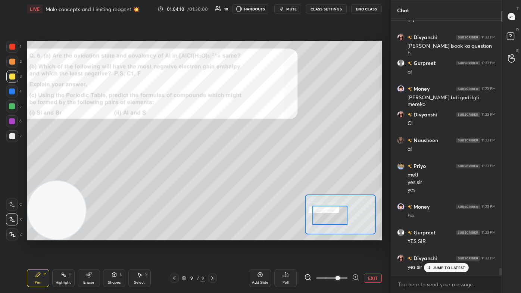
scroll to position [8775, 0]
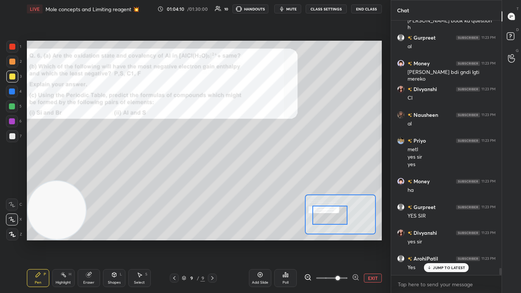
click at [14, 140] on div at bounding box center [12, 136] width 12 height 12
drag, startPoint x: 10, startPoint y: 222, endPoint x: 15, endPoint y: 222, distance: 4.9
click at [10, 176] on icon at bounding box center [12, 219] width 7 height 5
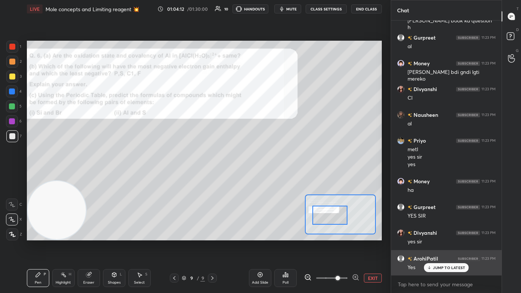
drag, startPoint x: 431, startPoint y: 268, endPoint x: 421, endPoint y: 257, distance: 14.5
click at [268, 176] on icon at bounding box center [429, 268] width 5 height 4
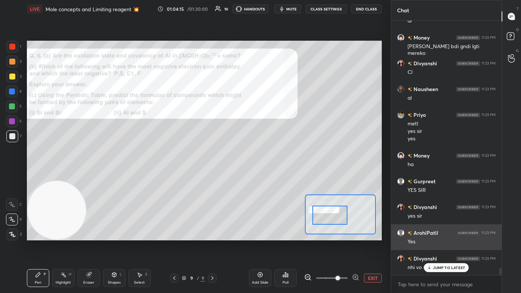
scroll to position [8827, 0]
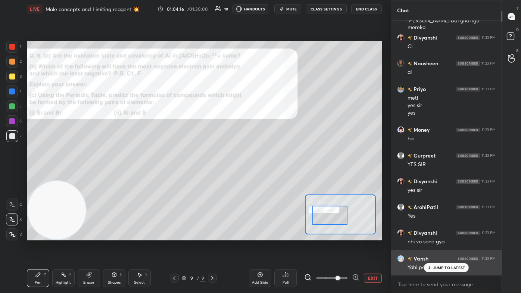
click at [268, 176] on p "JUMP TO LATEST" at bounding box center [449, 268] width 32 height 4
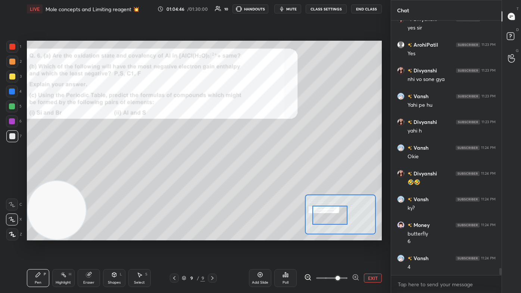
scroll to position [9015, 0]
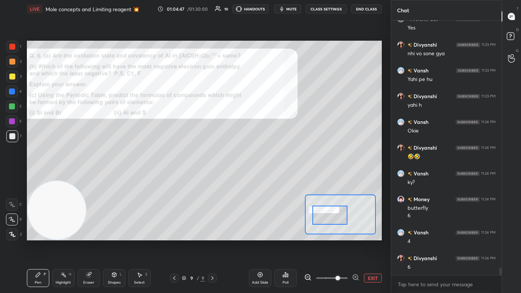
drag, startPoint x: 87, startPoint y: 280, endPoint x: 93, endPoint y: 273, distance: 10.1
click at [87, 176] on div "Eraser" at bounding box center [88, 283] width 11 height 4
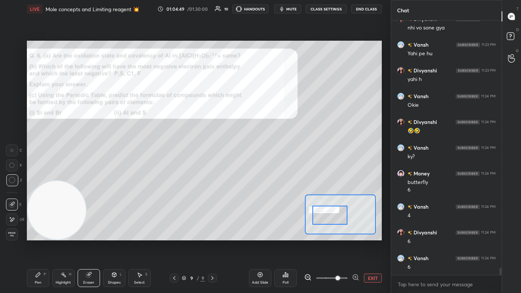
scroll to position [9066, 0]
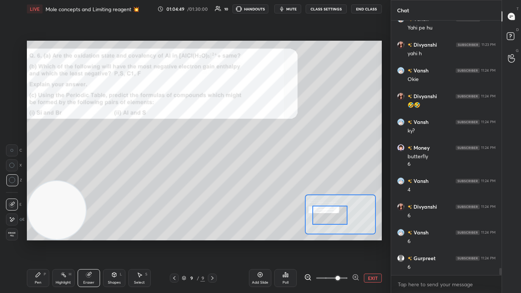
click at [39, 176] on icon at bounding box center [38, 275] width 6 height 6
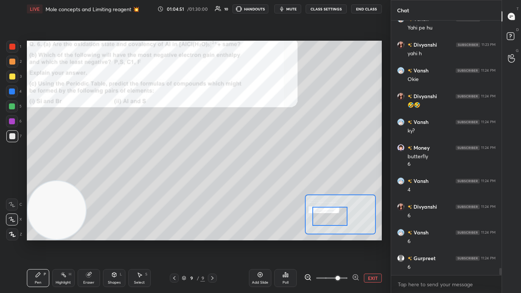
click at [268, 176] on div at bounding box center [330, 216] width 35 height 19
drag, startPoint x: 39, startPoint y: 282, endPoint x: 49, endPoint y: 275, distance: 12.0
click at [40, 176] on div "Pen" at bounding box center [38, 283] width 7 height 4
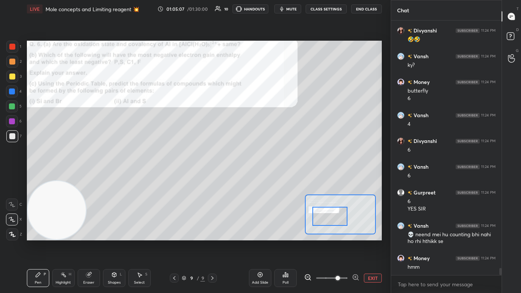
scroll to position [9157, 0]
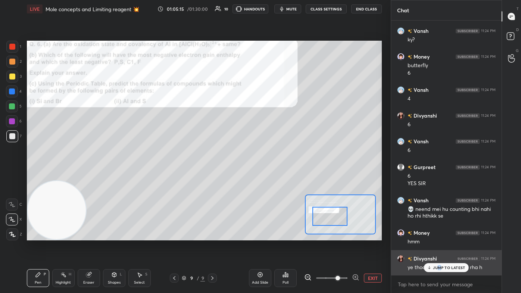
drag, startPoint x: 440, startPoint y: 266, endPoint x: 437, endPoint y: 269, distance: 4.0
click at [268, 176] on p "JUMP TO LATEST" at bounding box center [449, 268] width 32 height 4
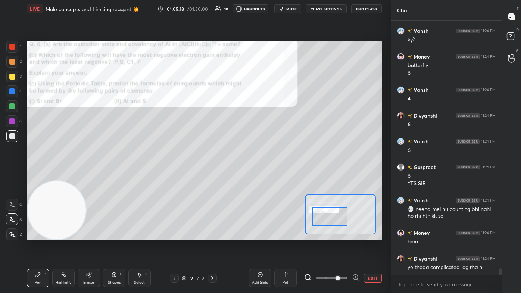
click at [268, 176] on span at bounding box center [331, 278] width 31 height 11
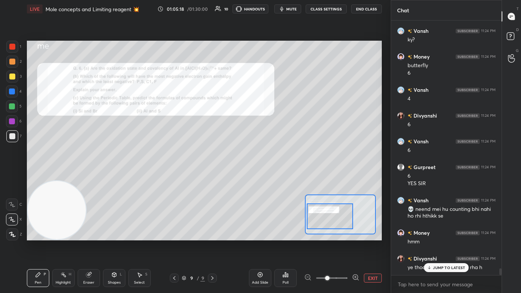
scroll to position [9183, 0]
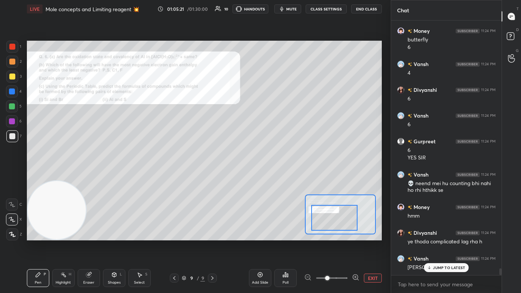
click at [268, 176] on div at bounding box center [334, 218] width 46 height 26
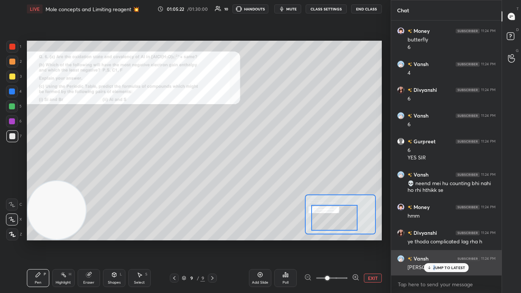
click at [268, 176] on p "JUMP TO LATEST" at bounding box center [449, 268] width 32 height 4
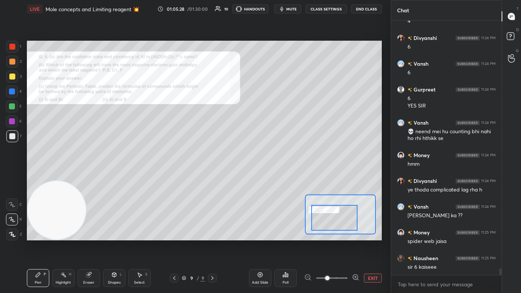
scroll to position [9261, 0]
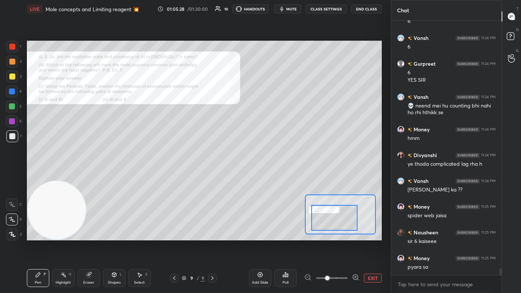
click at [9, 106] on div at bounding box center [12, 106] width 6 height 6
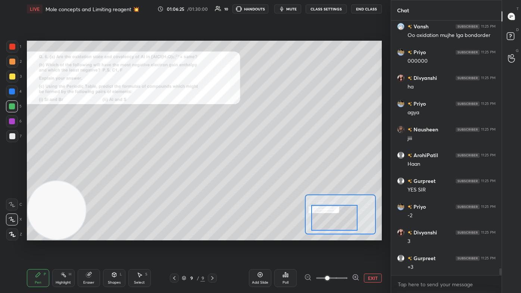
scroll to position [9680, 0]
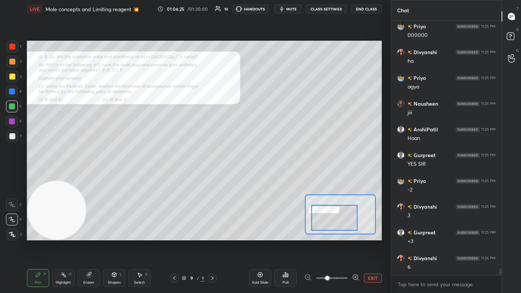
click at [12, 93] on div at bounding box center [12, 92] width 6 height 6
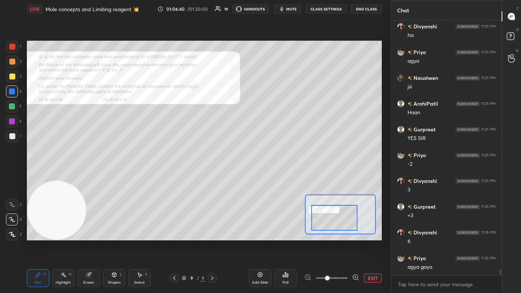
scroll to position [9731, 0]
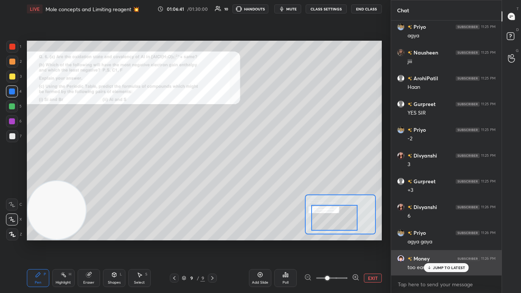
click at [268, 176] on div "JUMP TO LATEST" at bounding box center [446, 267] width 45 height 9
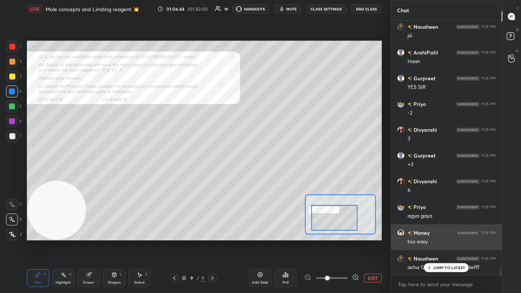
scroll to position [9783, 0]
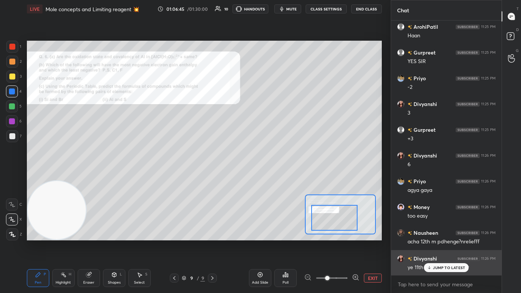
click at [268, 176] on div "JUMP TO LATEST" at bounding box center [446, 267] width 45 height 9
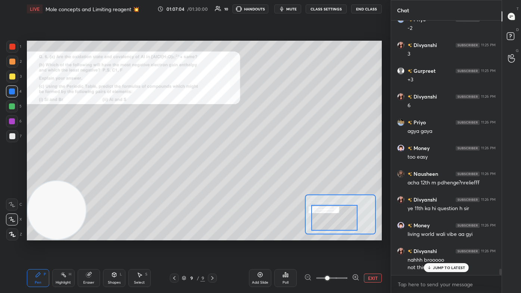
scroll to position [9867, 0]
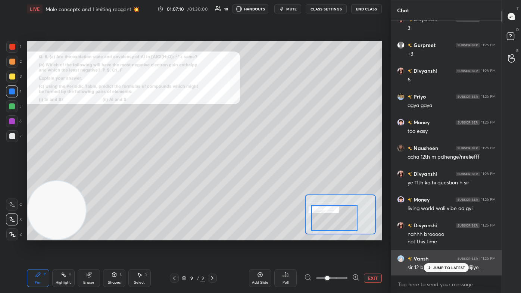
click at [268, 176] on div "JUMP TO LATEST" at bounding box center [446, 267] width 45 height 9
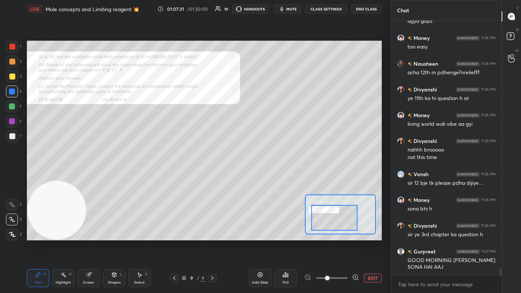
scroll to position [9978, 0]
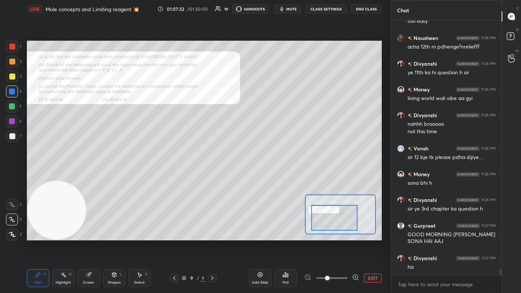
drag, startPoint x: 89, startPoint y: 281, endPoint x: 100, endPoint y: 260, distance: 23.4
click at [89, 176] on div "Eraser" at bounding box center [88, 283] width 11 height 4
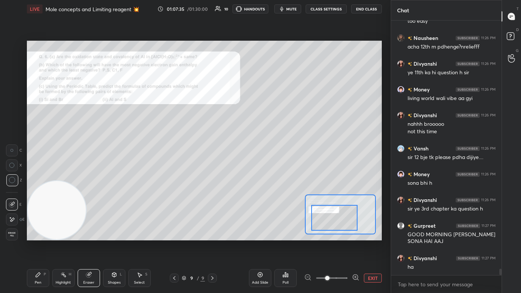
drag, startPoint x: 35, startPoint y: 278, endPoint x: 39, endPoint y: 274, distance: 5.8
click at [34, 176] on div "Pen P" at bounding box center [38, 278] width 22 height 18
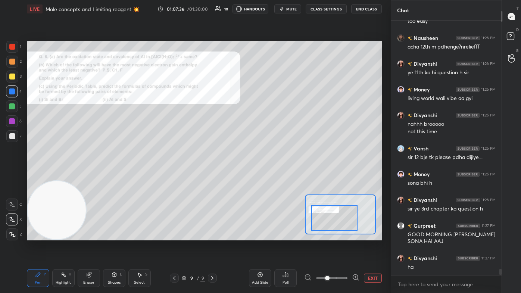
scroll to position [10003, 0]
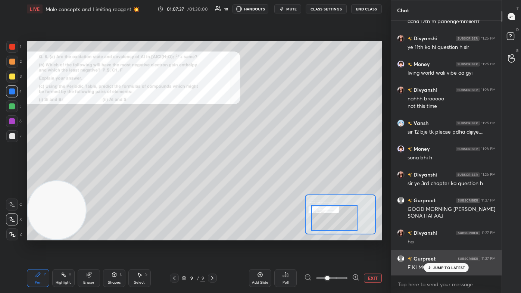
click at [268, 176] on icon at bounding box center [429, 268] width 5 height 4
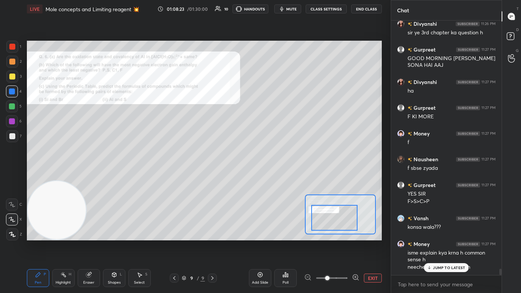
scroll to position [10186, 0]
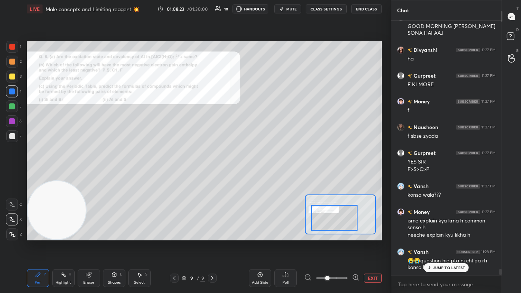
click at [91, 176] on div "Eraser" at bounding box center [88, 283] width 11 height 4
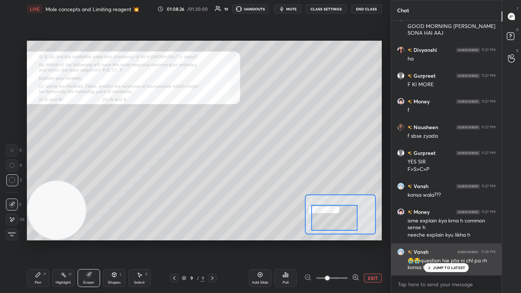
click at [268, 176] on icon at bounding box center [429, 268] width 5 height 4
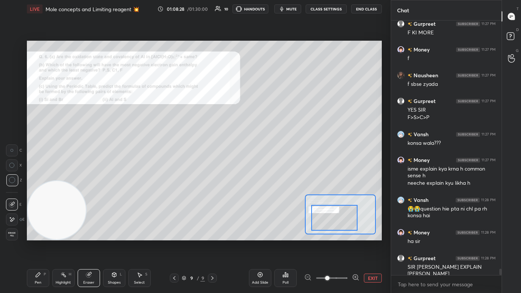
scroll to position [10264, 0]
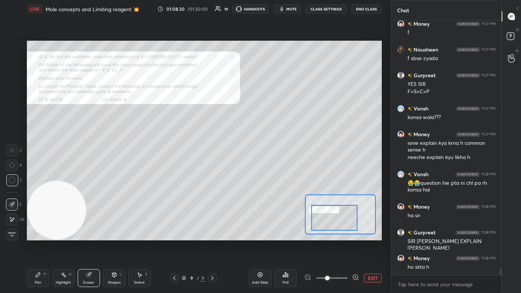
drag, startPoint x: 31, startPoint y: 280, endPoint x: 38, endPoint y: 278, distance: 7.1
click at [34, 176] on div "Pen P" at bounding box center [38, 278] width 22 height 18
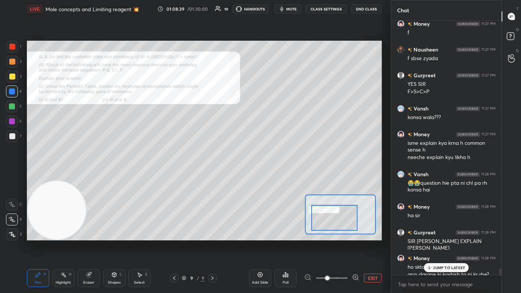
scroll to position [10271, 0]
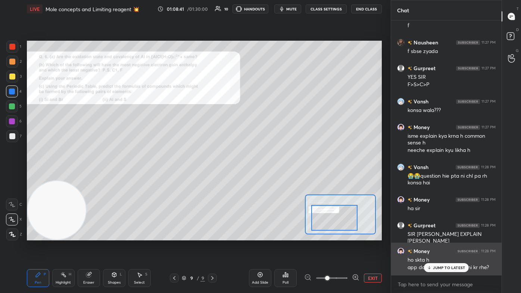
click at [268, 176] on p "JUMP TO LATEST" at bounding box center [449, 268] width 32 height 4
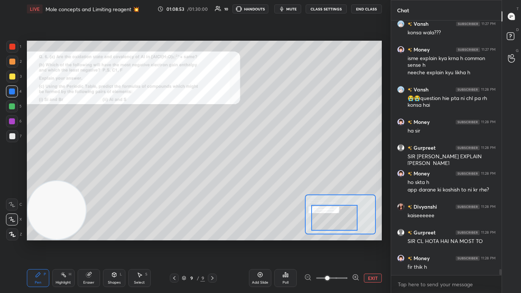
scroll to position [10355, 0]
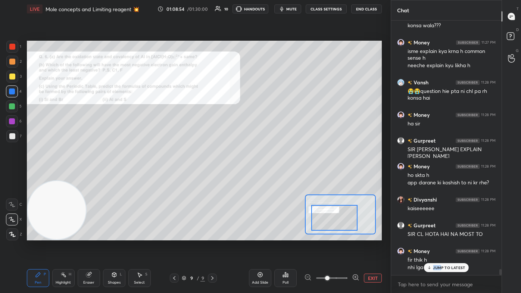
click at [268, 176] on div "JUMP TO LATEST" at bounding box center [446, 267] width 45 height 9
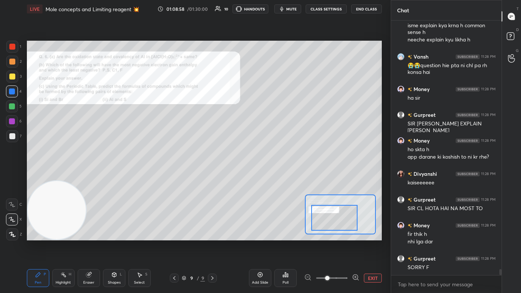
click at [263, 176] on div "Add Slide" at bounding box center [260, 278] width 22 height 18
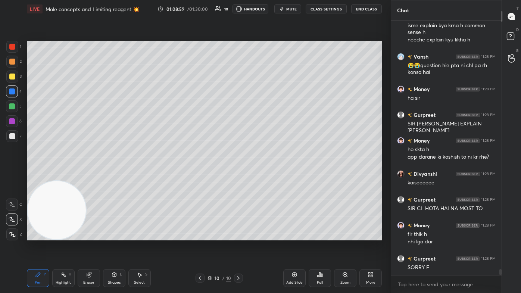
click at [12, 79] on div at bounding box center [12, 77] width 6 height 6
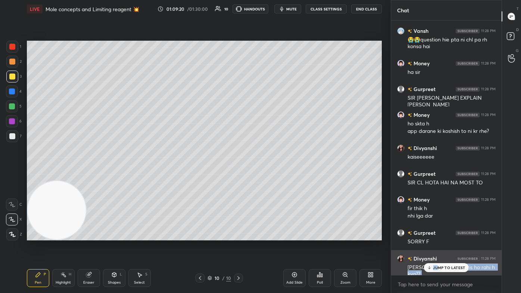
click at [268, 176] on div "Vansh 11:26 PM sir 12 bje tk please pdha dijiye.... Money 11:26 PM sona bhi h […" at bounding box center [446, 148] width 111 height 255
click at [268, 176] on p "JUMP TO LATEST" at bounding box center [449, 268] width 32 height 4
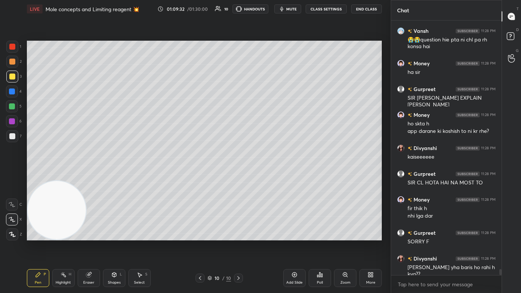
click at [140, 176] on icon at bounding box center [140, 275] width 6 height 6
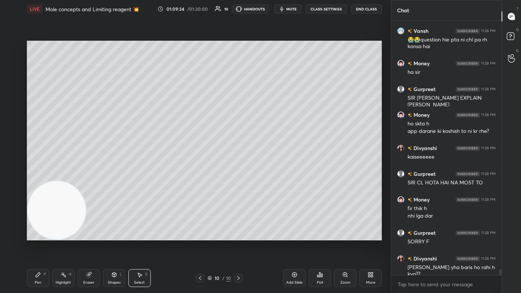
click at [36, 176] on div "Pen P" at bounding box center [38, 278] width 22 height 18
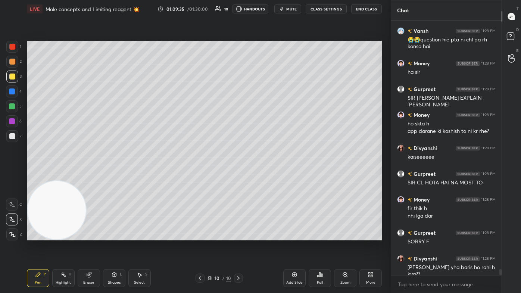
click at [13, 136] on div at bounding box center [12, 136] width 6 height 6
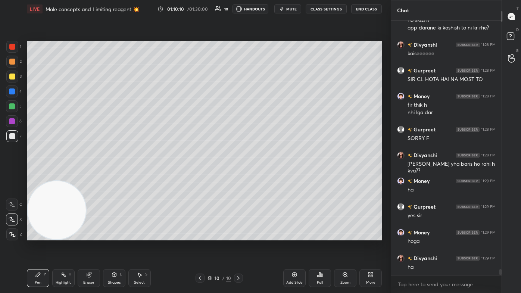
scroll to position [10536, 0]
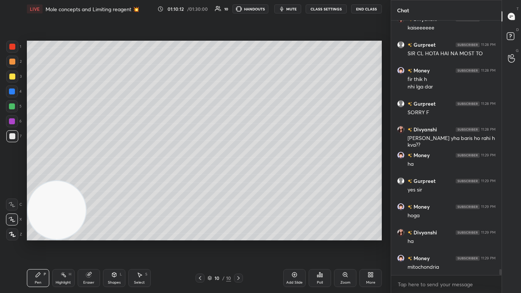
drag, startPoint x: 8, startPoint y: 109, endPoint x: 12, endPoint y: 111, distance: 3.9
click at [9, 110] on div at bounding box center [12, 106] width 12 height 12
click at [16, 176] on div at bounding box center [12, 235] width 12 height 12
click at [87, 176] on div "Eraser" at bounding box center [88, 283] width 11 height 4
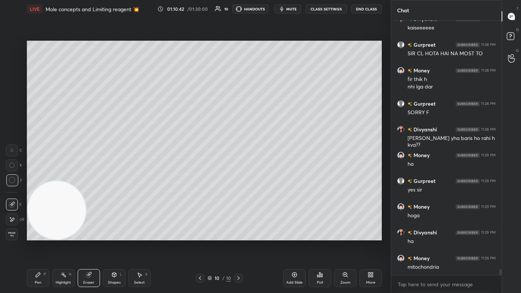
drag, startPoint x: 35, startPoint y: 281, endPoint x: 53, endPoint y: 266, distance: 23.6
click at [35, 176] on div "Pen" at bounding box center [38, 283] width 7 height 4
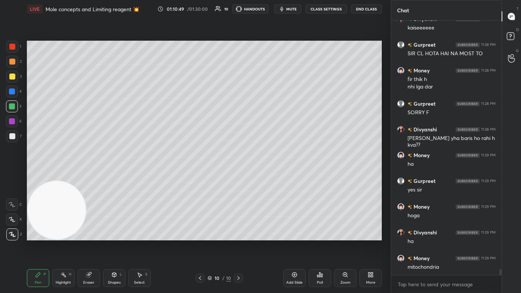
drag, startPoint x: 90, startPoint y: 279, endPoint x: 118, endPoint y: 242, distance: 46.7
click at [90, 176] on div "Eraser" at bounding box center [89, 278] width 22 height 18
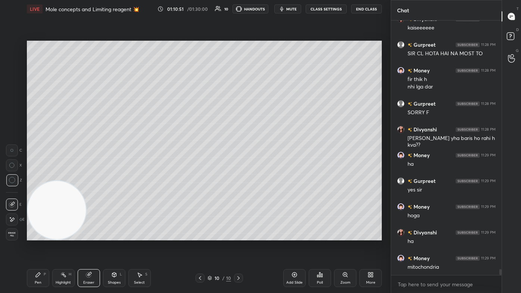
click at [40, 176] on div "Pen P" at bounding box center [38, 278] width 22 height 18
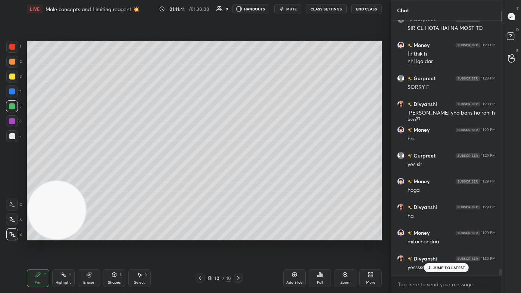
scroll to position [10587, 0]
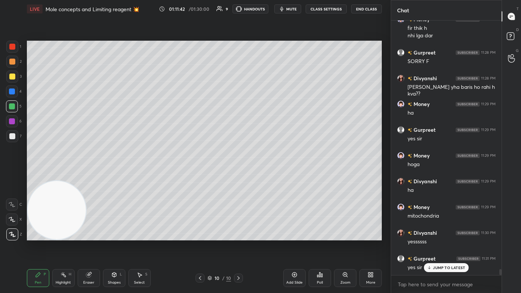
click at [86, 176] on div "Eraser" at bounding box center [88, 283] width 11 height 4
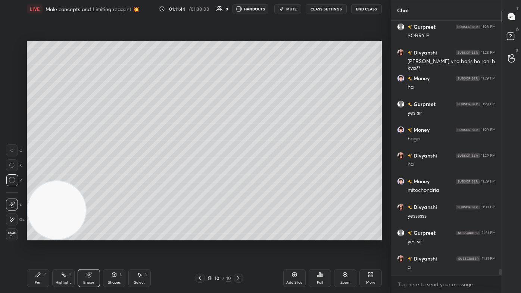
scroll to position [10665, 0]
click at [33, 176] on div "Pen P" at bounding box center [38, 278] width 22 height 18
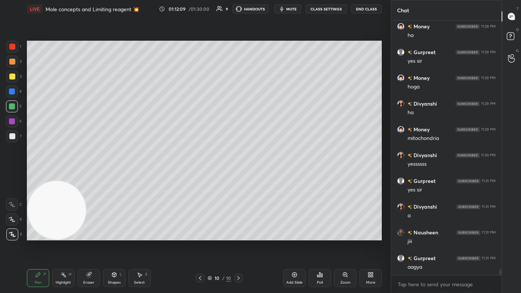
click at [90, 176] on div "Eraser" at bounding box center [89, 278] width 22 height 18
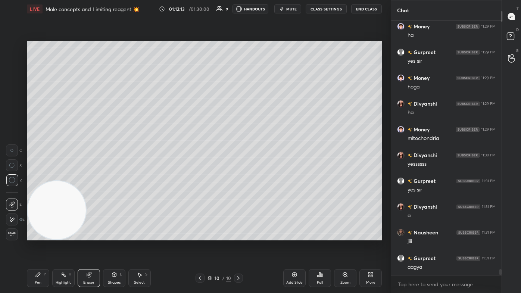
drag, startPoint x: 39, startPoint y: 277, endPoint x: 35, endPoint y: 236, distance: 41.2
click at [39, 176] on icon at bounding box center [38, 275] width 6 height 6
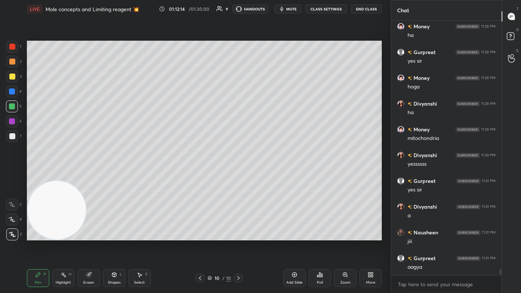
click at [12, 78] on div at bounding box center [12, 77] width 6 height 6
click at [96, 176] on div "Eraser" at bounding box center [89, 278] width 22 height 18
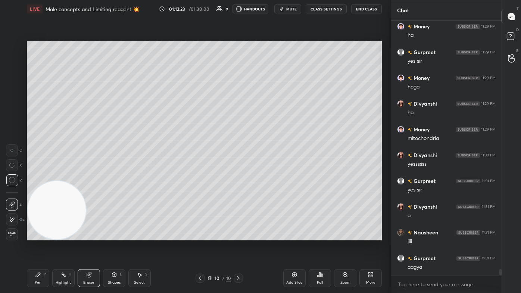
click at [37, 176] on icon at bounding box center [38, 275] width 4 height 4
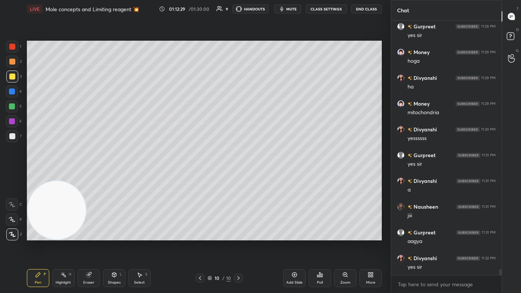
scroll to position [10742, 0]
drag, startPoint x: 88, startPoint y: 282, endPoint x: 95, endPoint y: 281, distance: 6.8
click at [89, 176] on div "Eraser" at bounding box center [88, 283] width 11 height 4
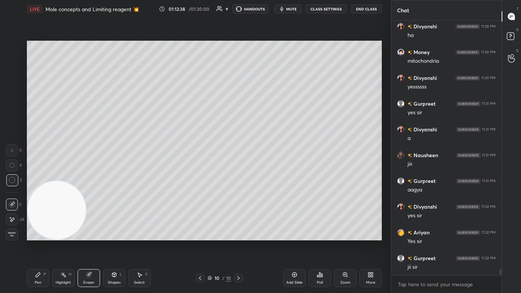
click at [38, 176] on div "Pen" at bounding box center [38, 283] width 7 height 4
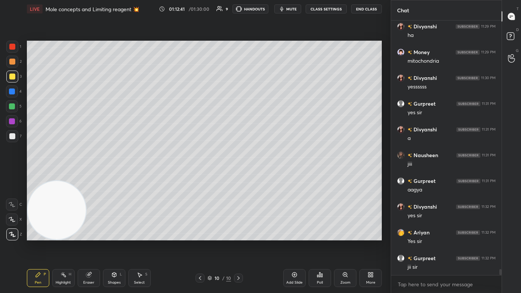
click at [12, 176] on icon at bounding box center [12, 219] width 7 height 5
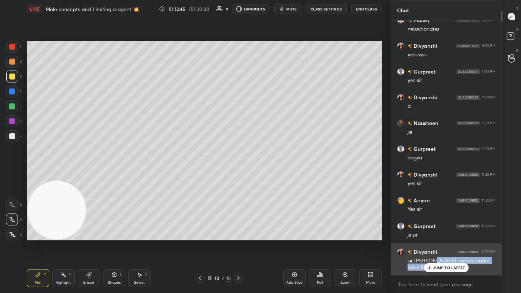
click at [268, 176] on div "Money 11:28 PM ho skta h app darane ki koshish to ni kr rhe? Divyanshi 11:28 PM…" at bounding box center [446, 148] width 111 height 255
click at [268, 176] on p "JUMP TO LATEST" at bounding box center [449, 268] width 32 height 4
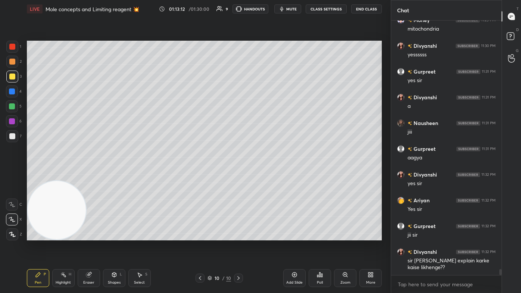
click at [90, 176] on div "Eraser" at bounding box center [88, 283] width 11 height 4
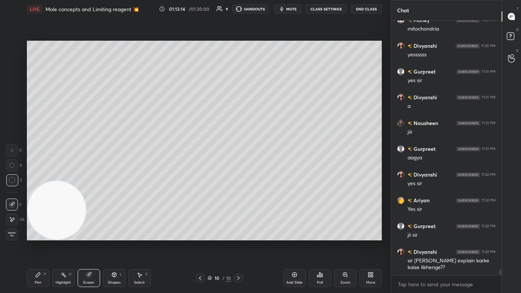
drag, startPoint x: 40, startPoint y: 279, endPoint x: 45, endPoint y: 280, distance: 5.3
click at [40, 176] on div "Pen P" at bounding box center [38, 278] width 22 height 18
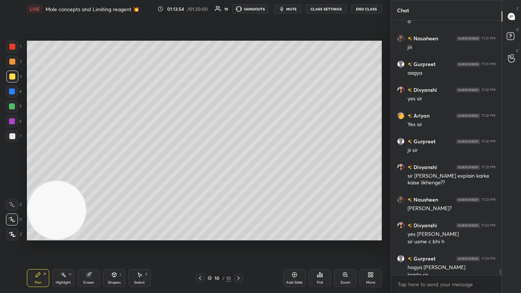
scroll to position [10867, 0]
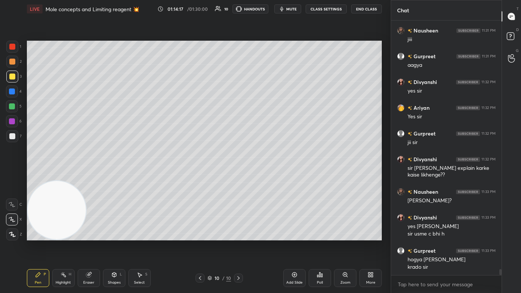
click at [268, 176] on div "Add Slide" at bounding box center [294, 283] width 16 height 4
click at [11, 80] on div at bounding box center [12, 77] width 6 height 6
click at [13, 176] on div at bounding box center [12, 235] width 12 height 12
click at [13, 176] on div at bounding box center [12, 220] width 12 height 12
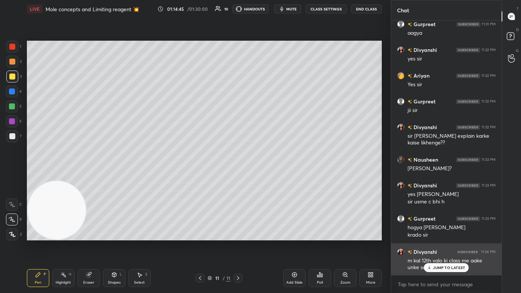
click at [268, 176] on p "JUMP TO LATEST" at bounding box center [449, 268] width 32 height 4
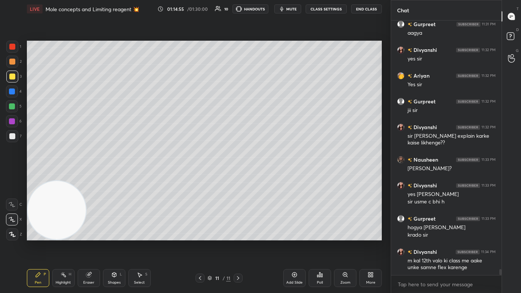
click at [17, 139] on div at bounding box center [12, 136] width 12 height 12
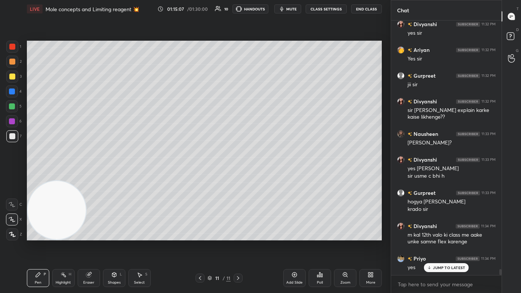
scroll to position [10951, 0]
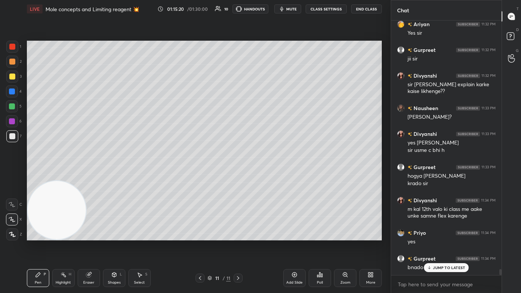
click at [140, 176] on div "Select S" at bounding box center [139, 278] width 22 height 18
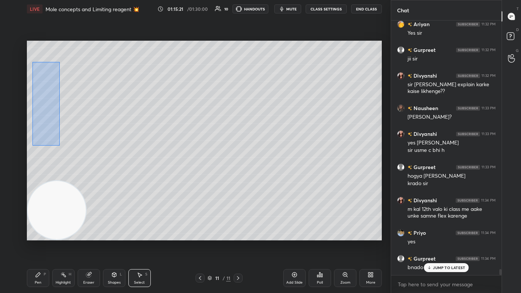
drag, startPoint x: 32, startPoint y: 69, endPoint x: 68, endPoint y: 147, distance: 85.2
click at [71, 150] on div "0 ° Undo Copy Duplicate Duplicate to new slide Delete" at bounding box center [204, 141] width 355 height 200
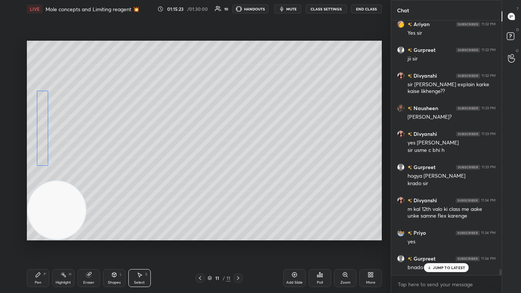
drag, startPoint x: 39, startPoint y: 104, endPoint x: 39, endPoint y: 130, distance: 26.5
click at [39, 130] on div "0 ° Undo Copy Duplicate Duplicate to new slide Delete" at bounding box center [204, 141] width 355 height 200
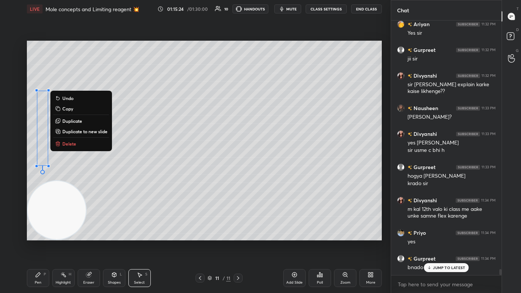
click at [206, 176] on div "0 ° Undo Copy Duplicate Duplicate to new slide Delete" at bounding box center [204, 141] width 355 height 200
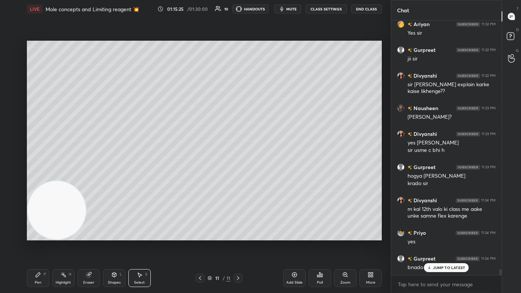
click at [38, 176] on icon at bounding box center [38, 275] width 4 height 4
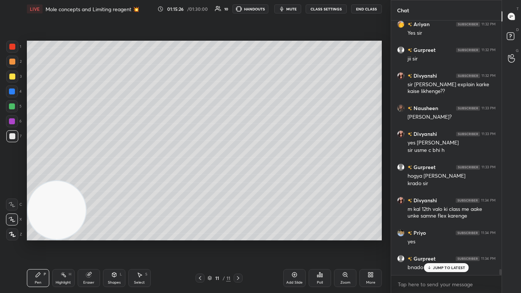
drag, startPoint x: 11, startPoint y: 77, endPoint x: 26, endPoint y: 77, distance: 14.9
click at [11, 78] on div at bounding box center [12, 77] width 6 height 6
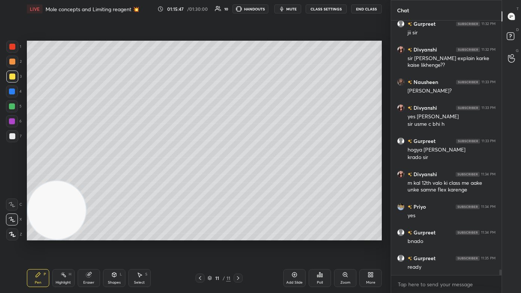
scroll to position [11003, 0]
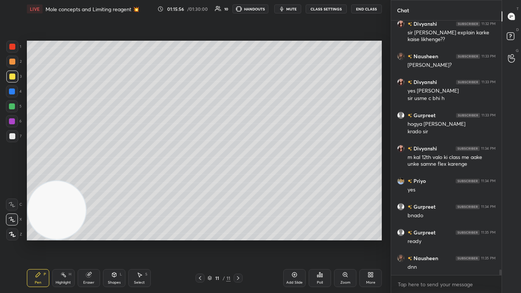
click at [268, 176] on div "Poll" at bounding box center [320, 278] width 22 height 18
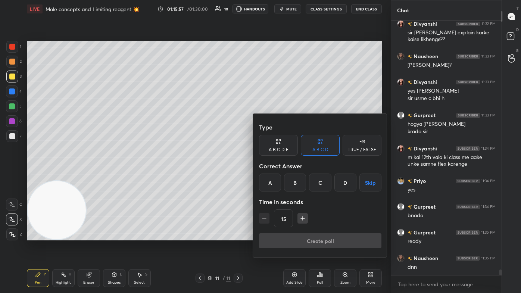
drag, startPoint x: 323, startPoint y: 182, endPoint x: 320, endPoint y: 187, distance: 5.7
click at [268, 176] on div "C" at bounding box center [320, 183] width 22 height 18
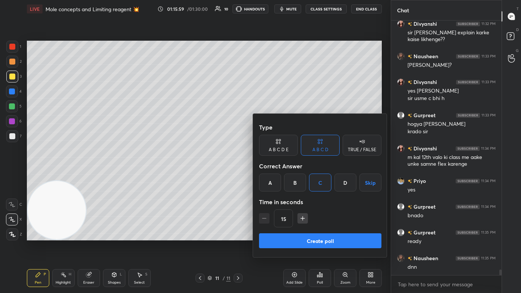
click at [268, 176] on button "Create poll" at bounding box center [320, 240] width 122 height 15
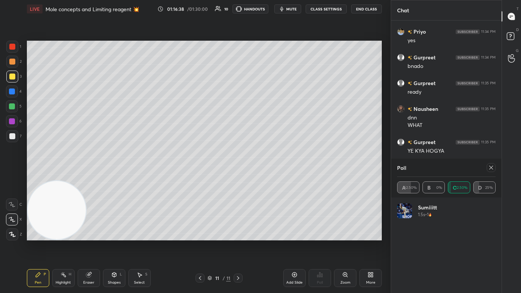
scroll to position [11178, 0]
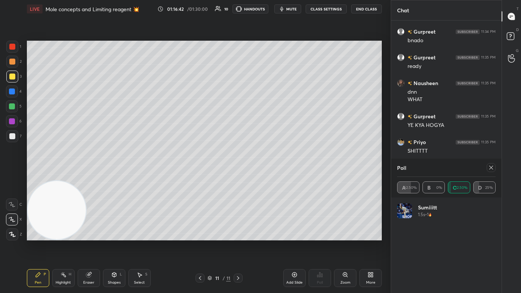
click at [268, 168] on icon at bounding box center [491, 168] width 6 height 6
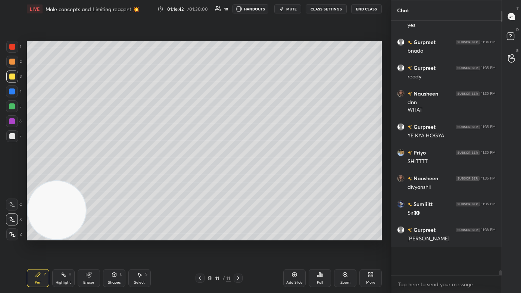
scroll to position [252, 108]
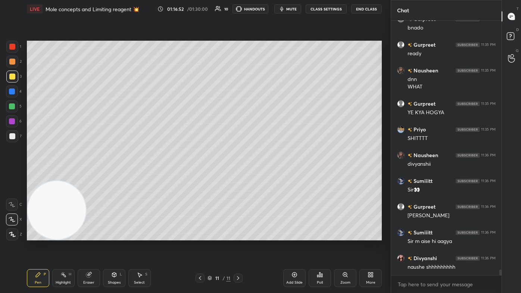
click at [13, 48] on div at bounding box center [12, 47] width 6 height 6
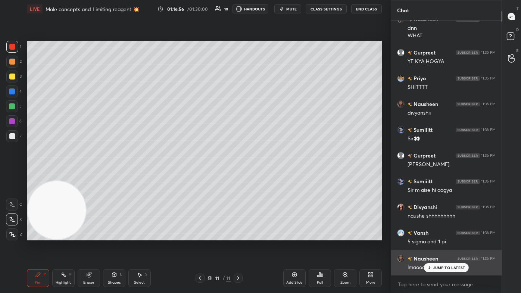
click at [268, 176] on p "JUMP TO LATEST" at bounding box center [449, 268] width 32 height 4
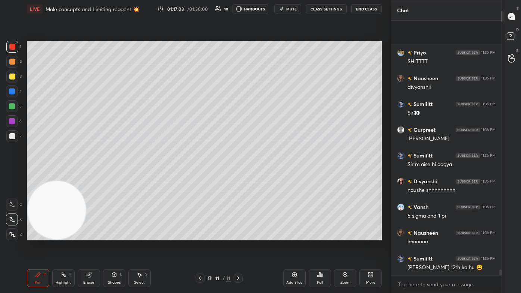
scroll to position [11326, 0]
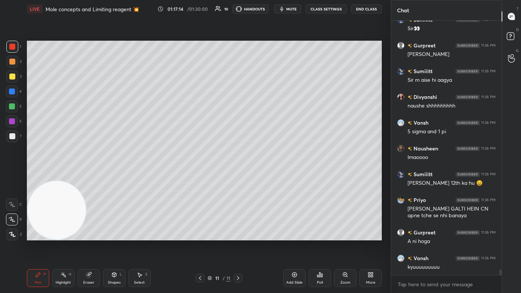
click at [13, 176] on div at bounding box center [12, 235] width 12 height 12
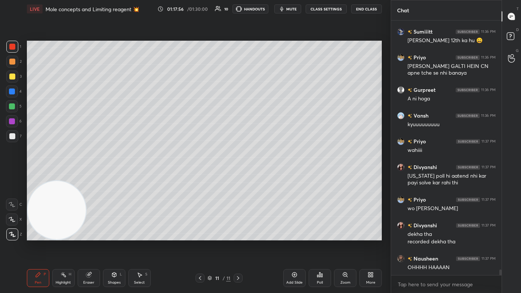
scroll to position [11521, 0]
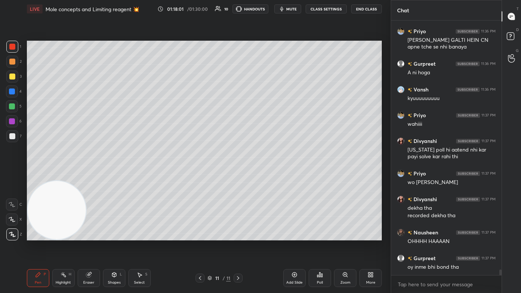
click at [93, 176] on div "Eraser" at bounding box center [89, 278] width 22 height 18
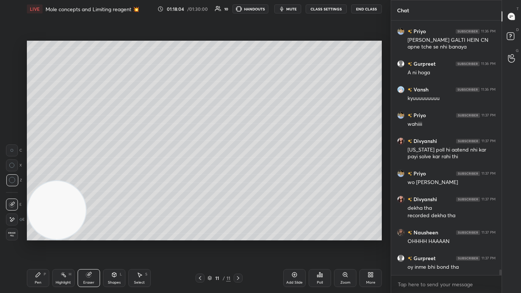
drag, startPoint x: 39, startPoint y: 276, endPoint x: 43, endPoint y: 265, distance: 12.2
click at [40, 176] on icon at bounding box center [38, 275] width 6 height 6
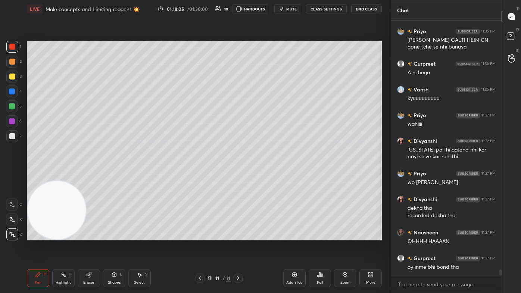
click at [13, 74] on div at bounding box center [12, 77] width 6 height 6
click at [8, 176] on div at bounding box center [12, 220] width 12 height 12
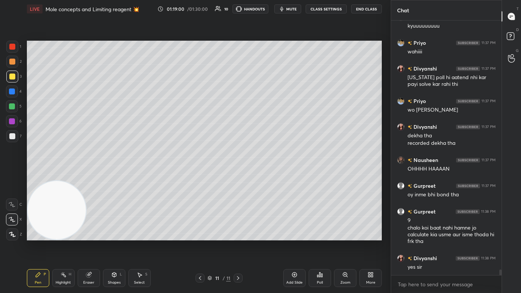
scroll to position [11619, 0]
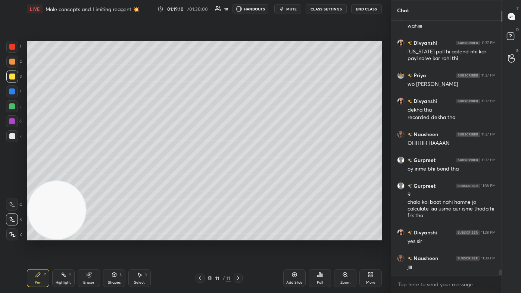
click at [11, 98] on div "4" at bounding box center [14, 93] width 16 height 15
click at [14, 176] on icon at bounding box center [12, 234] width 7 height 5
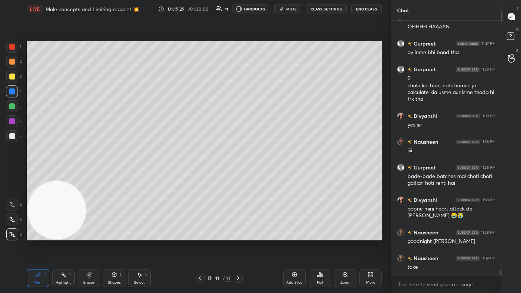
scroll to position [11761, 0]
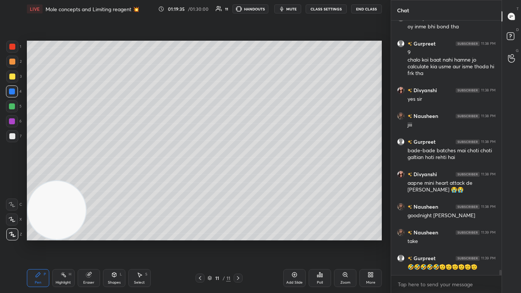
click at [85, 176] on div "Eraser" at bounding box center [89, 278] width 22 height 18
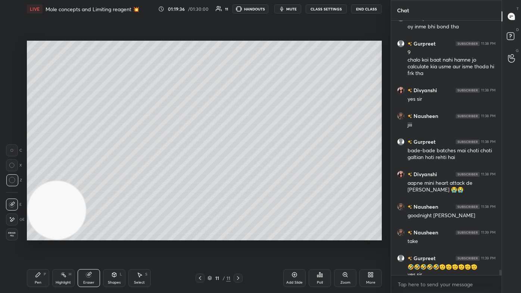
scroll to position [11769, 0]
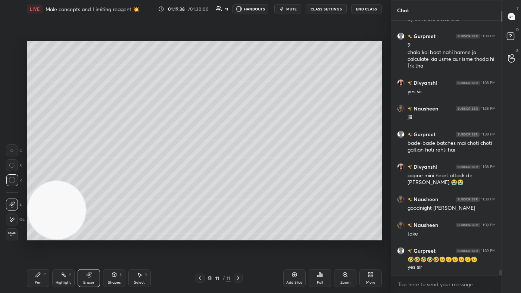
click at [268, 176] on div "Add Slide" at bounding box center [294, 283] width 16 height 4
drag, startPoint x: 38, startPoint y: 282, endPoint x: 56, endPoint y: 255, distance: 32.0
click at [37, 176] on div "Pen" at bounding box center [38, 283] width 7 height 4
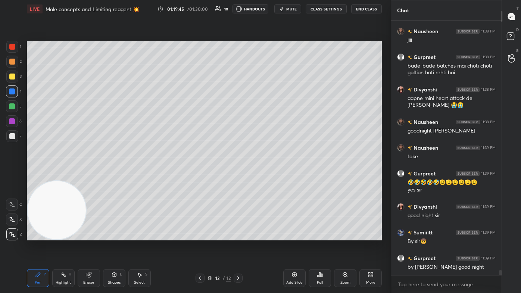
scroll to position [11872, 0]
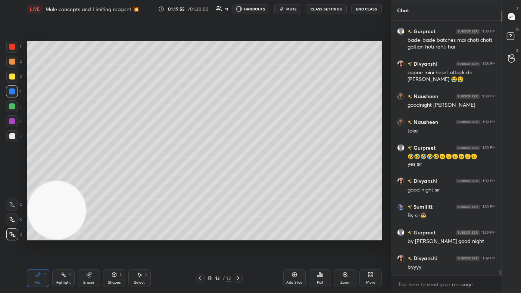
click at [268, 9] on button "End Class" at bounding box center [366, 8] width 31 height 9
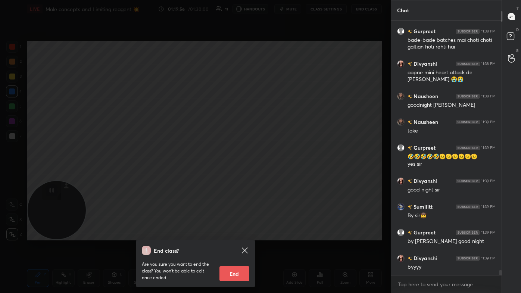
click at [226, 176] on button "End" at bounding box center [235, 273] width 30 height 15
type textarea "x"
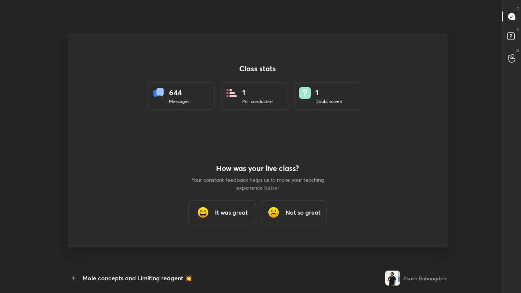
scroll to position [0, 0]
